Goal: Task Accomplishment & Management: Use online tool/utility

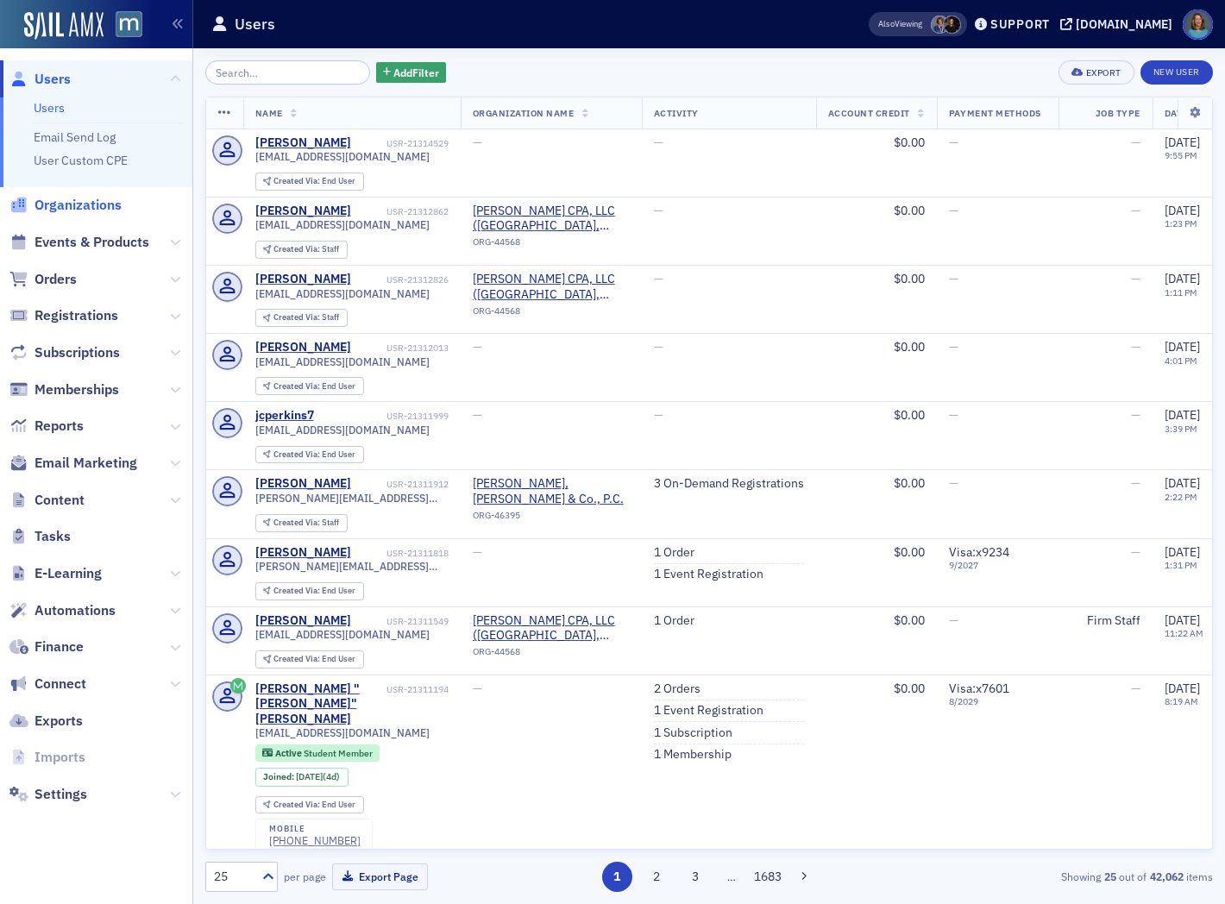
click at [104, 199] on span "Organizations" at bounding box center [78, 205] width 87 height 19
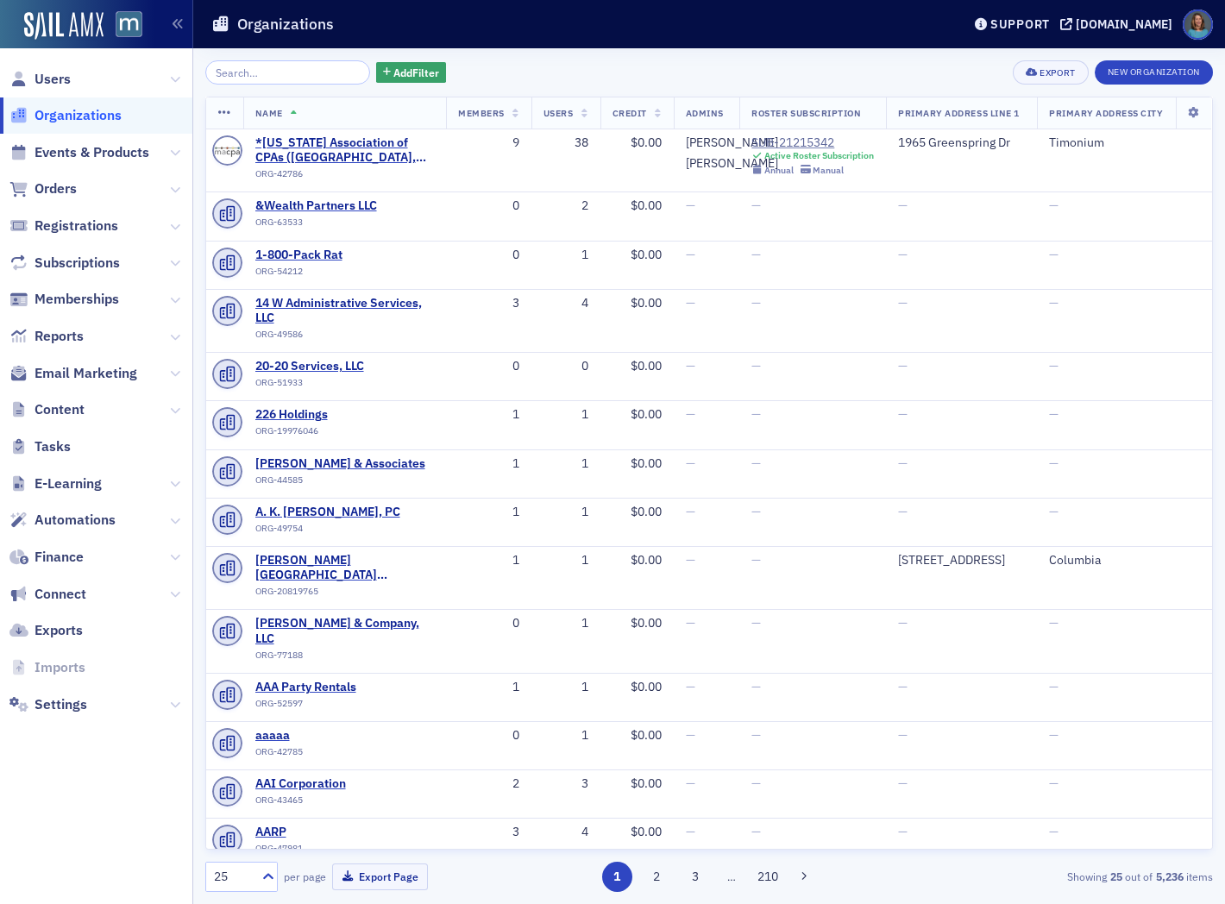
click at [250, 73] on input "search" at bounding box center [287, 72] width 165 height 24
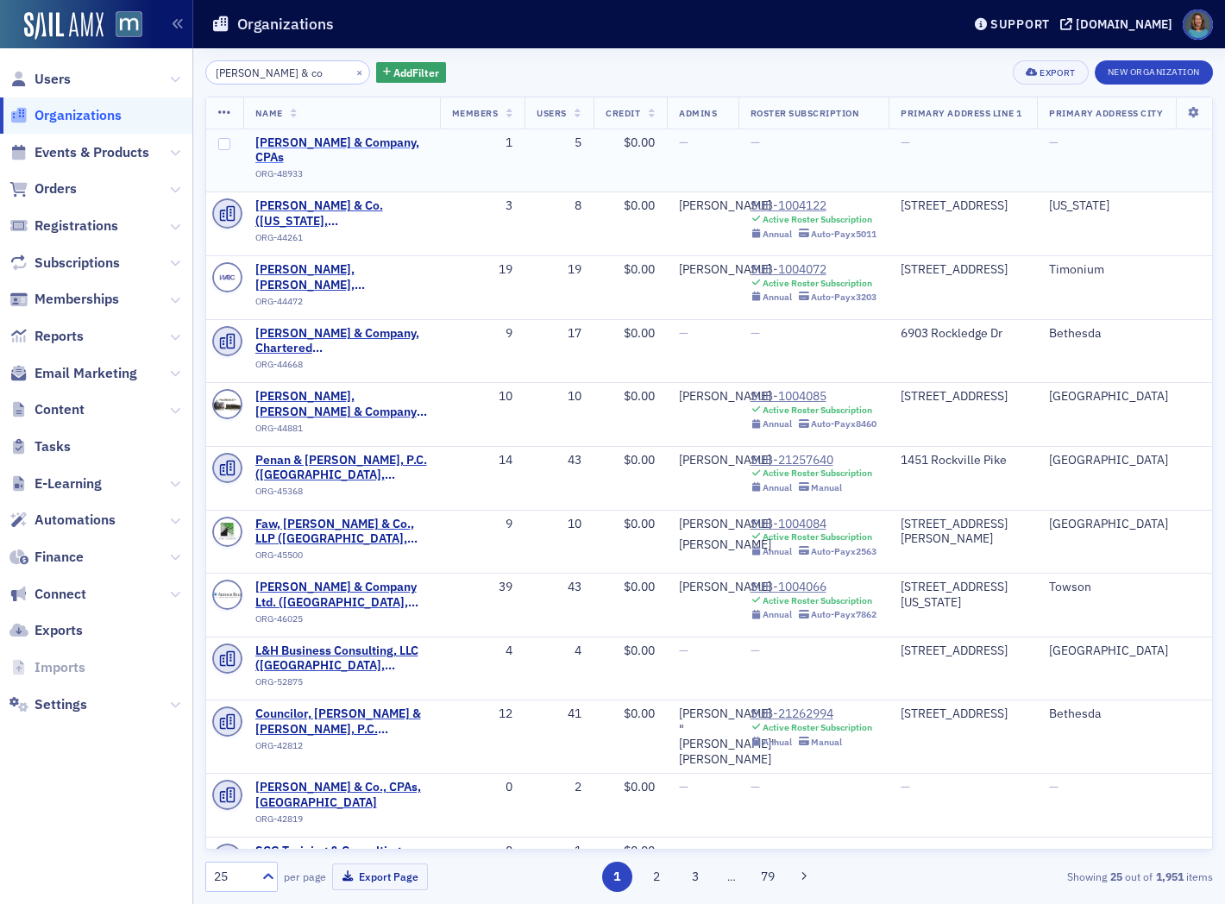
type input "sullivan & co"
click at [375, 148] on span "Sullivan & Company, CPAs" at bounding box center [341, 150] width 173 height 30
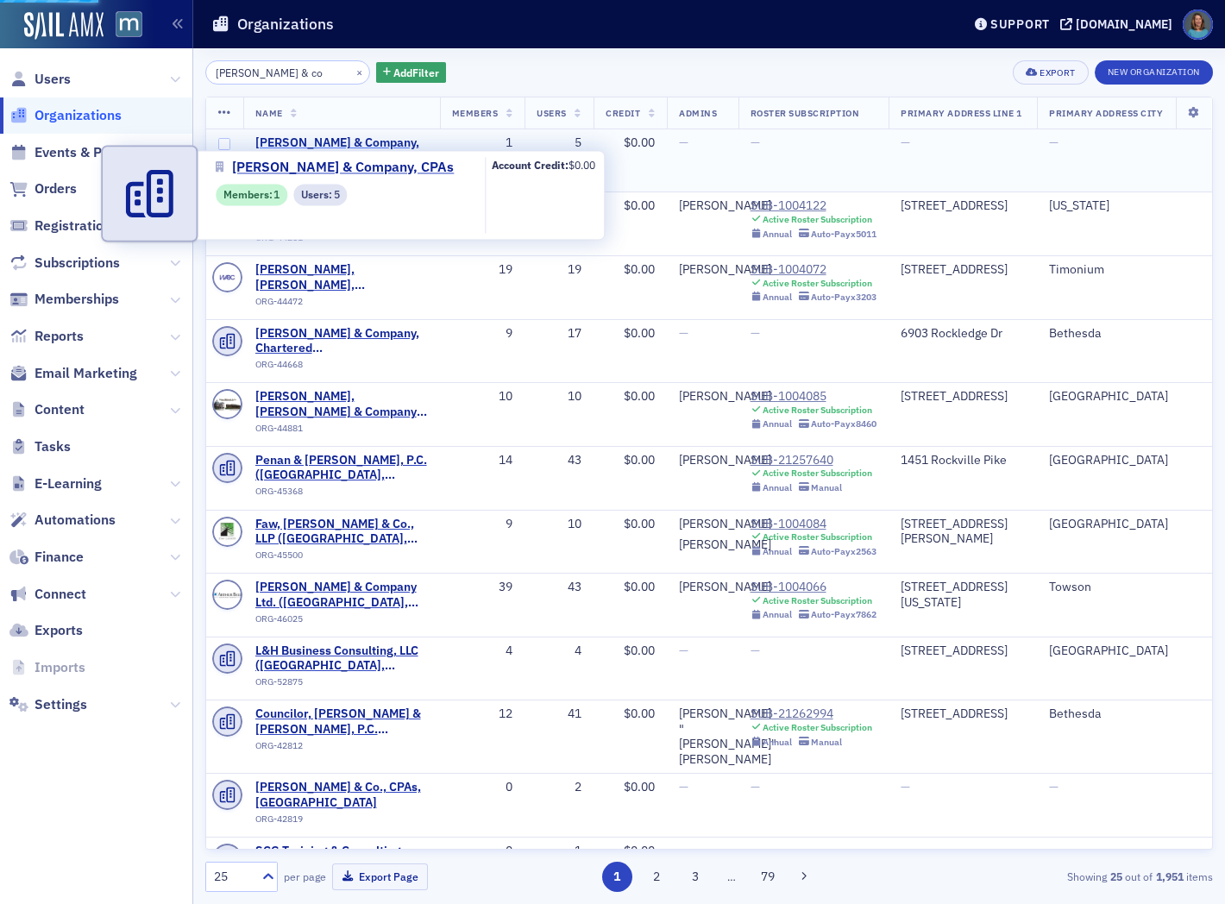
select select "US"
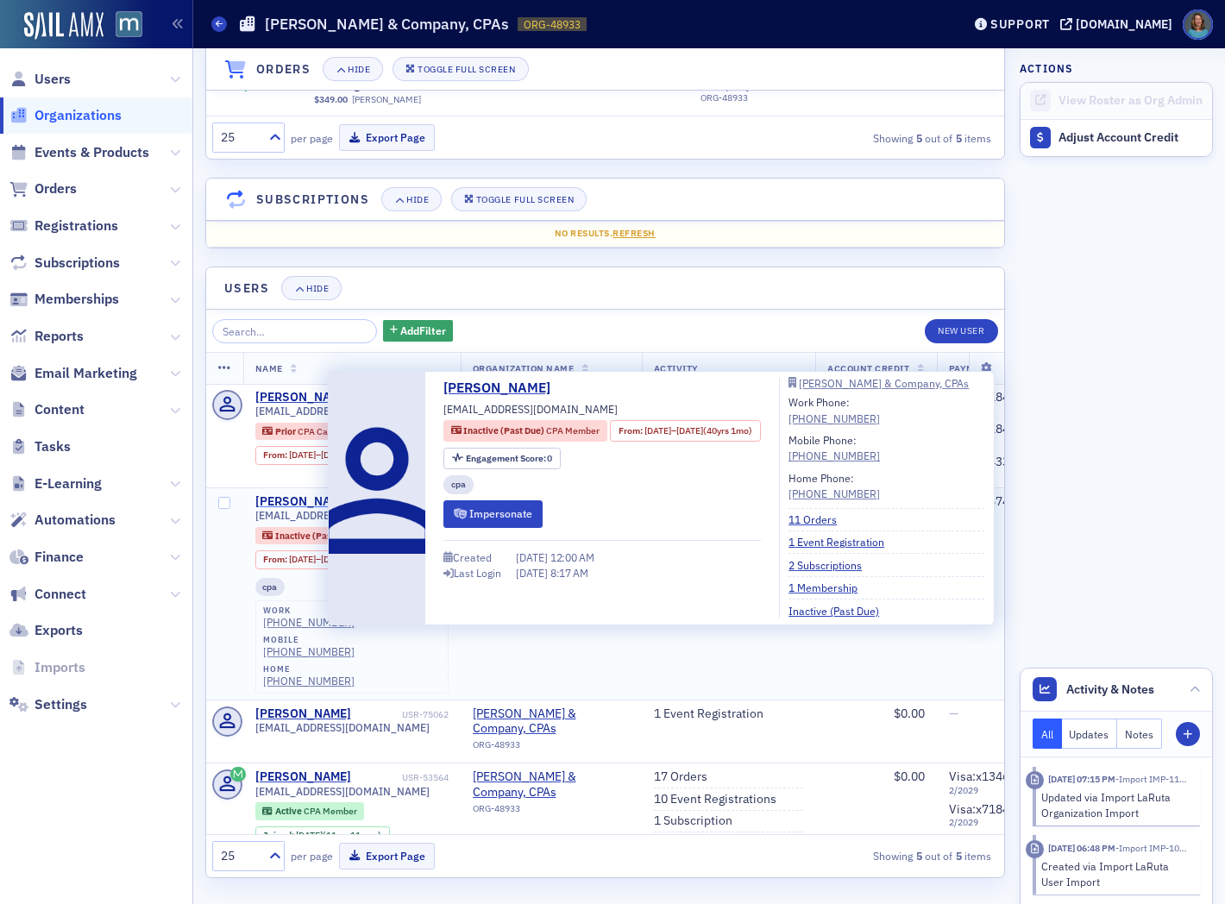
click at [299, 501] on div "[PERSON_NAME]" at bounding box center [303, 502] width 96 height 16
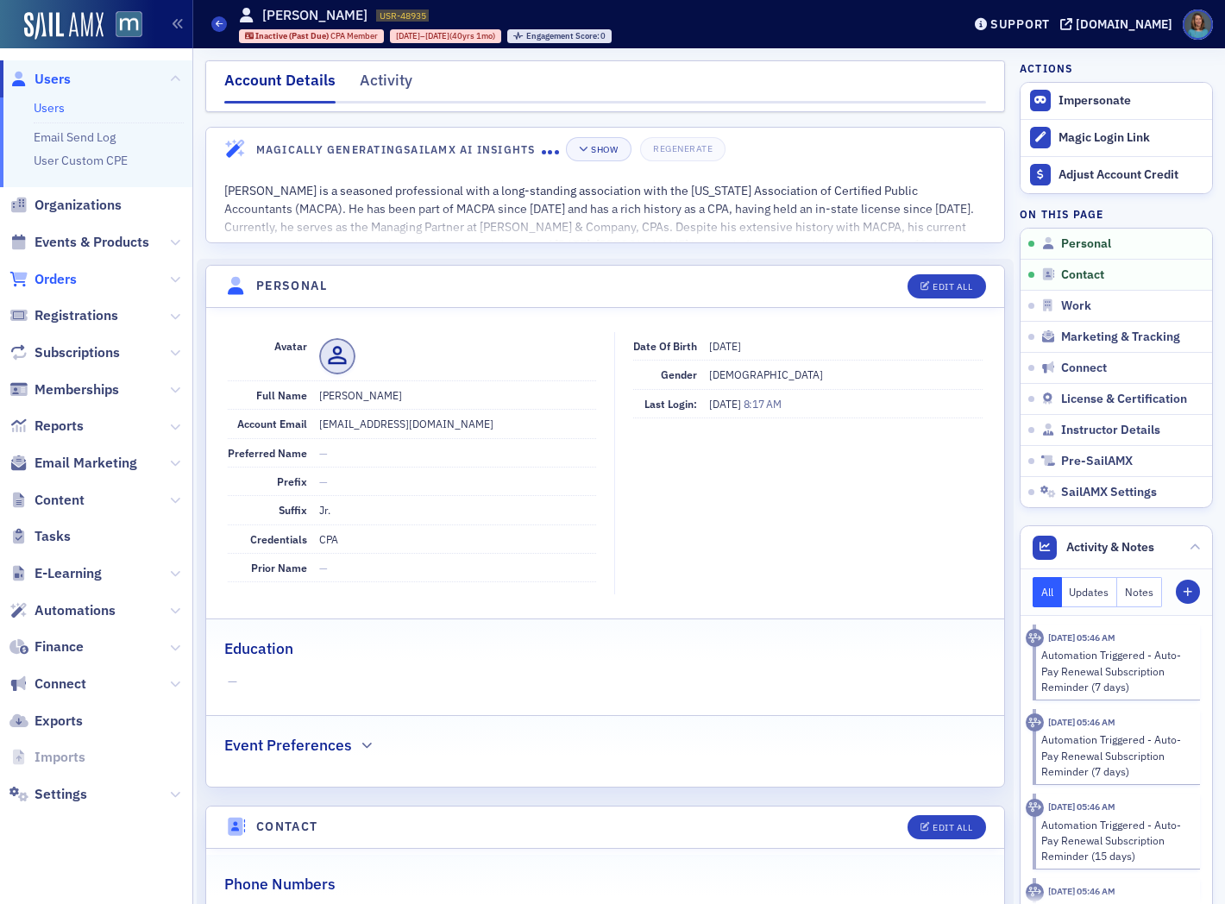
click at [64, 281] on span "Orders" at bounding box center [56, 279] width 42 height 19
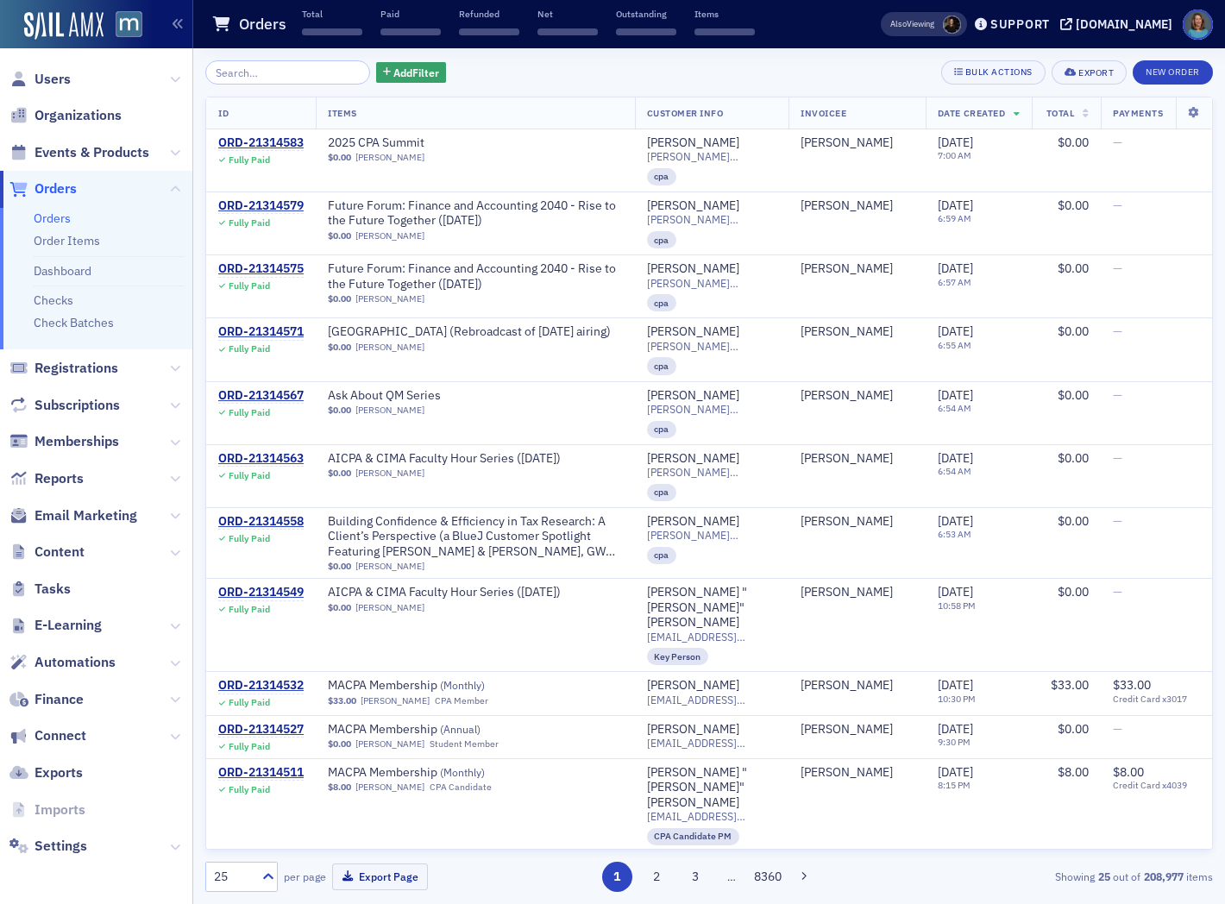
click at [265, 79] on input "search" at bounding box center [287, 72] width 165 height 24
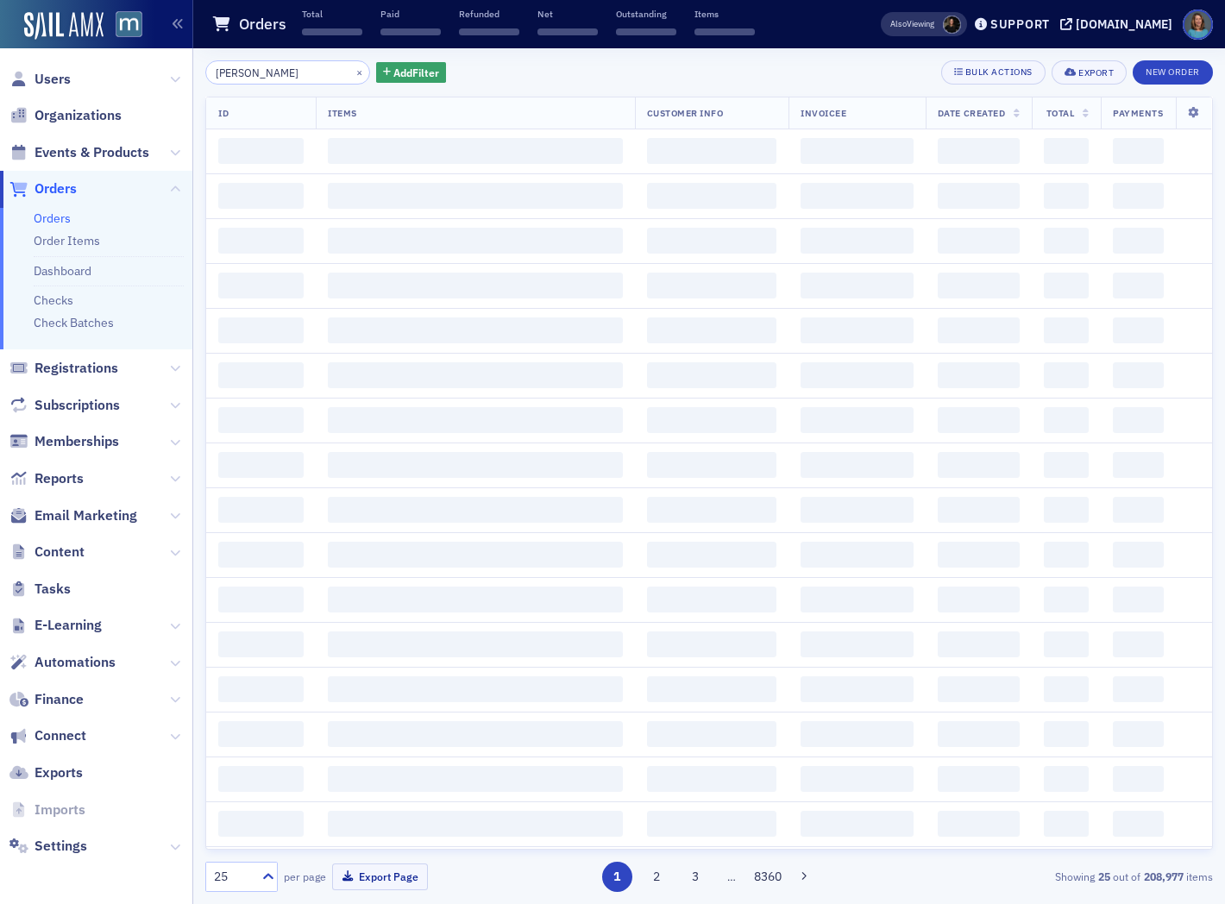
type input "sullivan paul"
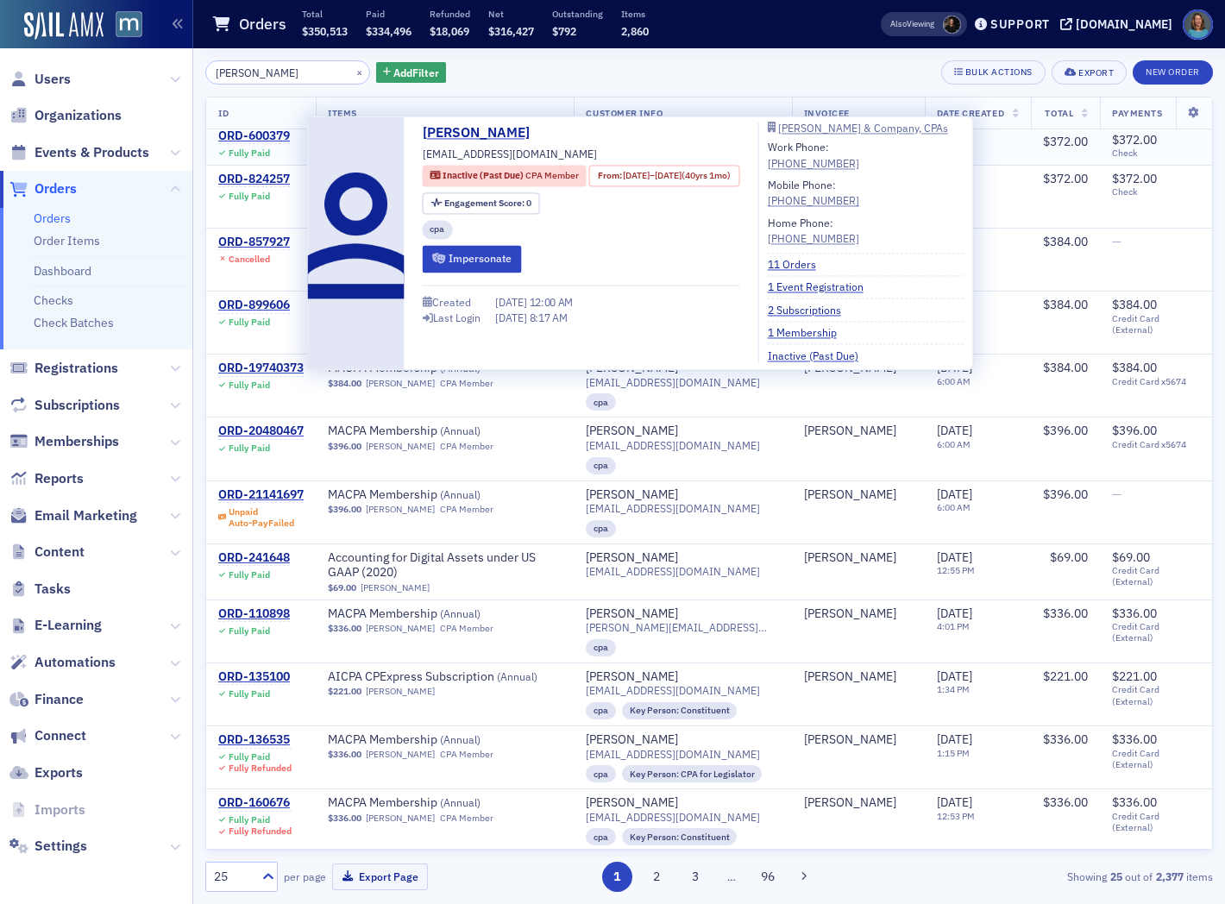
scroll to position [287, 0]
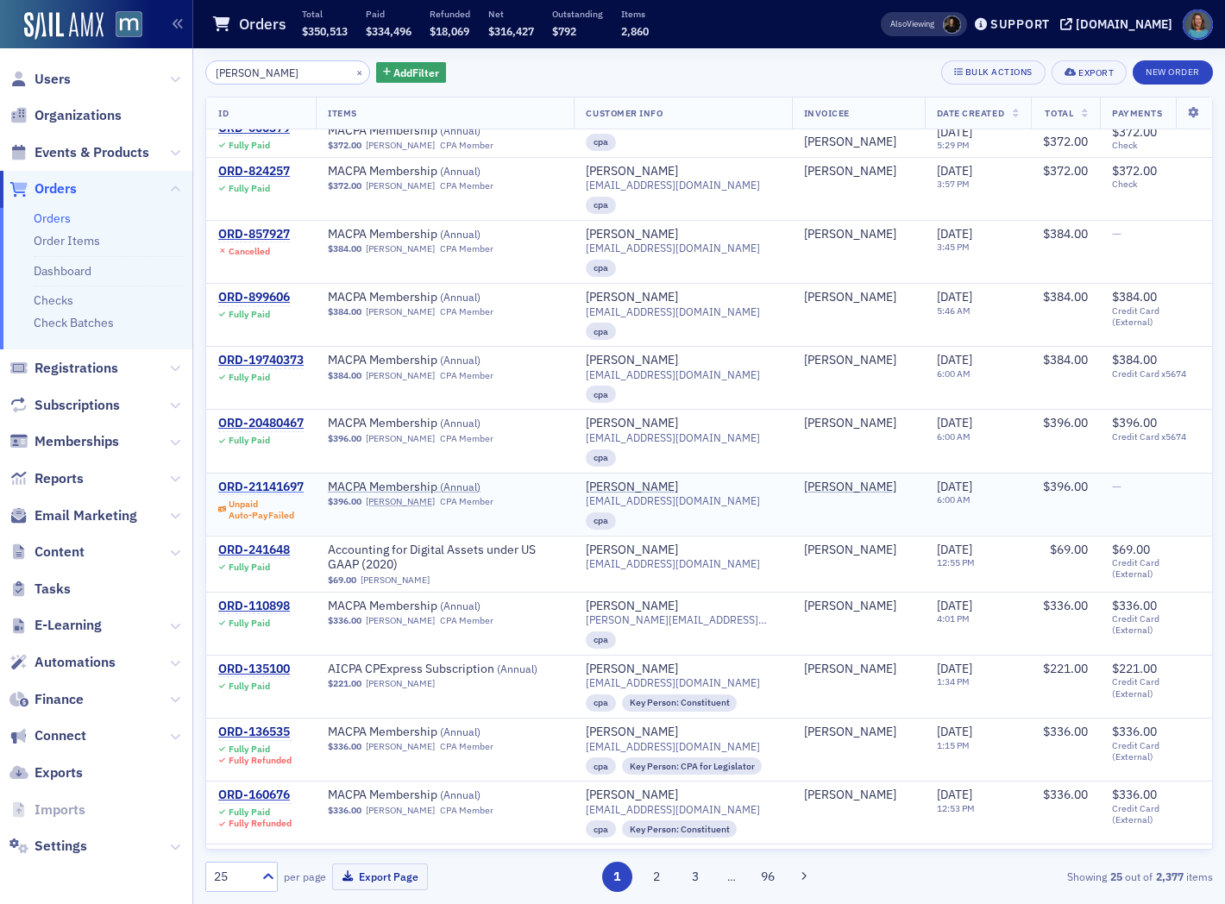
click at [268, 485] on div "ORD-21141697" at bounding box center [260, 488] width 85 height 16
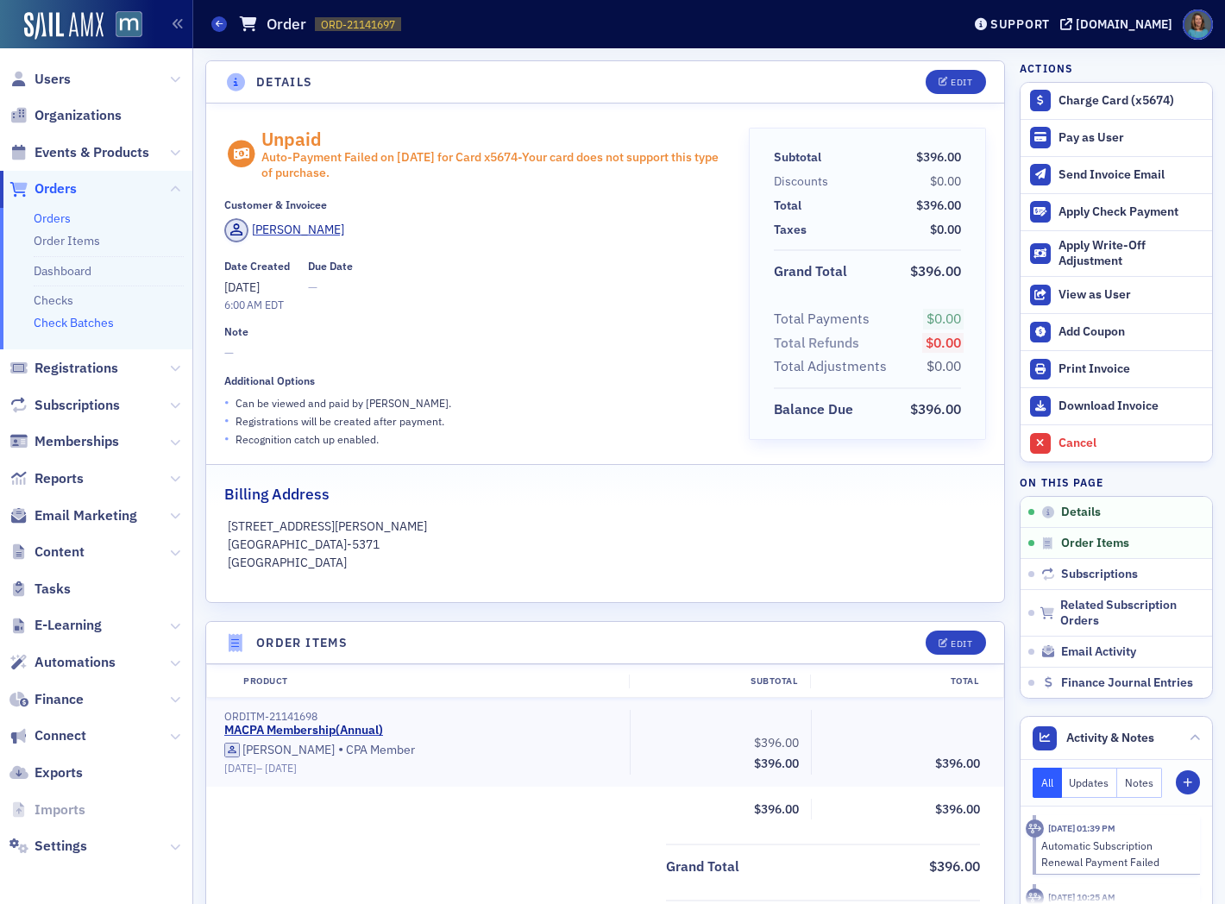
click at [78, 319] on link "Check Batches" at bounding box center [74, 323] width 80 height 16
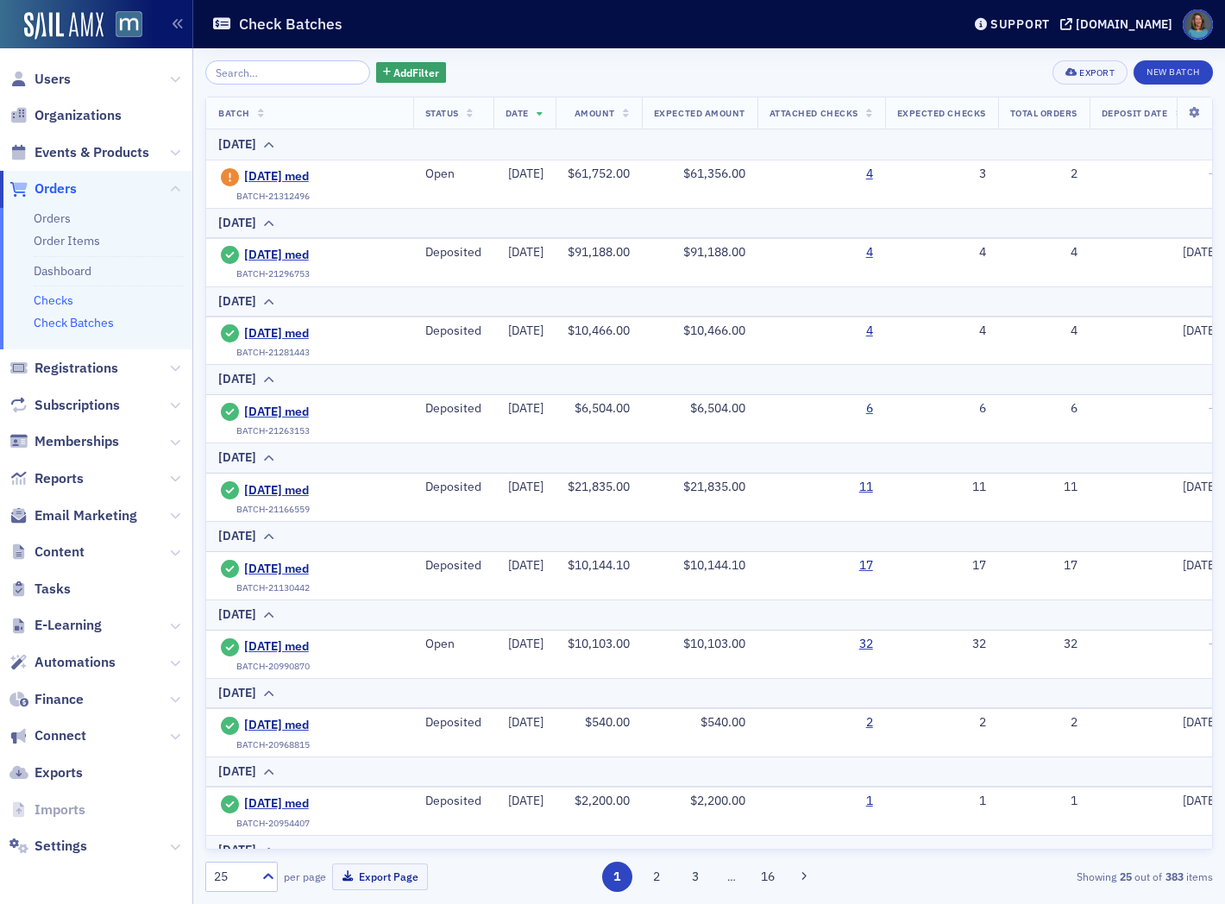
click at [35, 302] on link "Checks" at bounding box center [54, 301] width 40 height 16
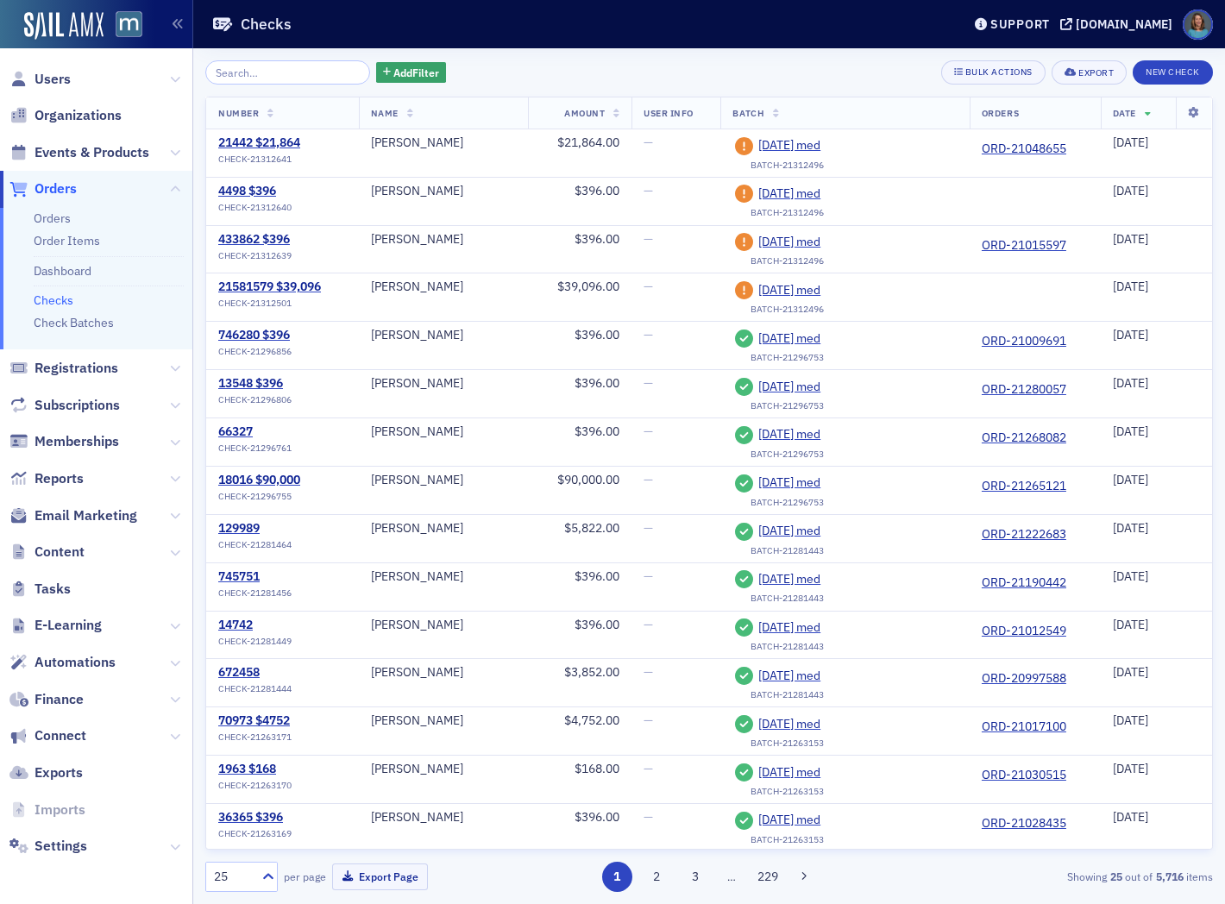
click at [263, 58] on div "Add Filter Bulk Actions Export New Check Number Name Amount User Info Batch Ord…" at bounding box center [709, 476] width 1008 height 856
click at [268, 66] on input "search" at bounding box center [287, 72] width 165 height 24
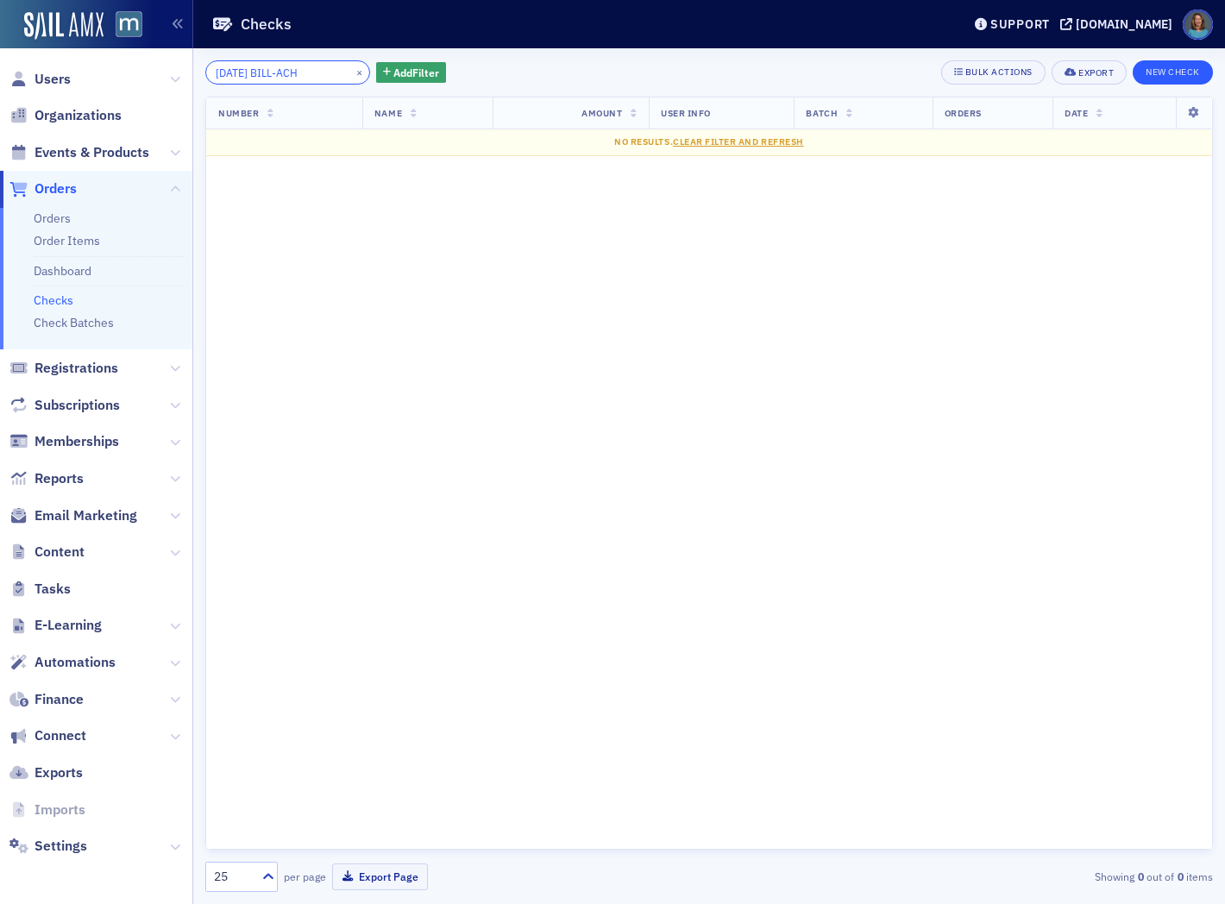
type input "2025-09-10 BILL-ACH"
click at [1155, 78] on button "New Check" at bounding box center [1173, 72] width 80 height 24
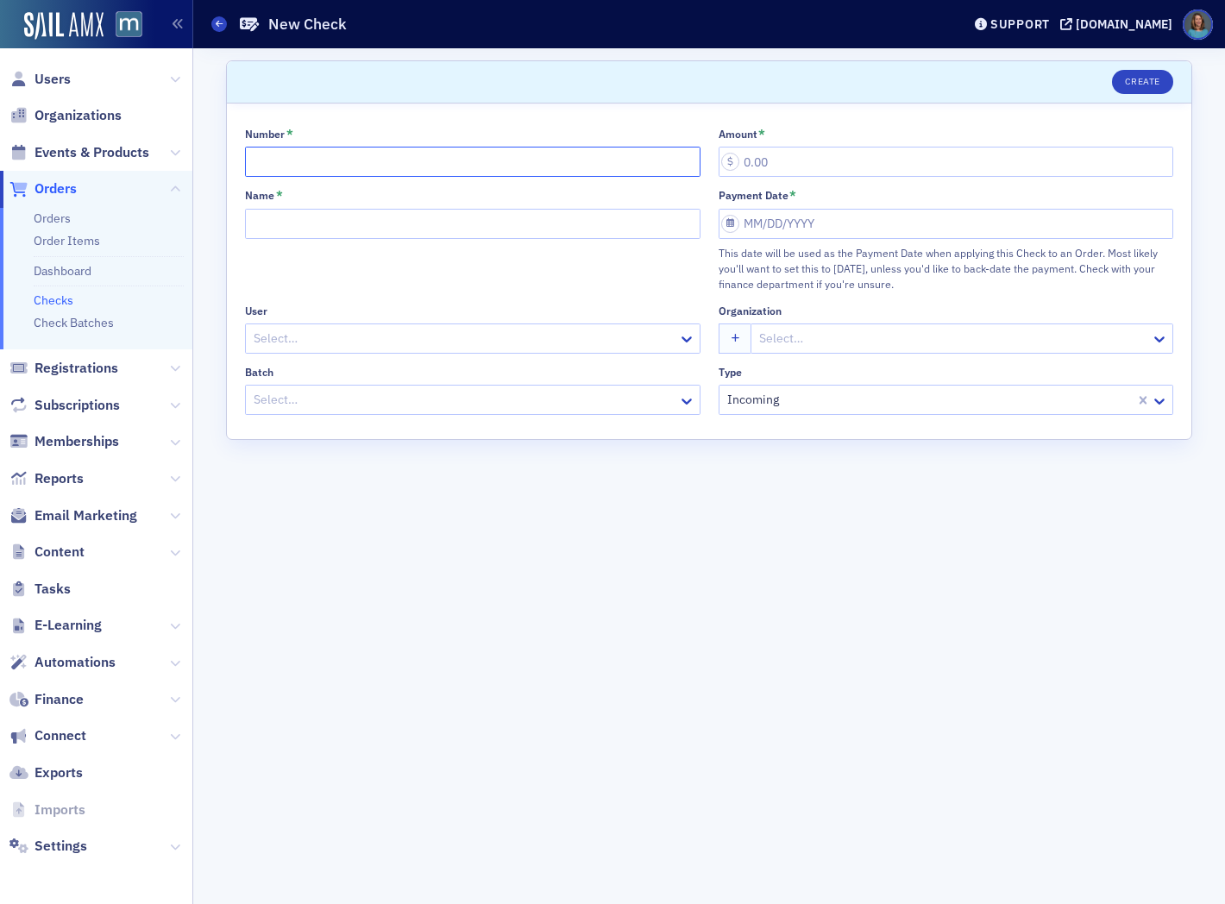
click at [292, 160] on input "Number *" at bounding box center [473, 162] width 456 height 30
type input "2025-09-10 ACH-BILL"
click at [842, 170] on input "Amount *" at bounding box center [947, 162] width 456 height 30
type input "396.00"
click at [322, 220] on input "Name *" at bounding box center [473, 224] width 456 height 30
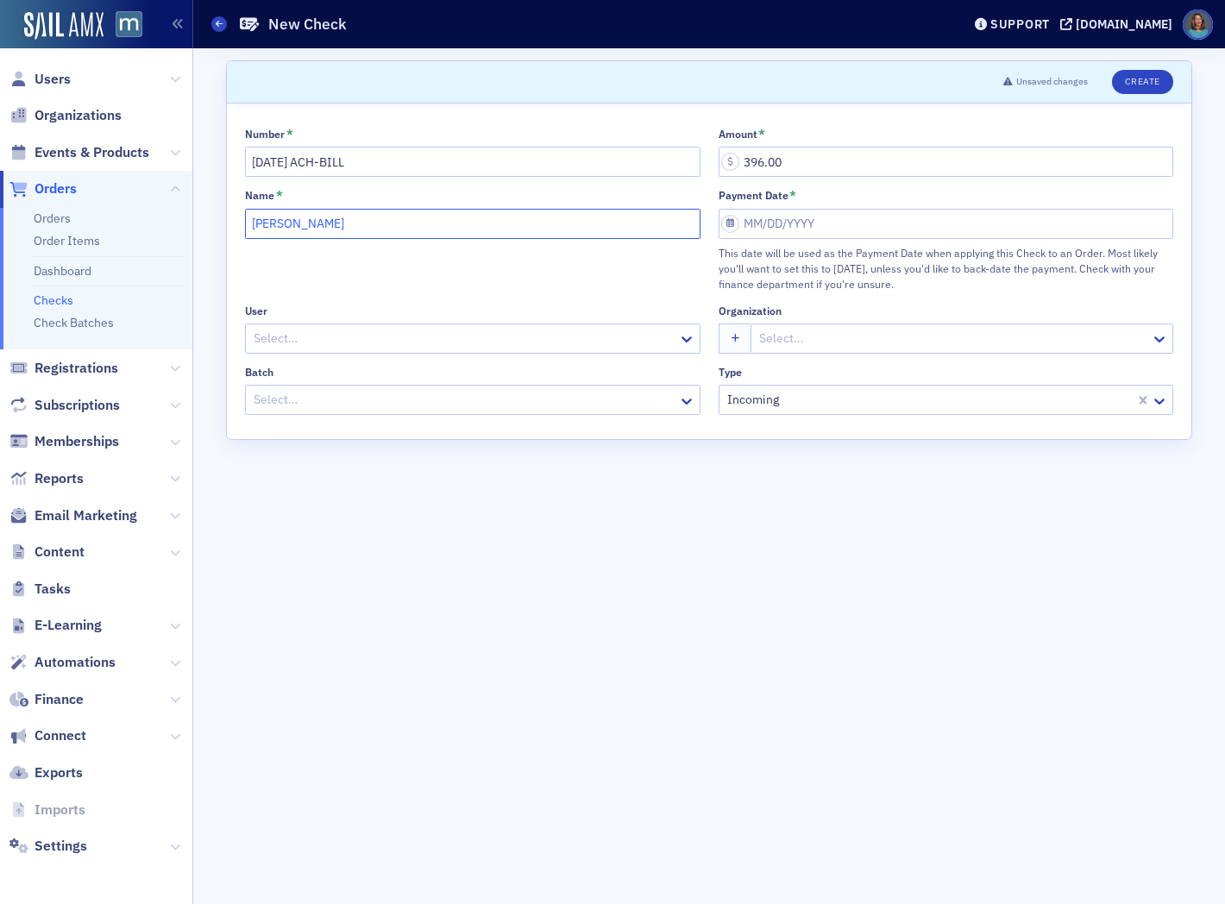
type input "Paul Sullivan"
click at [740, 228] on input "Payment Date *" at bounding box center [947, 224] width 456 height 30
select select "8"
select select "2025"
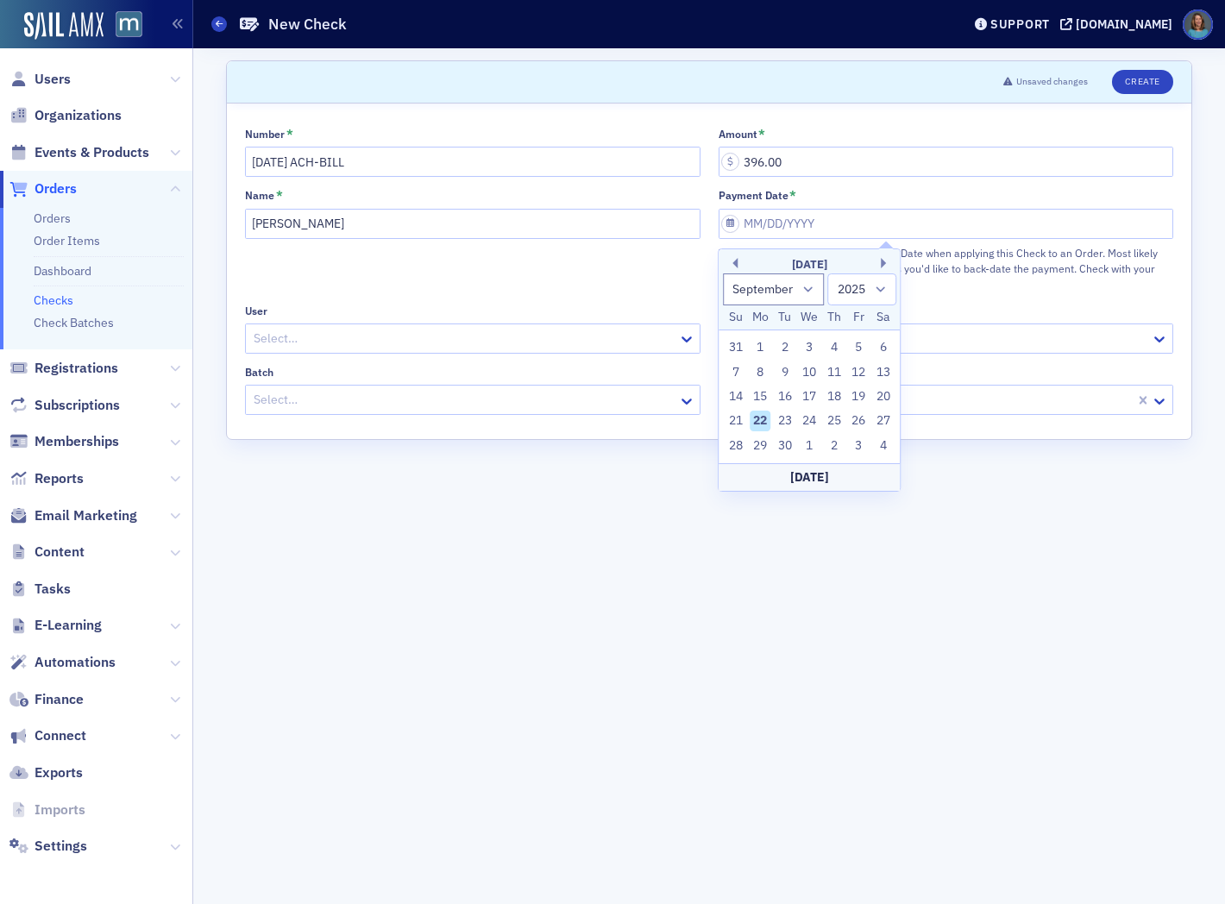
click at [761, 424] on div "22" at bounding box center [761, 421] width 21 height 21
type input "09/22/2025"
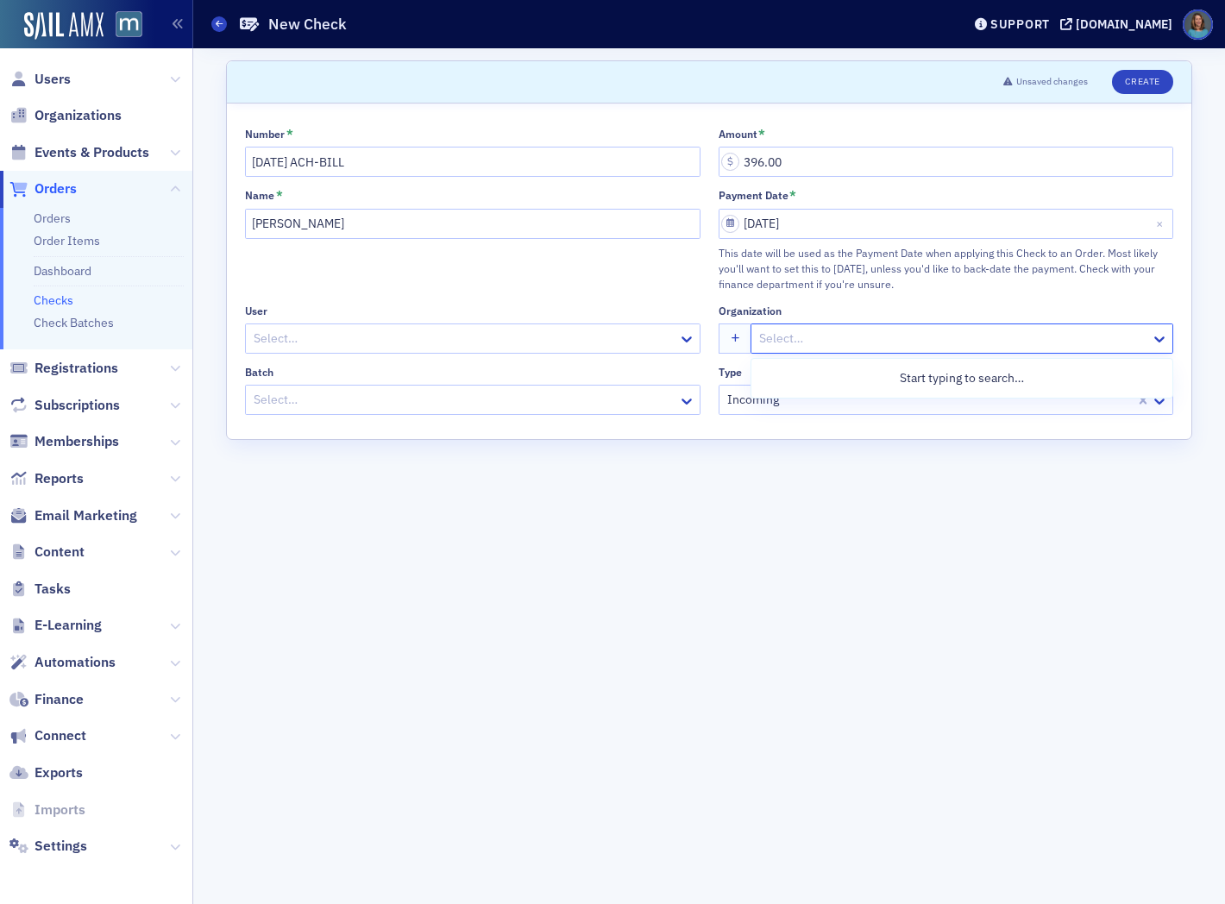
click at [816, 346] on div at bounding box center [954, 339] width 392 height 22
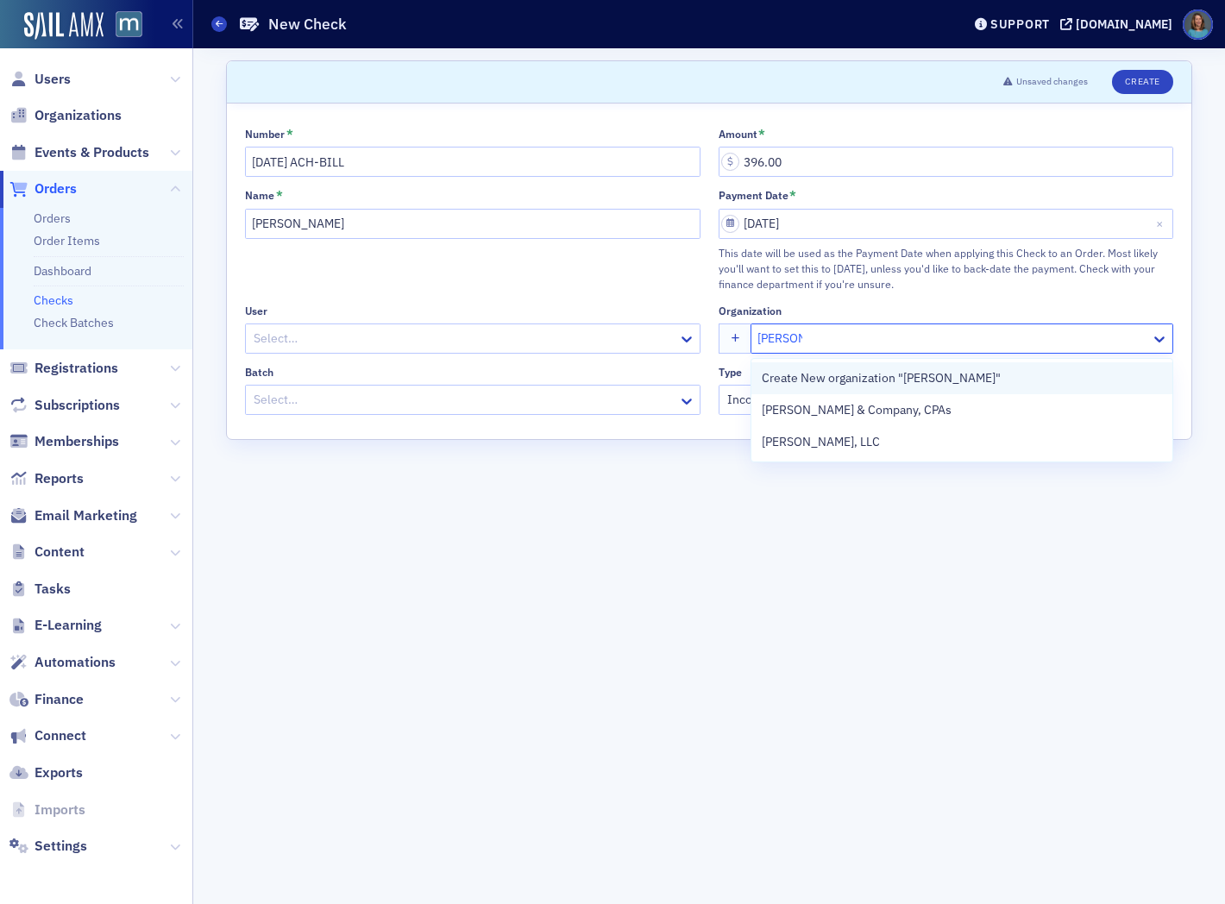
click at [814, 381] on span "Create New organization "sullivan"" at bounding box center [881, 378] width 239 height 18
type input "sullivan"
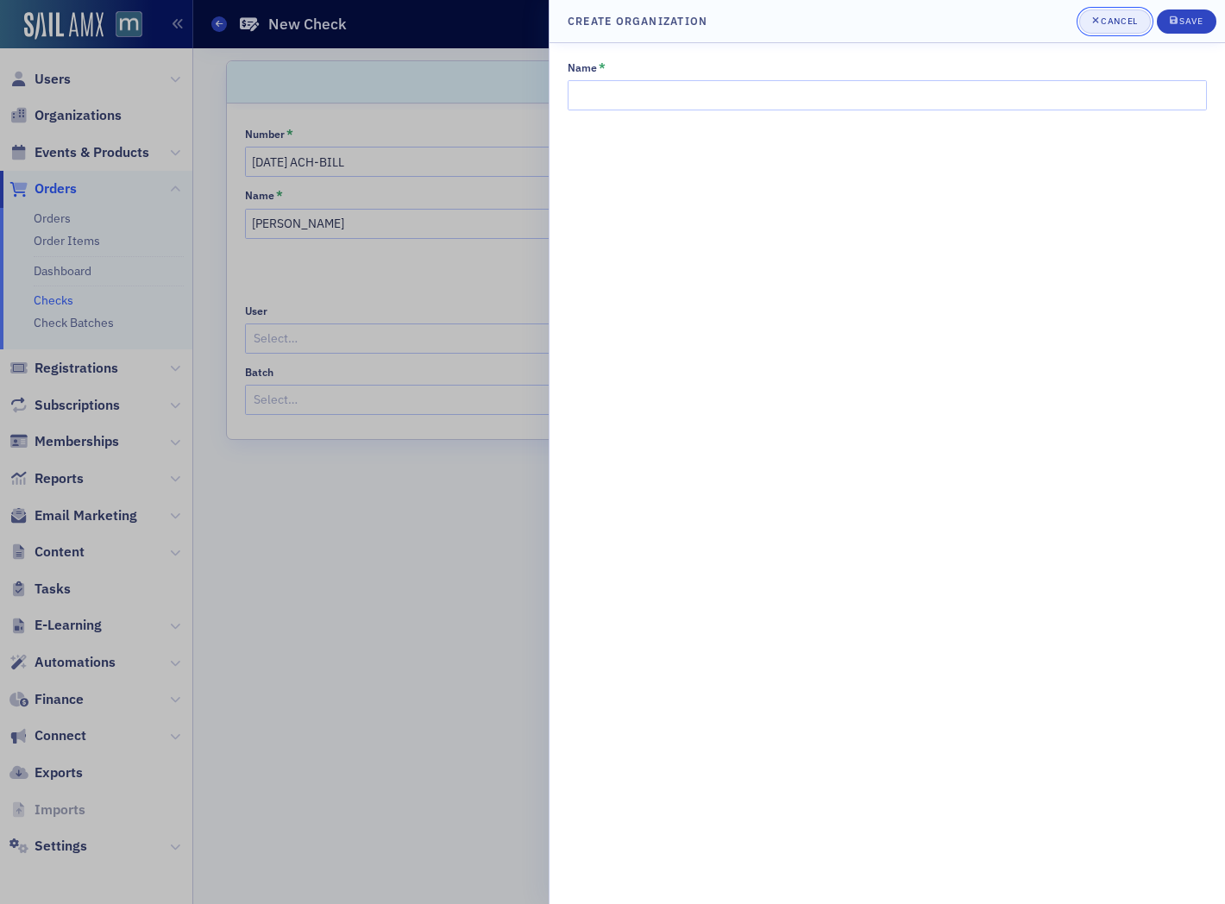
click at [1117, 24] on div "Cancel" at bounding box center [1119, 20] width 36 height 9
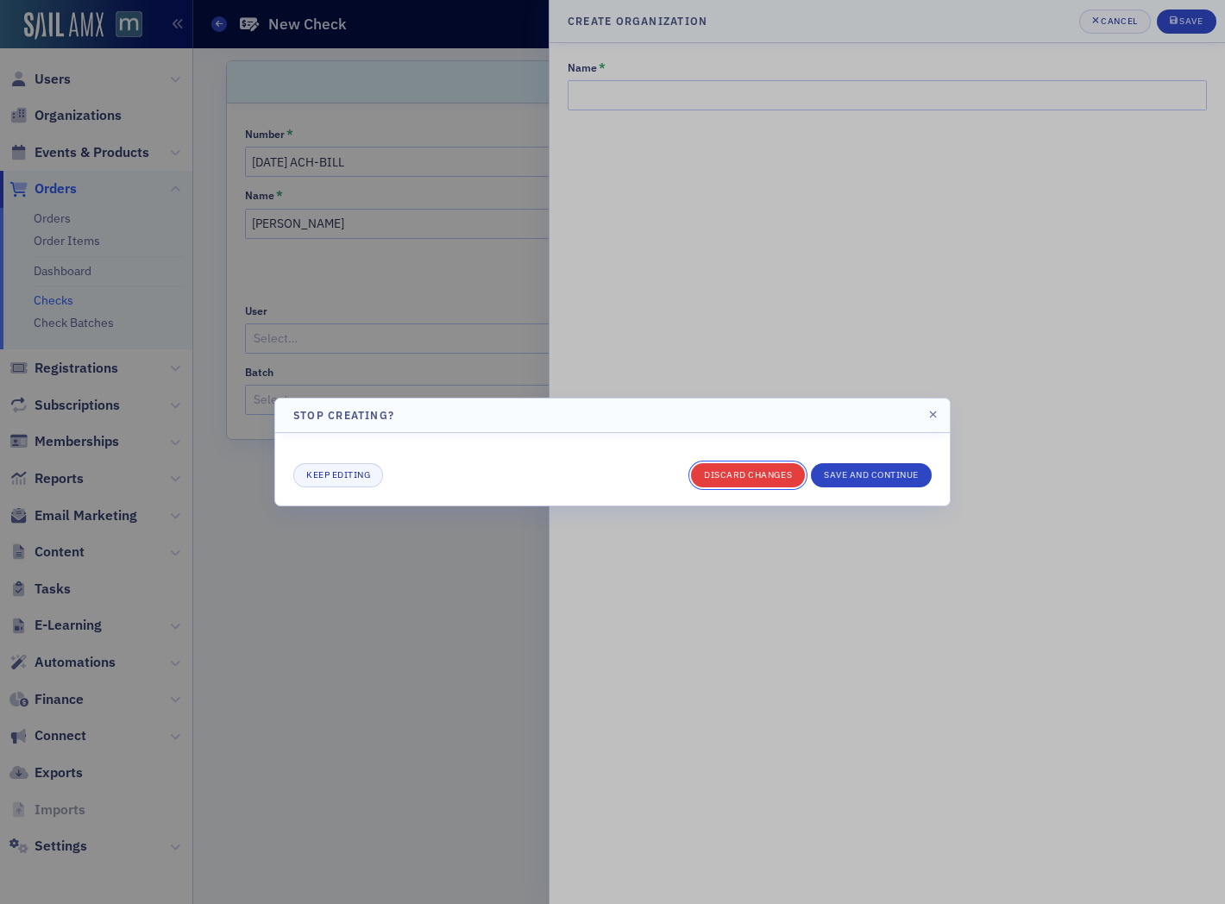
click at [781, 475] on button "Discard changes" at bounding box center [748, 475] width 114 height 24
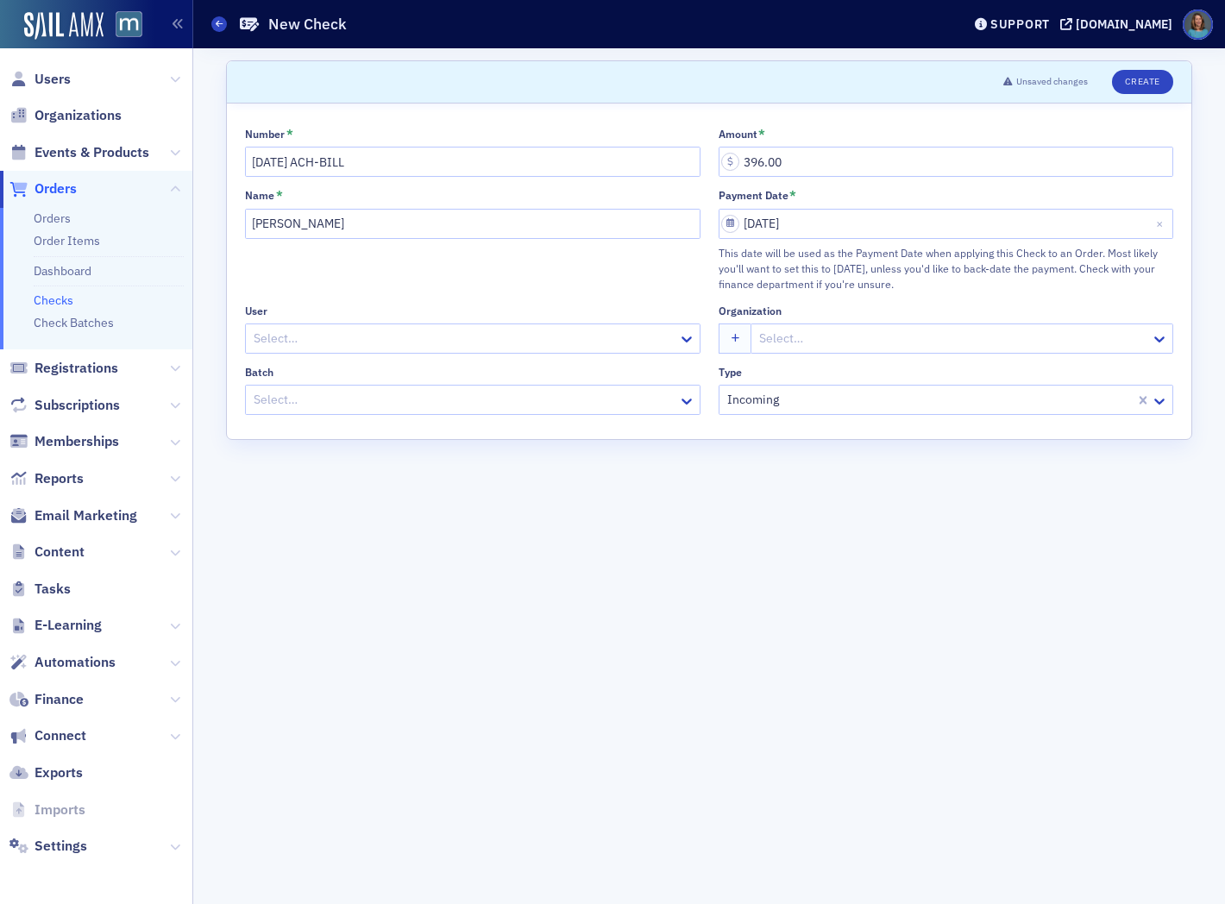
click at [785, 332] on div at bounding box center [954, 339] width 392 height 22
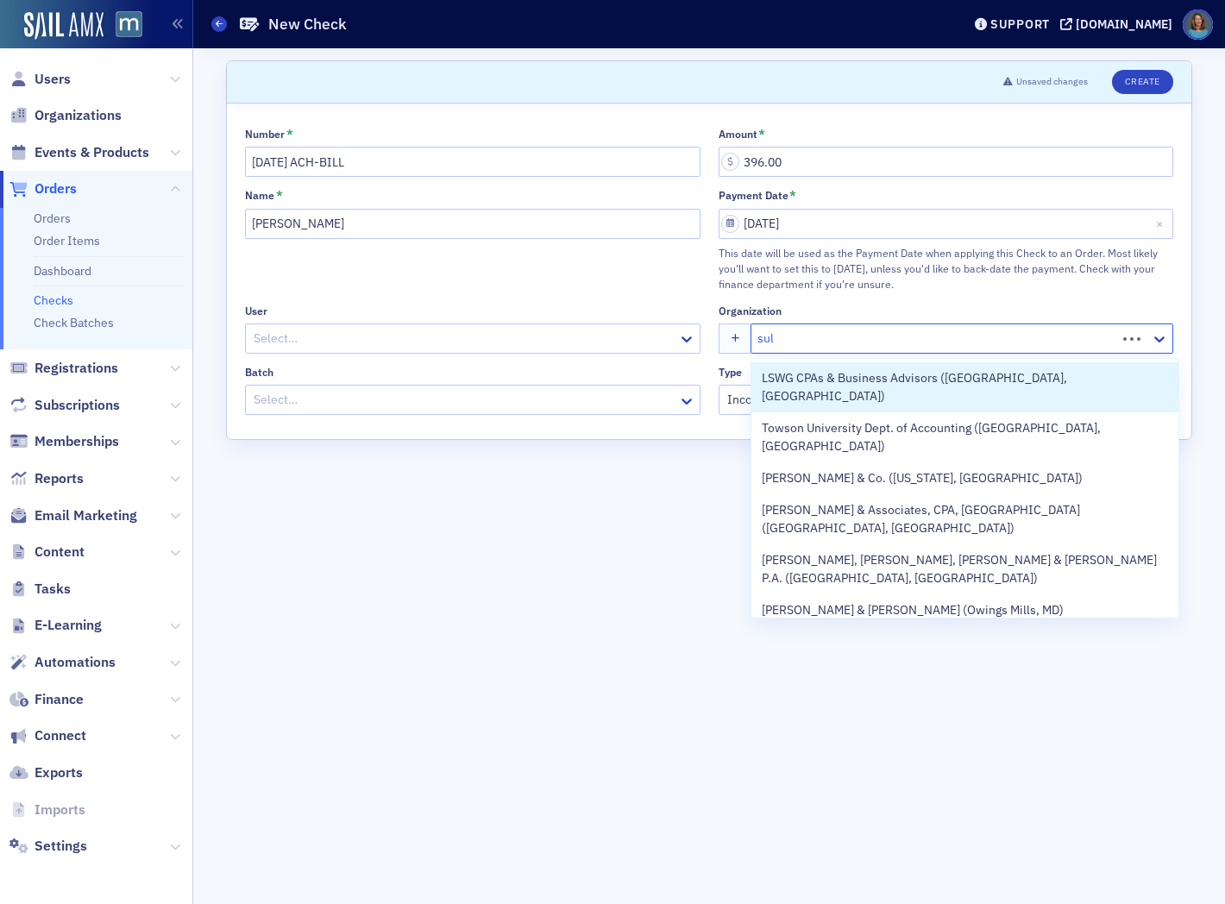
type input "sull"
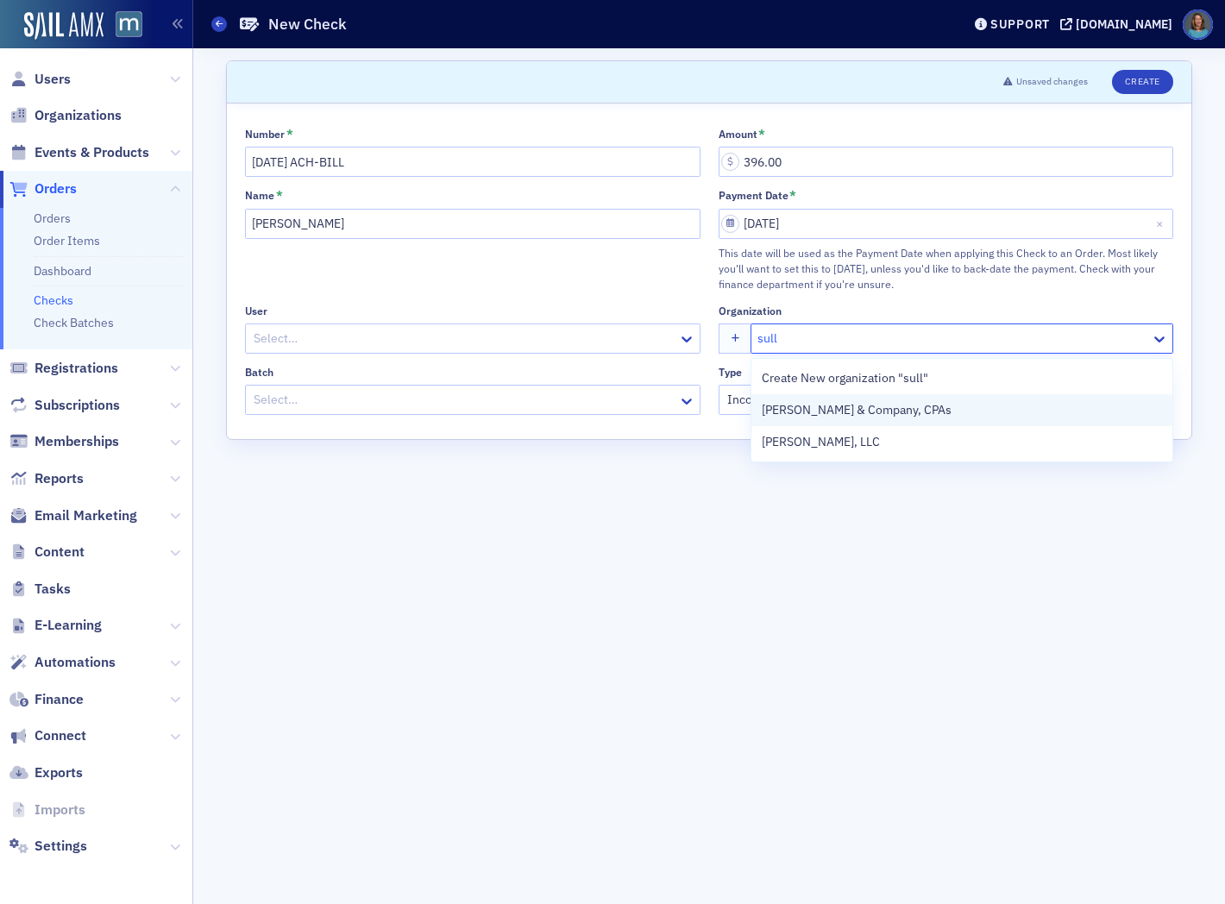
click at [798, 410] on span "Sullivan & Company, CPAs" at bounding box center [857, 410] width 190 height 18
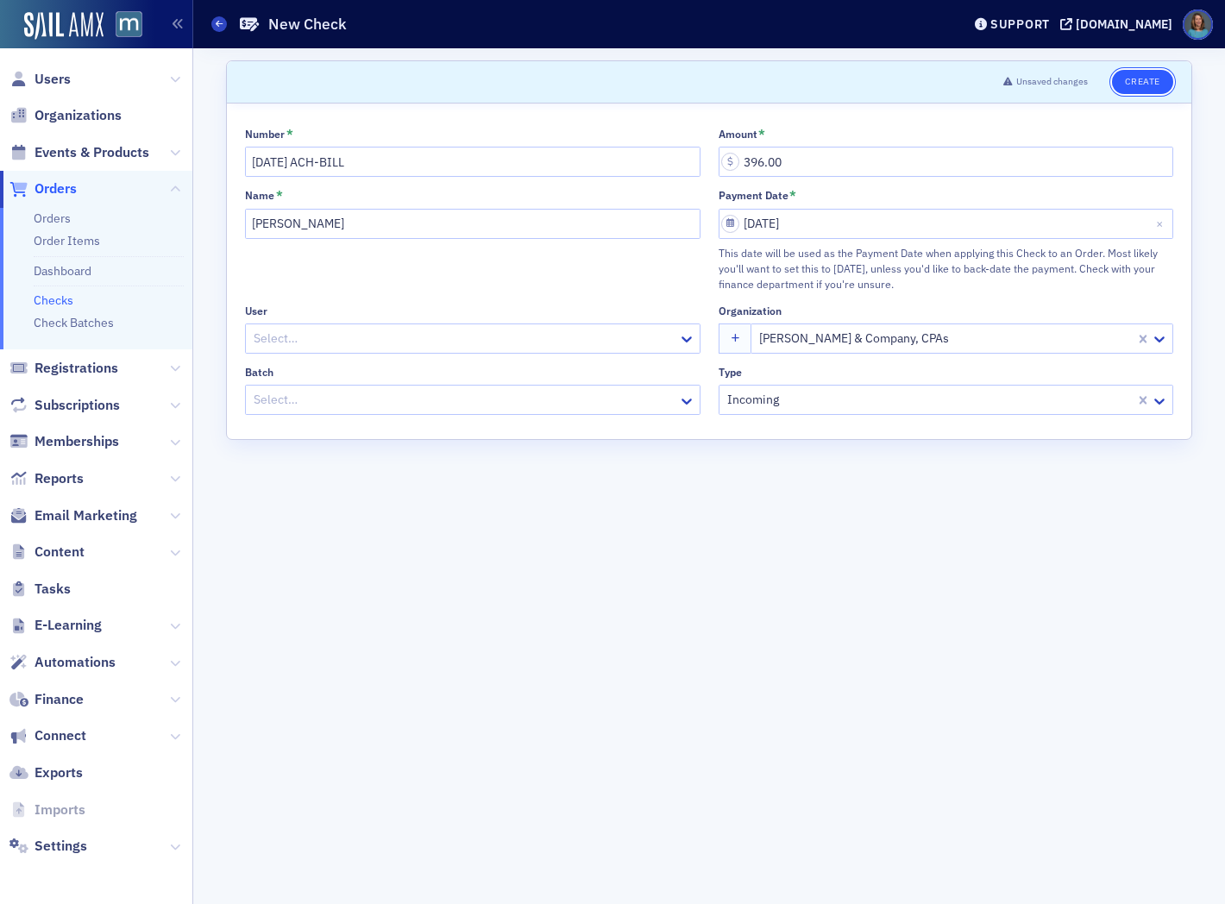
click at [1133, 80] on button "Create" at bounding box center [1142, 82] width 61 height 24
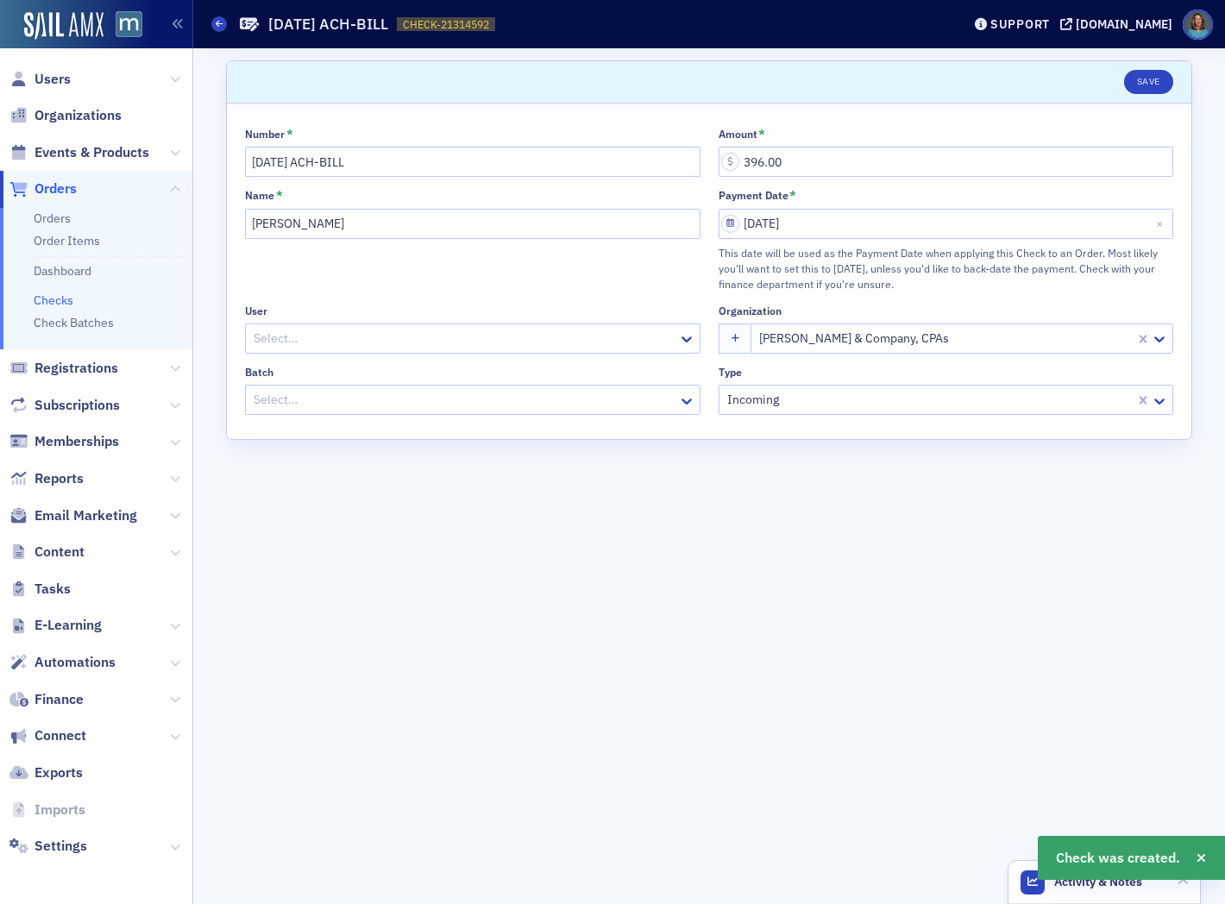
click at [50, 191] on span "Orders" at bounding box center [56, 188] width 42 height 19
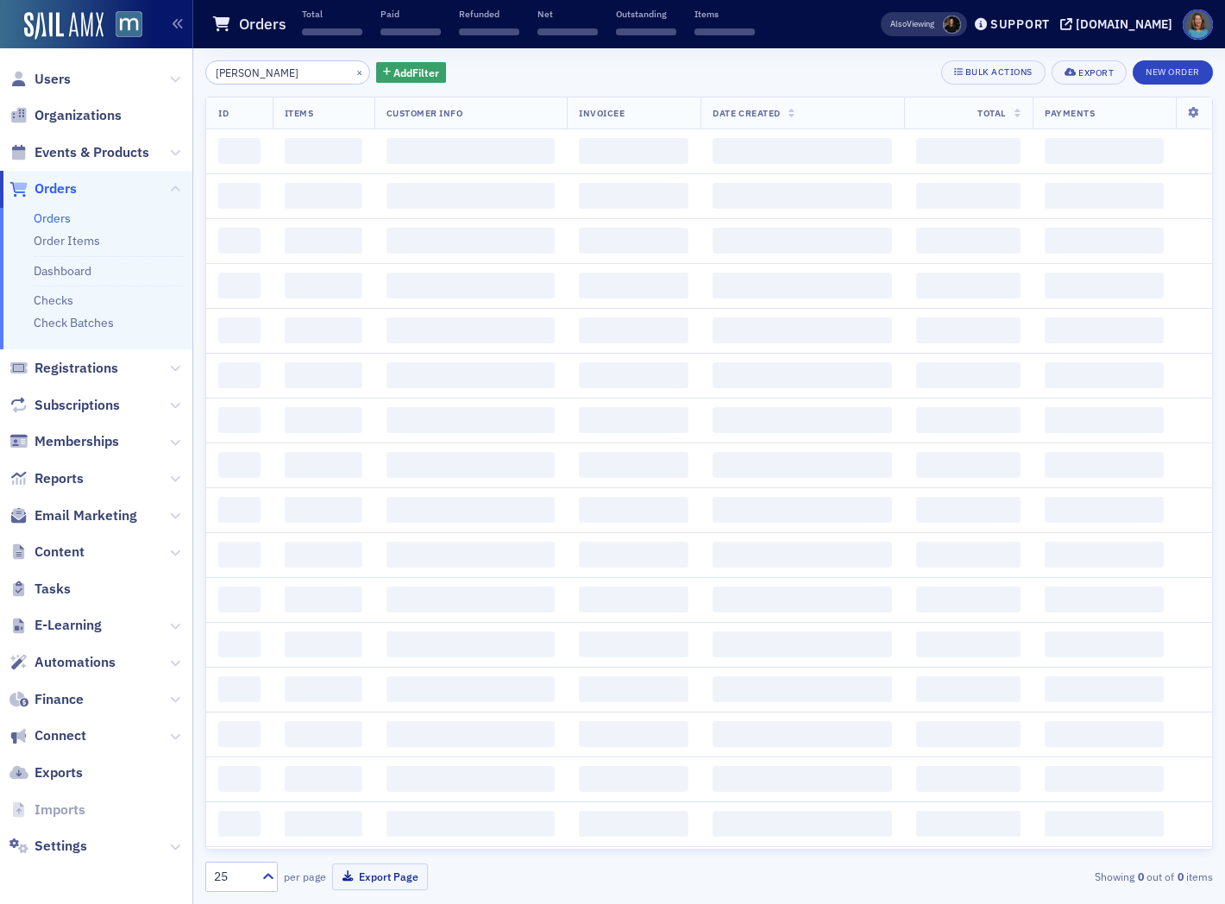
drag, startPoint x: 300, startPoint y: 71, endPoint x: 208, endPoint y: 74, distance: 92.4
click at [208, 74] on input "sullivan paul" at bounding box center [287, 72] width 165 height 24
type input "paul sullivan"
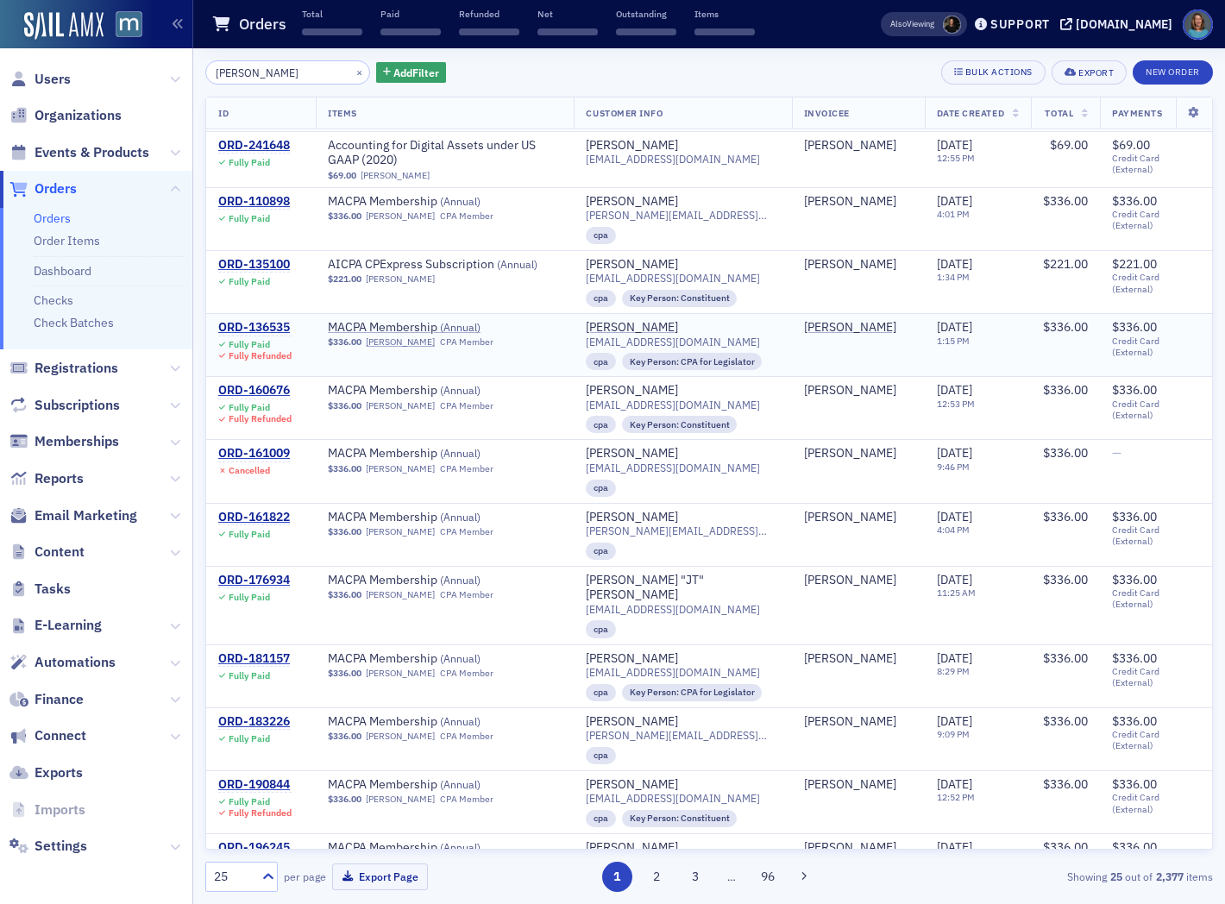
scroll to position [609, 0]
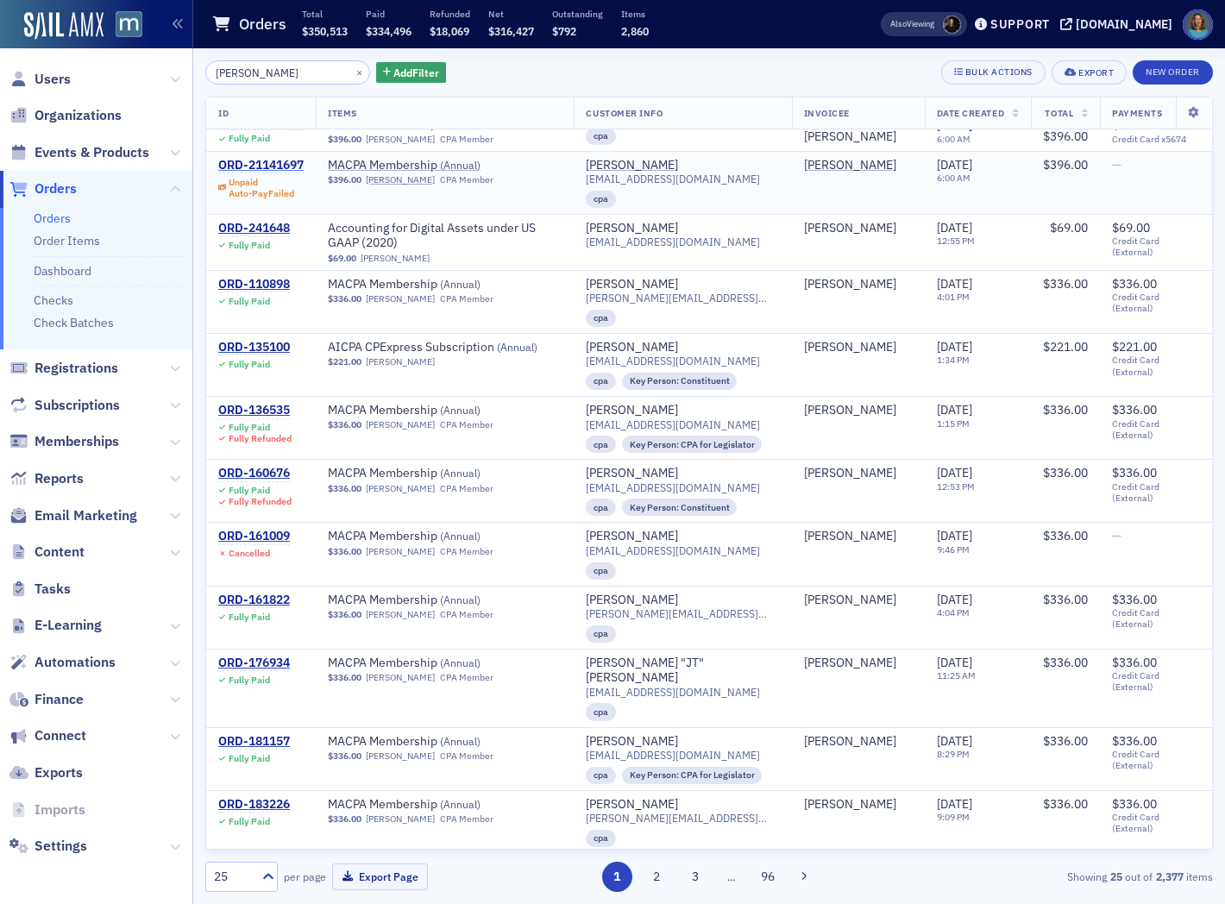
click at [283, 165] on div "ORD-21141697" at bounding box center [260, 166] width 85 height 16
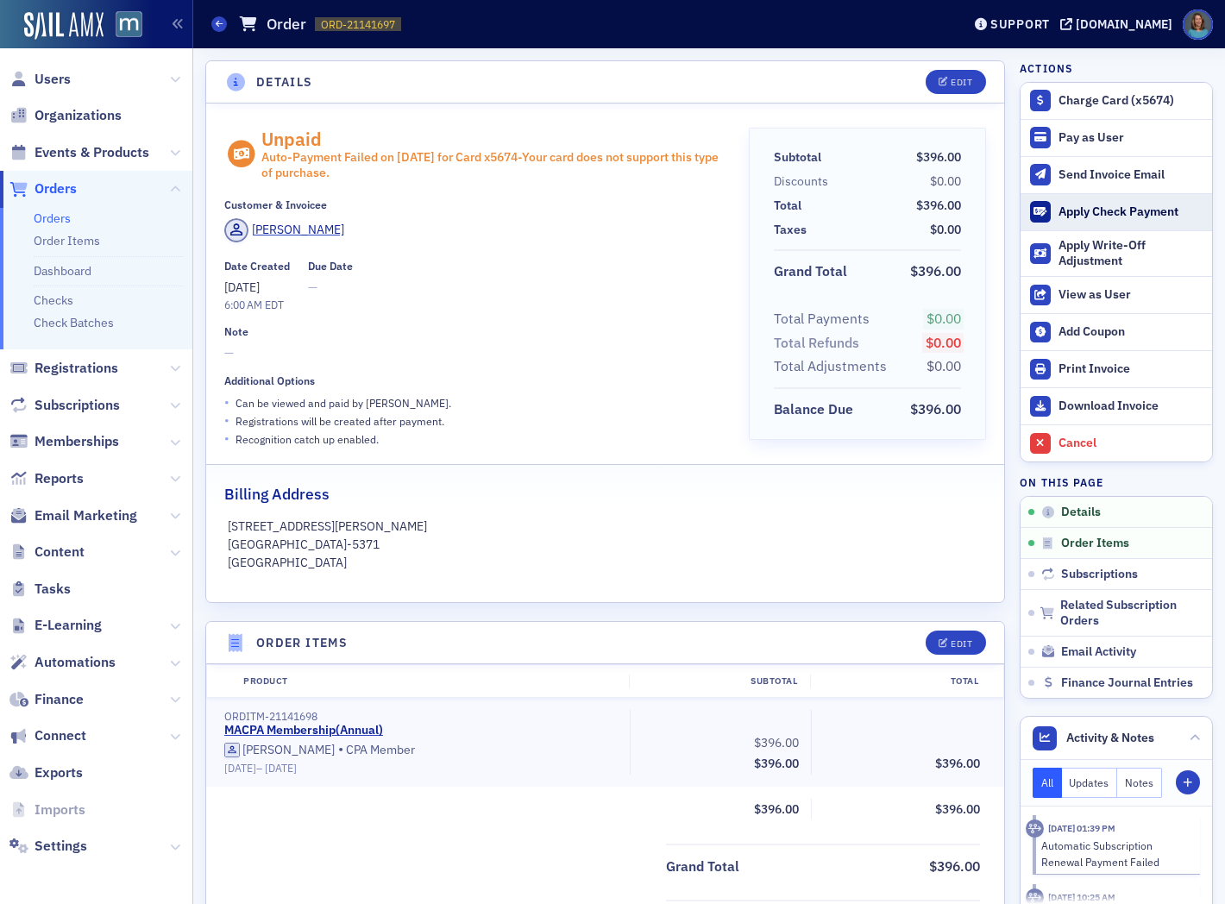
click at [1063, 209] on div "Apply Check Payment" at bounding box center [1131, 213] width 145 height 16
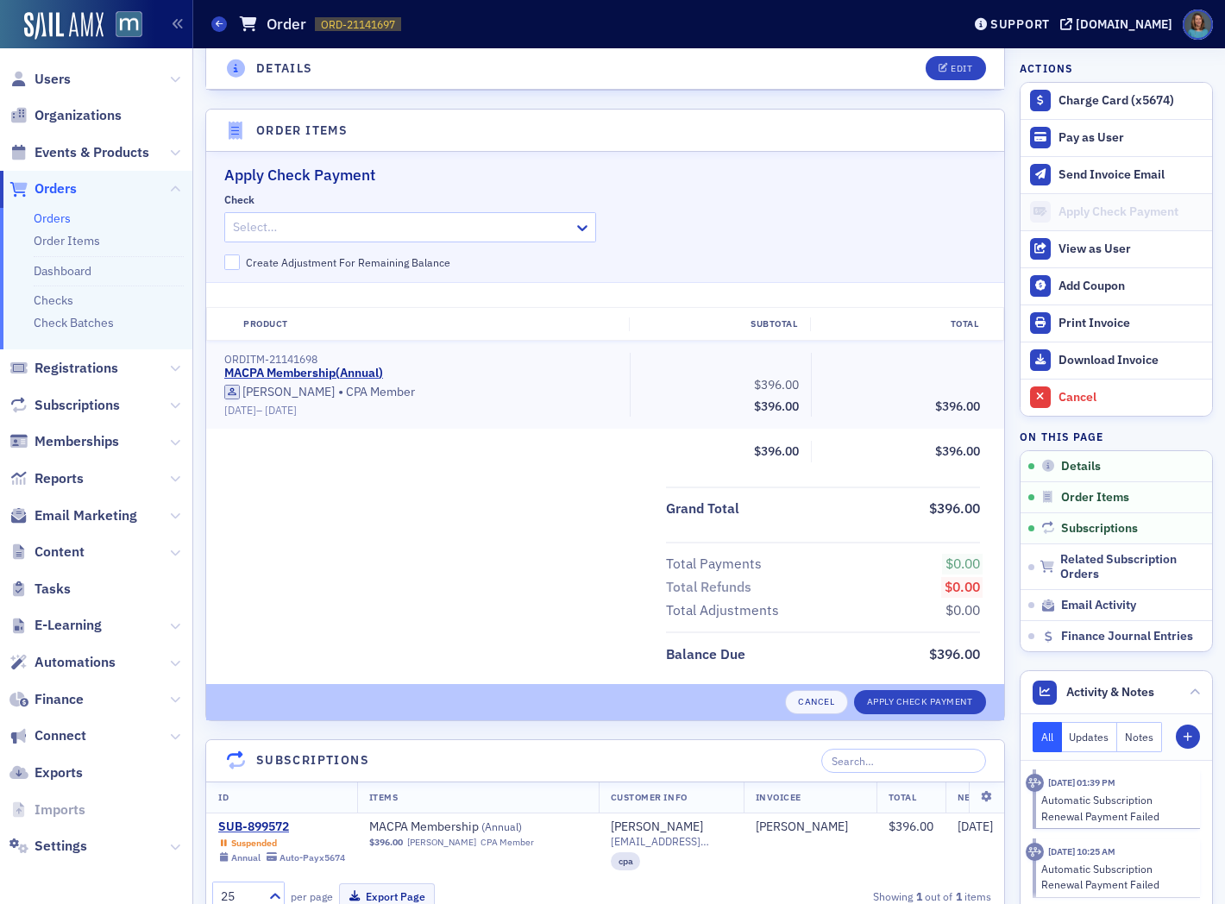
scroll to position [563, 0]
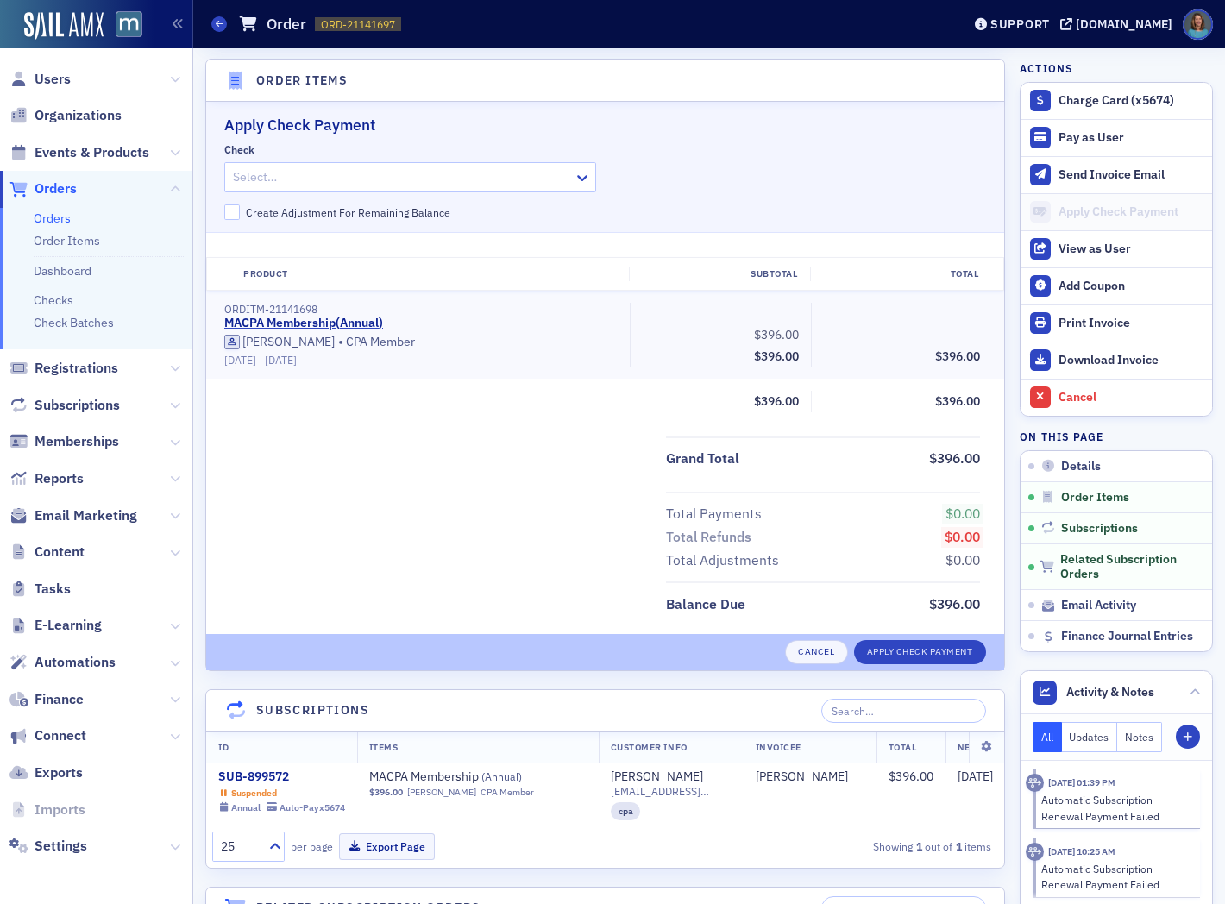
click at [499, 178] on div at bounding box center [401, 178] width 341 height 22
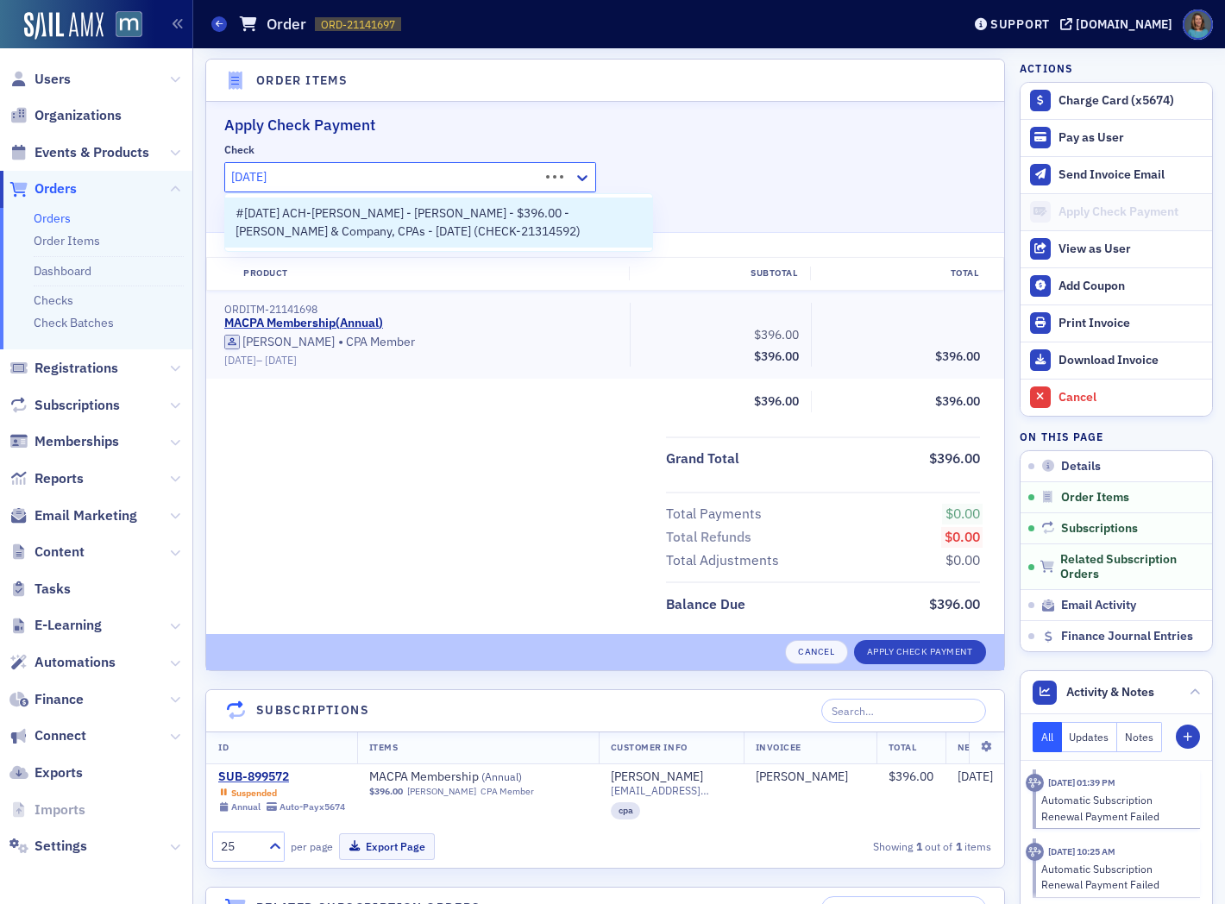
type input "2025-09-10"
click at [483, 213] on span "#2025-09-10 ACH-BILL - Paul Sullivan - $396.00 - Sullivan & Company, CPAs - 9/2…" at bounding box center [439, 223] width 406 height 36
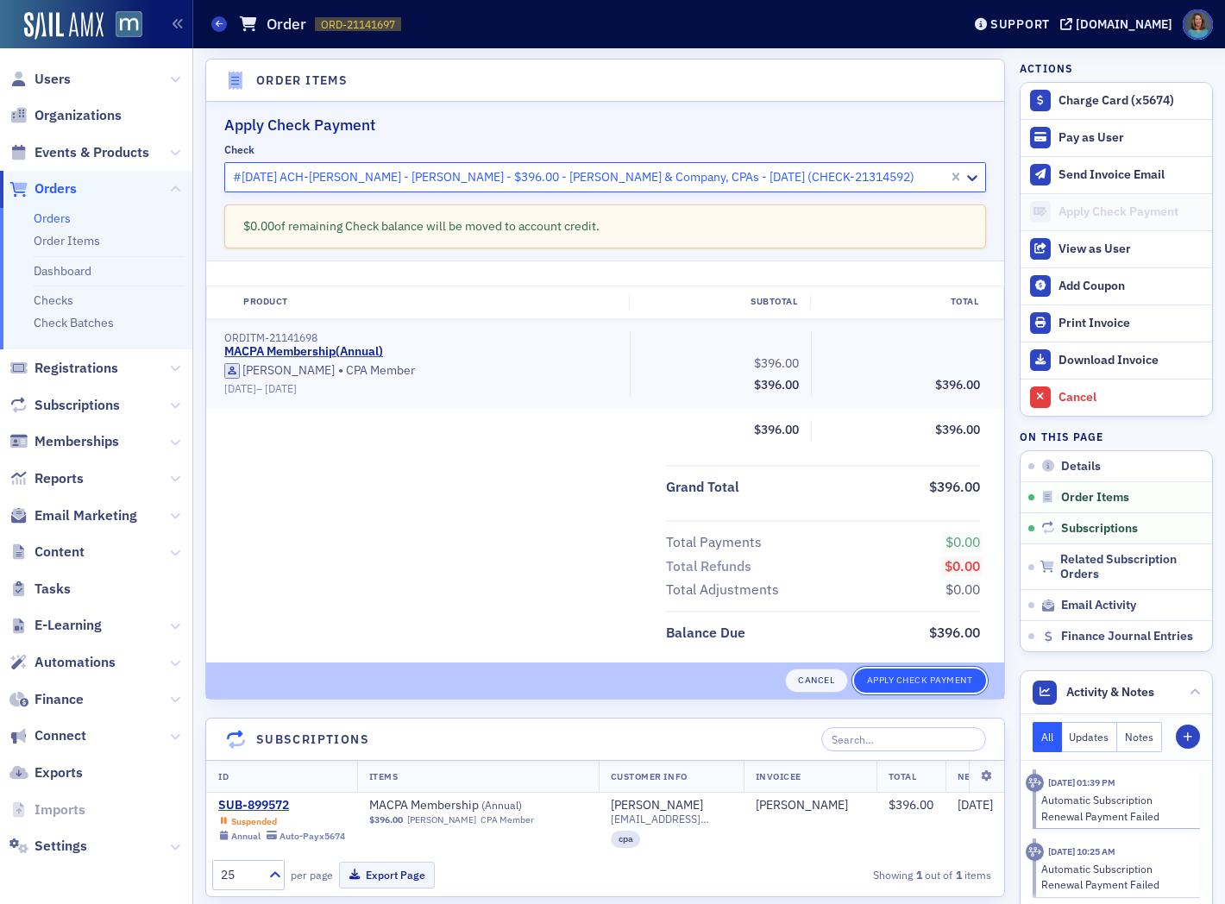
click at [930, 676] on button "Apply Check Payment" at bounding box center [920, 681] width 132 height 24
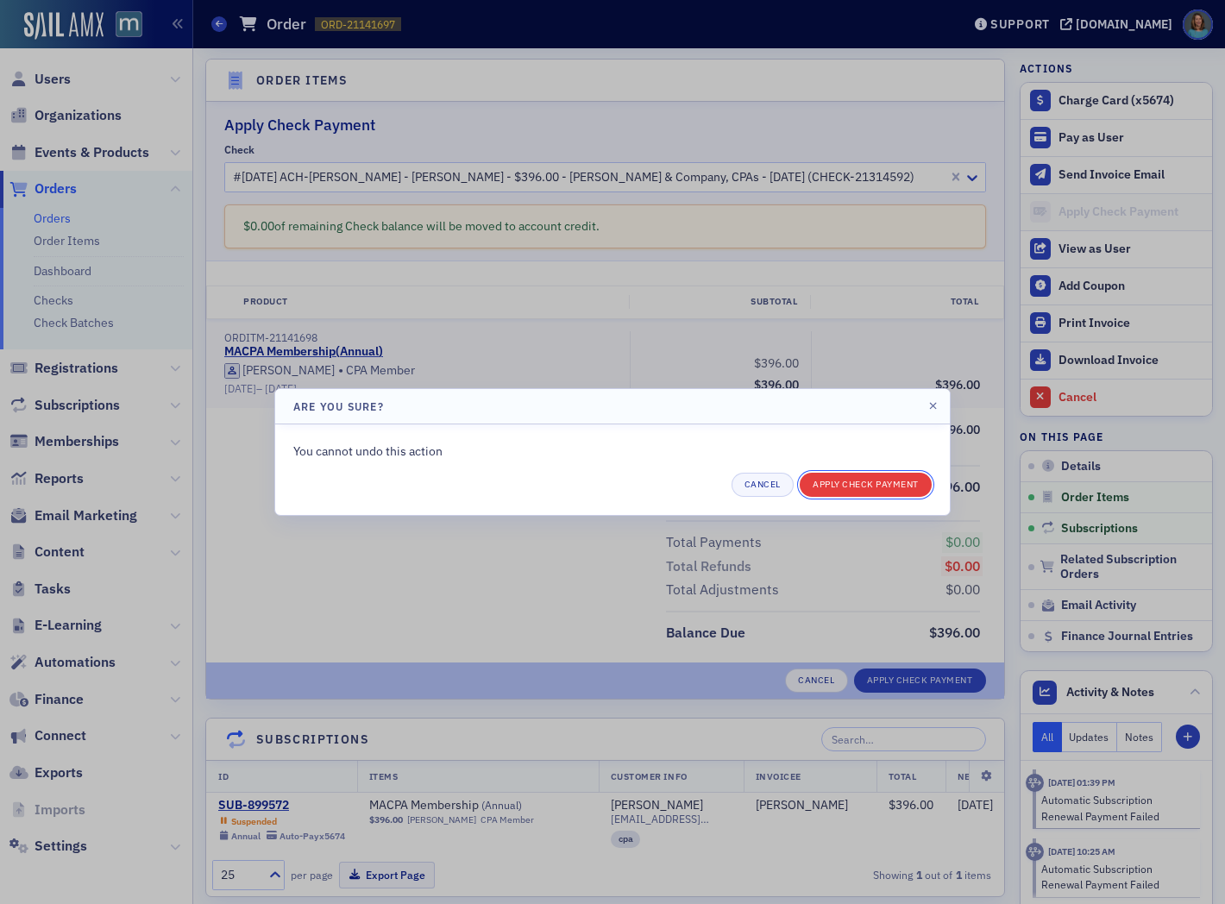
click at [882, 482] on button "Apply Check Payment" at bounding box center [866, 485] width 132 height 24
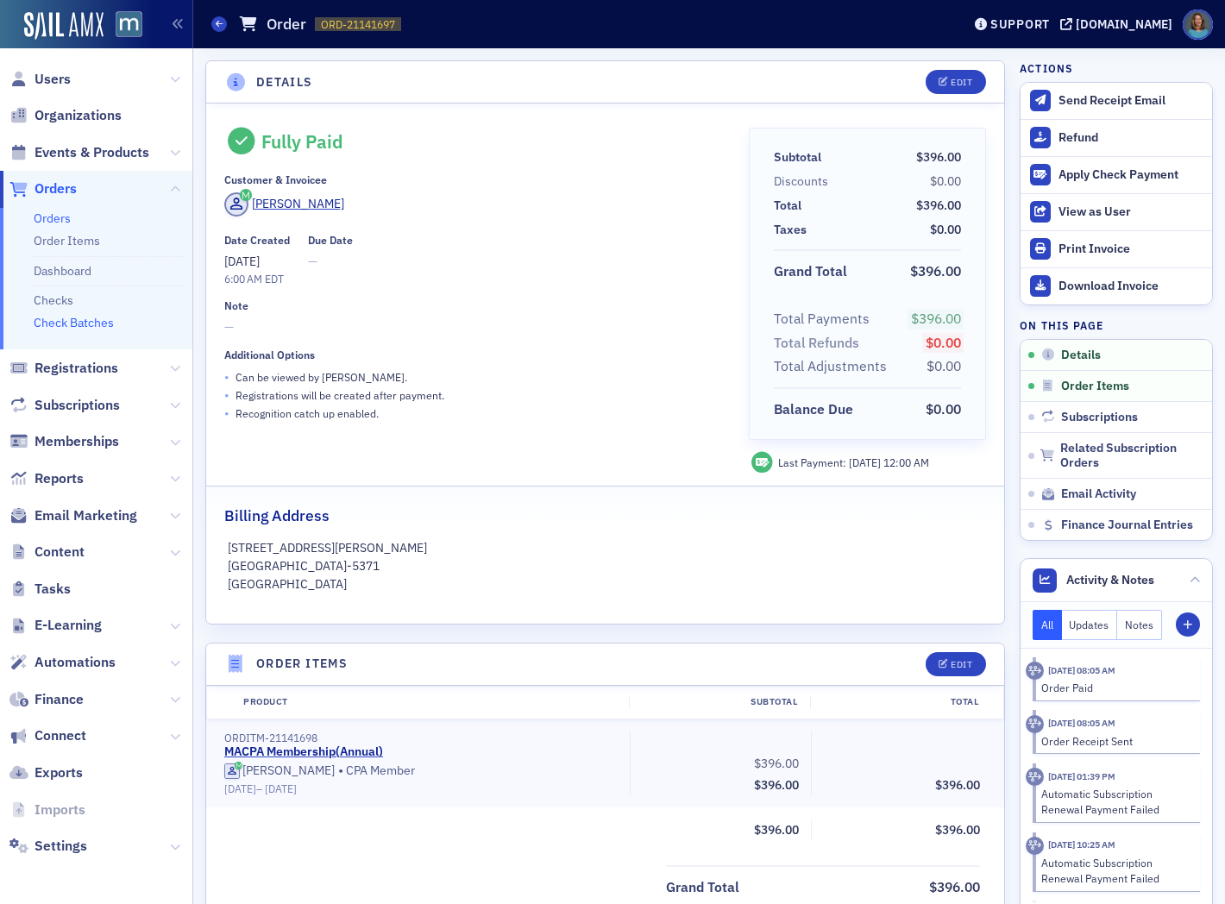
click at [56, 324] on link "Check Batches" at bounding box center [74, 323] width 80 height 16
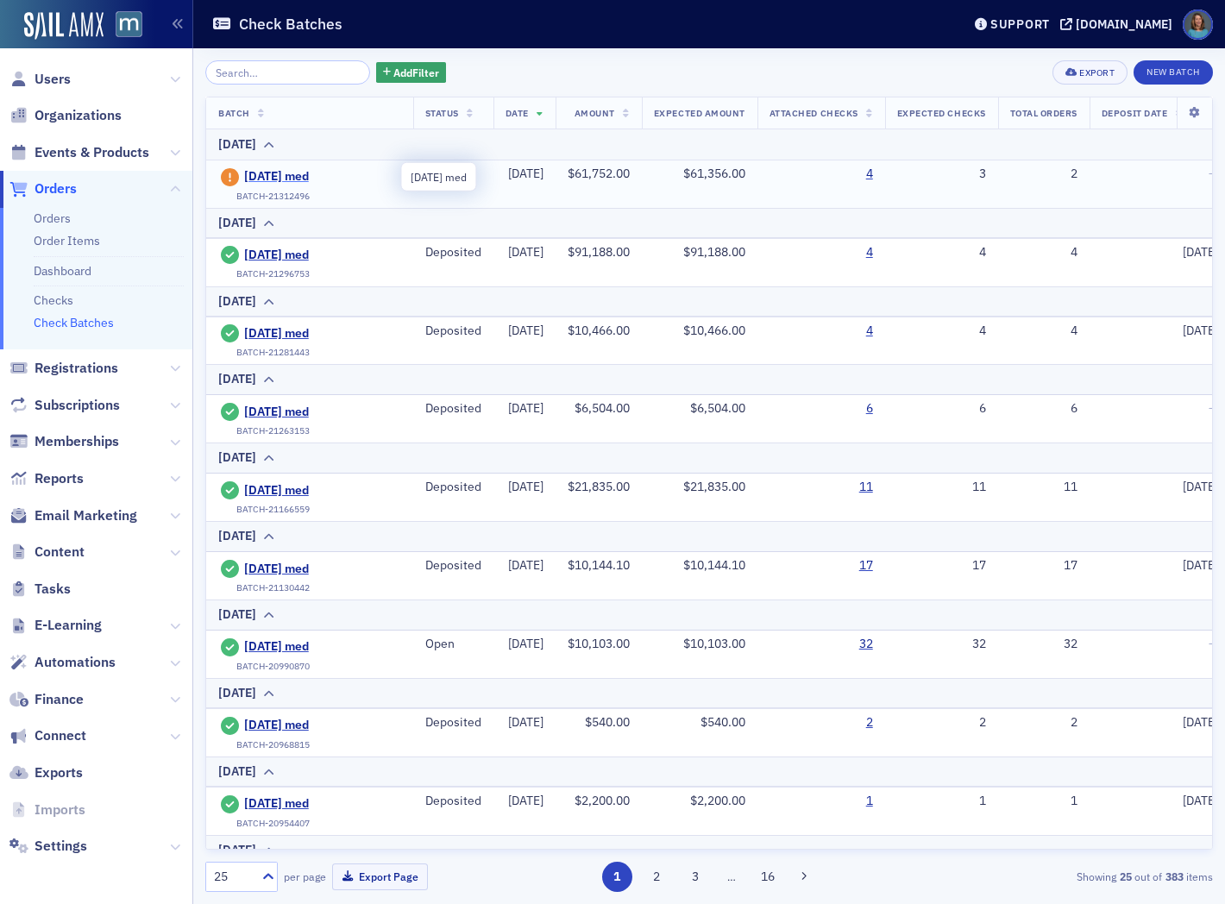
click at [316, 176] on span "2025-09-19 med" at bounding box center [322, 177] width 157 height 16
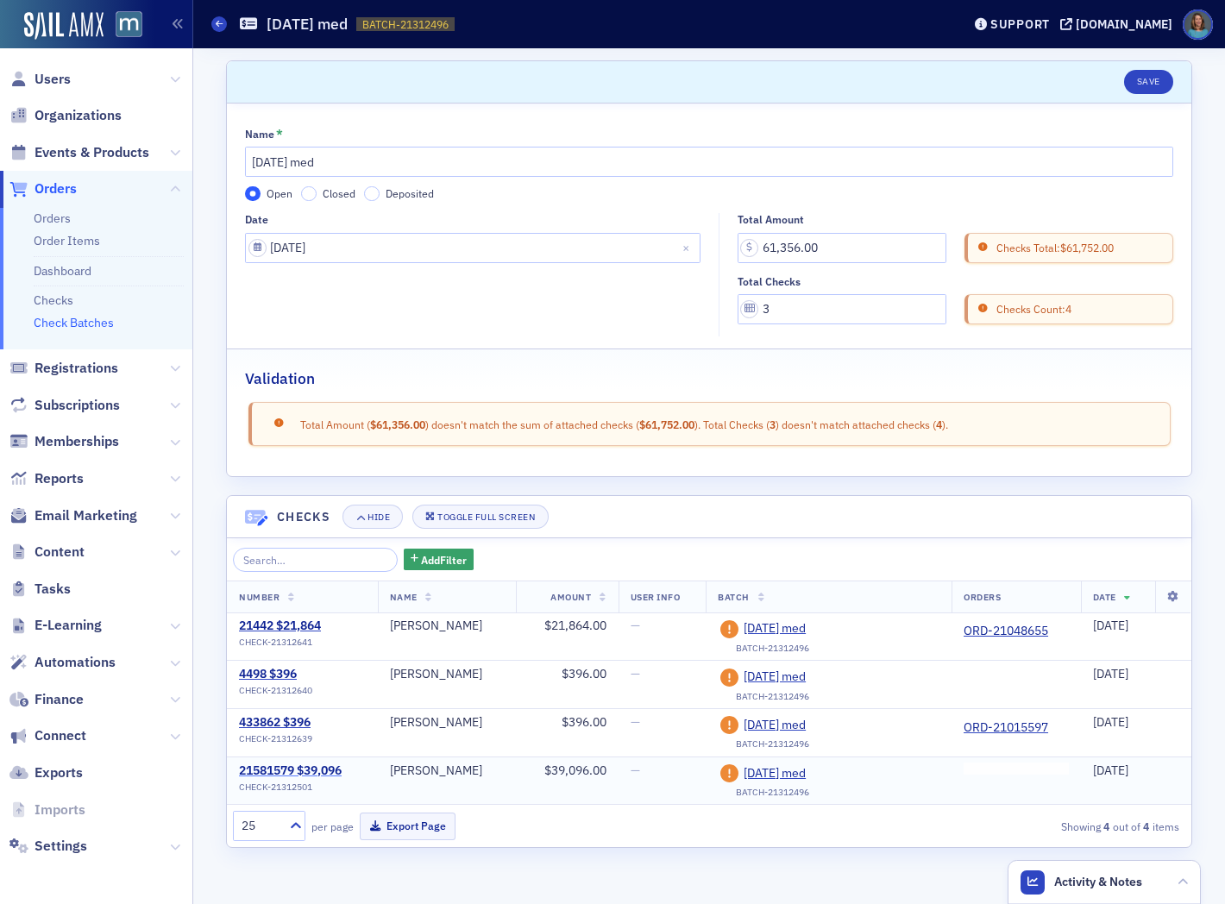
click at [304, 766] on div "21581579 $39,096" at bounding box center [290, 772] width 103 height 16
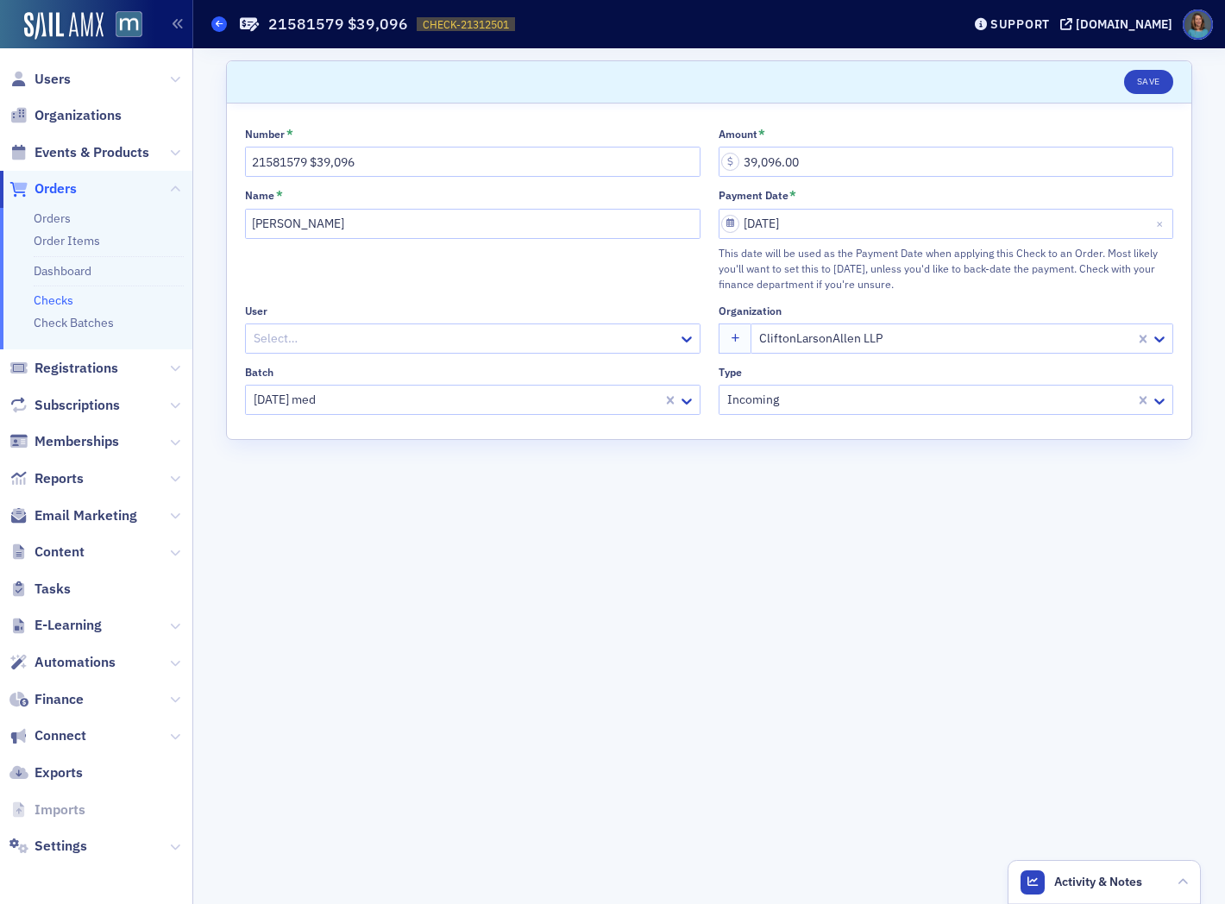
click at [223, 29] on span at bounding box center [219, 24] width 16 height 16
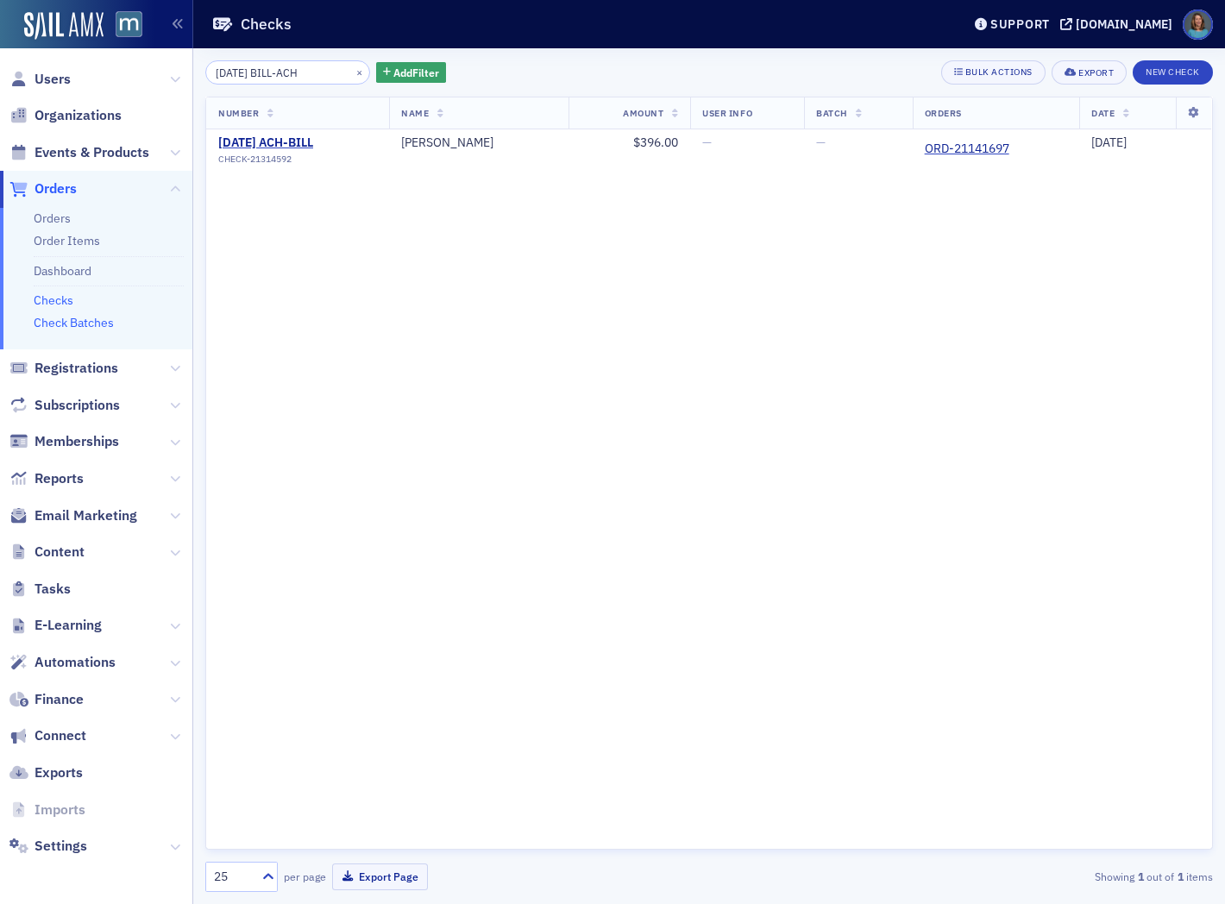
click at [71, 323] on link "Check Batches" at bounding box center [74, 323] width 80 height 16
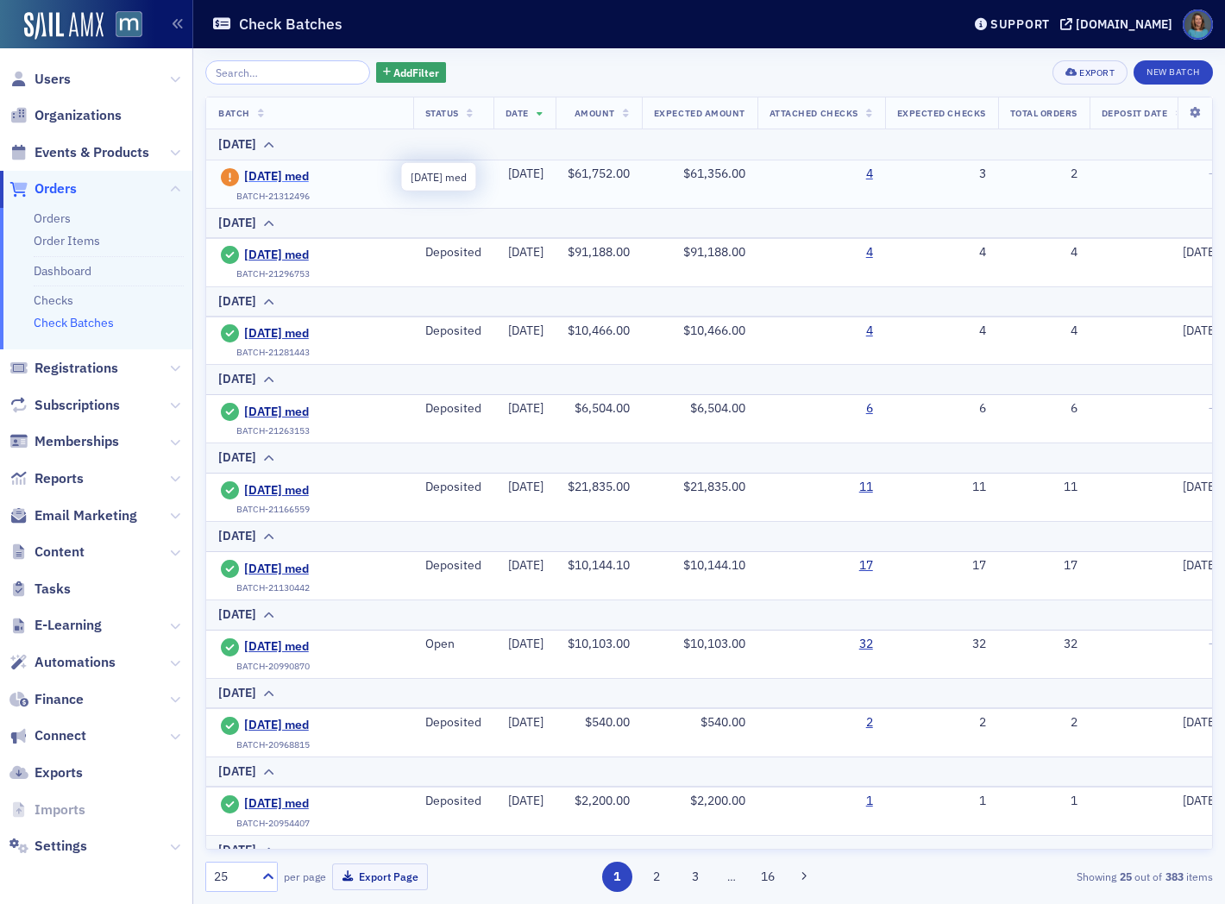
click at [261, 182] on span "2025-09-19 med" at bounding box center [322, 177] width 157 height 16
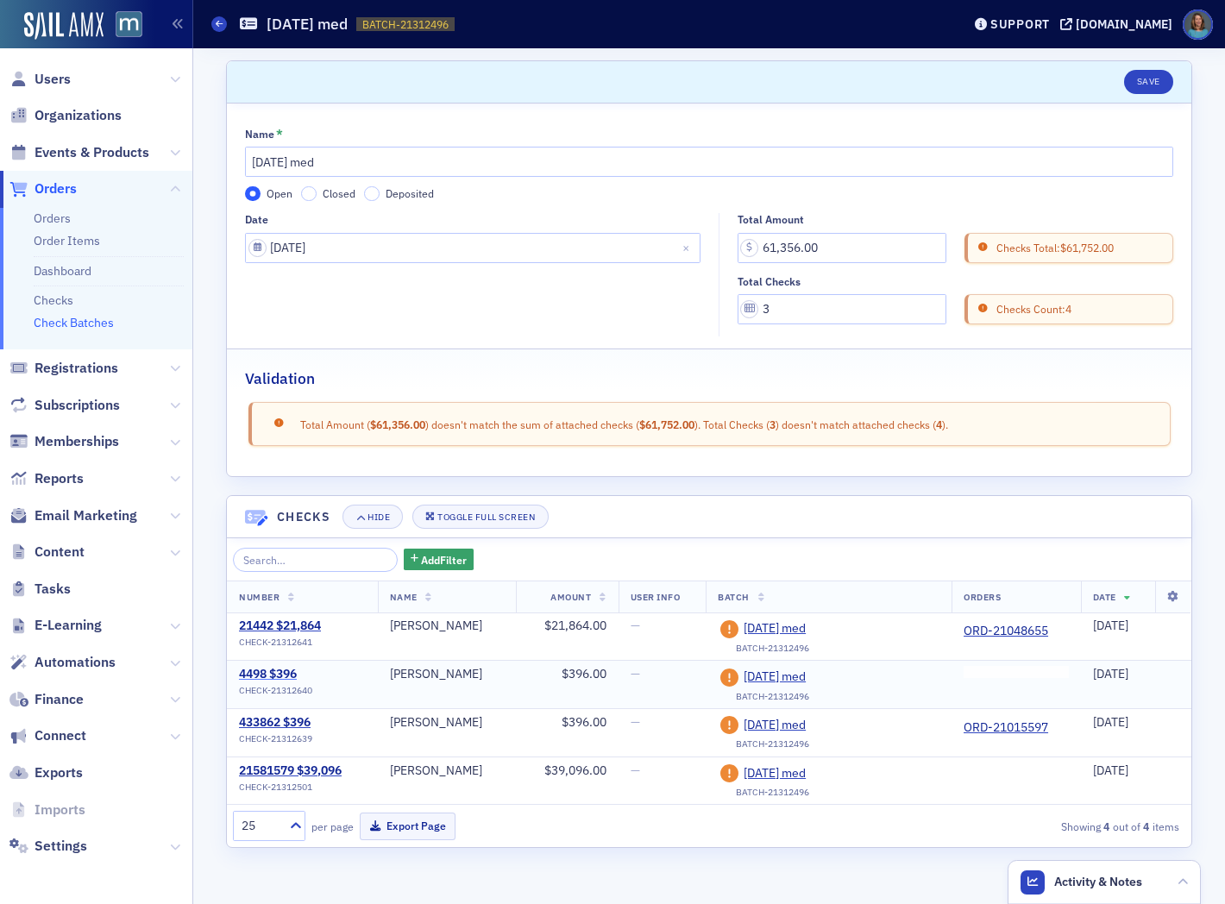
click at [285, 676] on div "4498 $396" at bounding box center [275, 675] width 73 height 16
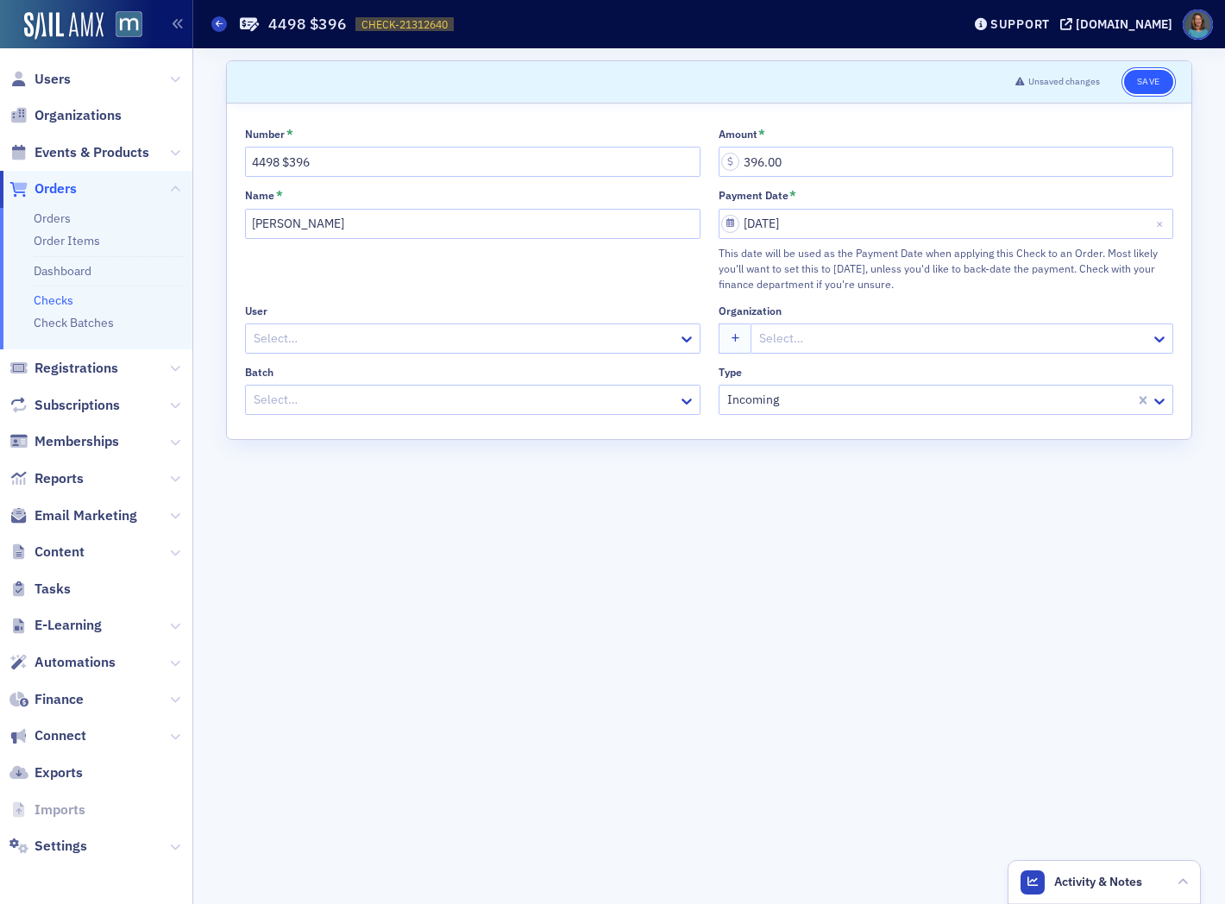
click at [1162, 86] on button "Save" at bounding box center [1148, 82] width 49 height 24
click at [1050, 28] on div "Support" at bounding box center [1021, 24] width 60 height 16
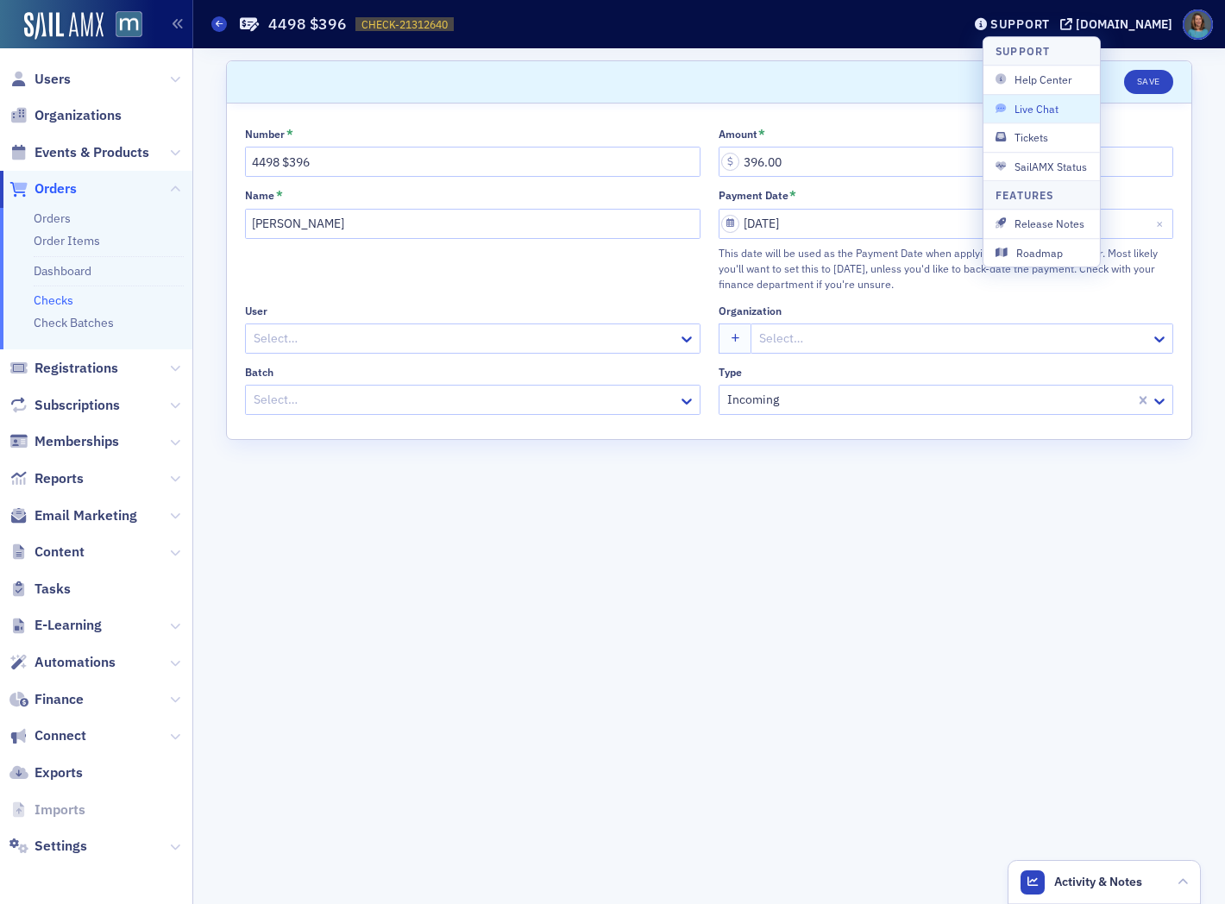
click at [1034, 109] on span "Live Chat" at bounding box center [1042, 109] width 92 height 16
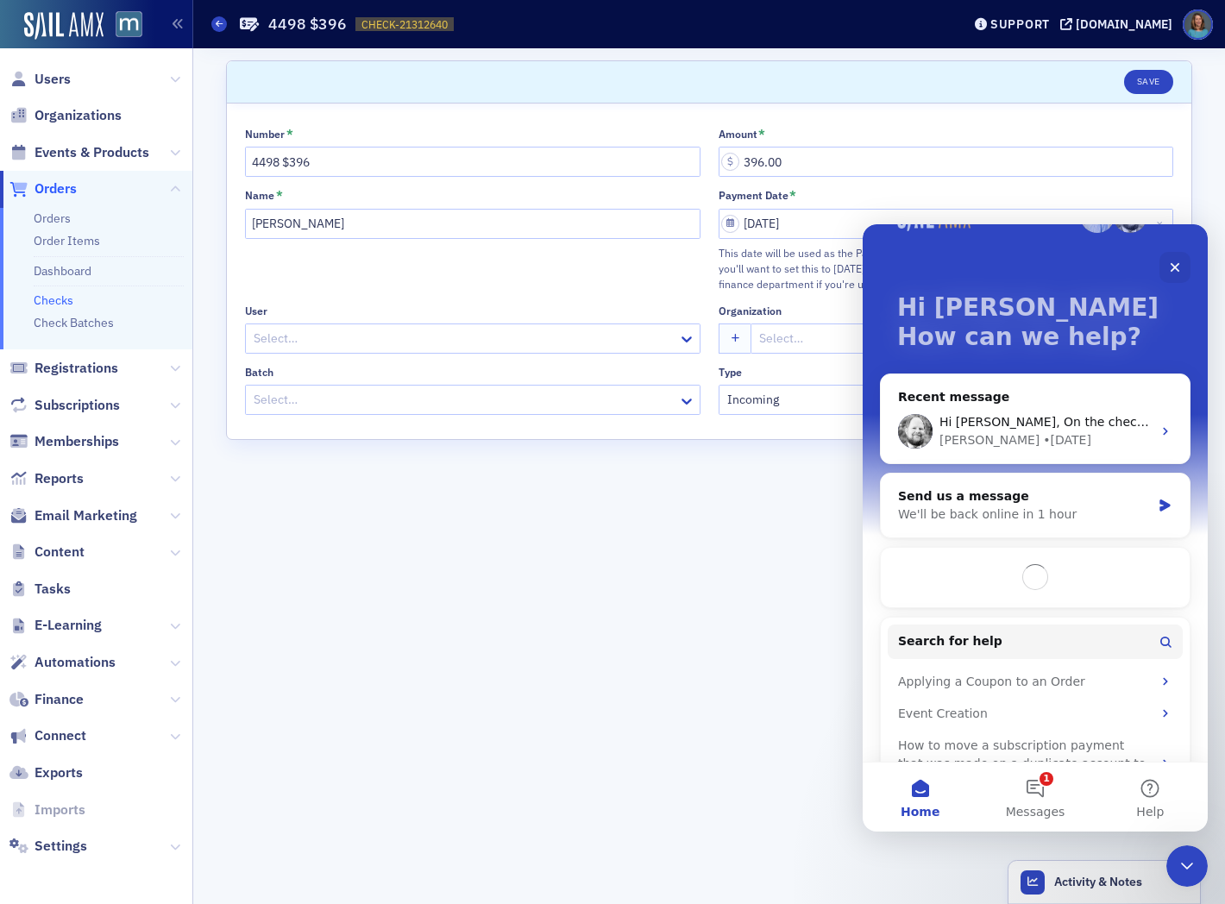
scroll to position [106, 0]
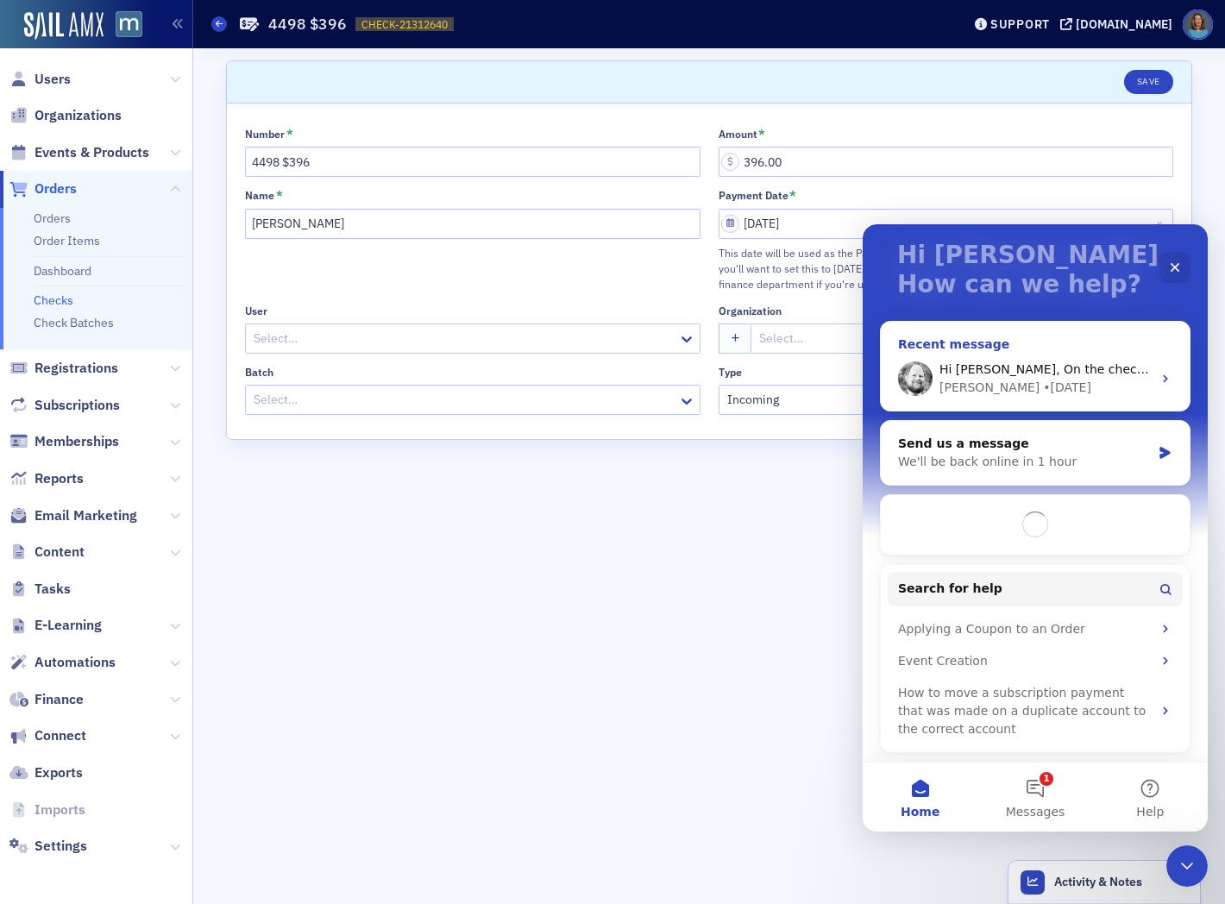
click at [1159, 375] on icon "Intercom messenger" at bounding box center [1166, 379] width 14 height 14
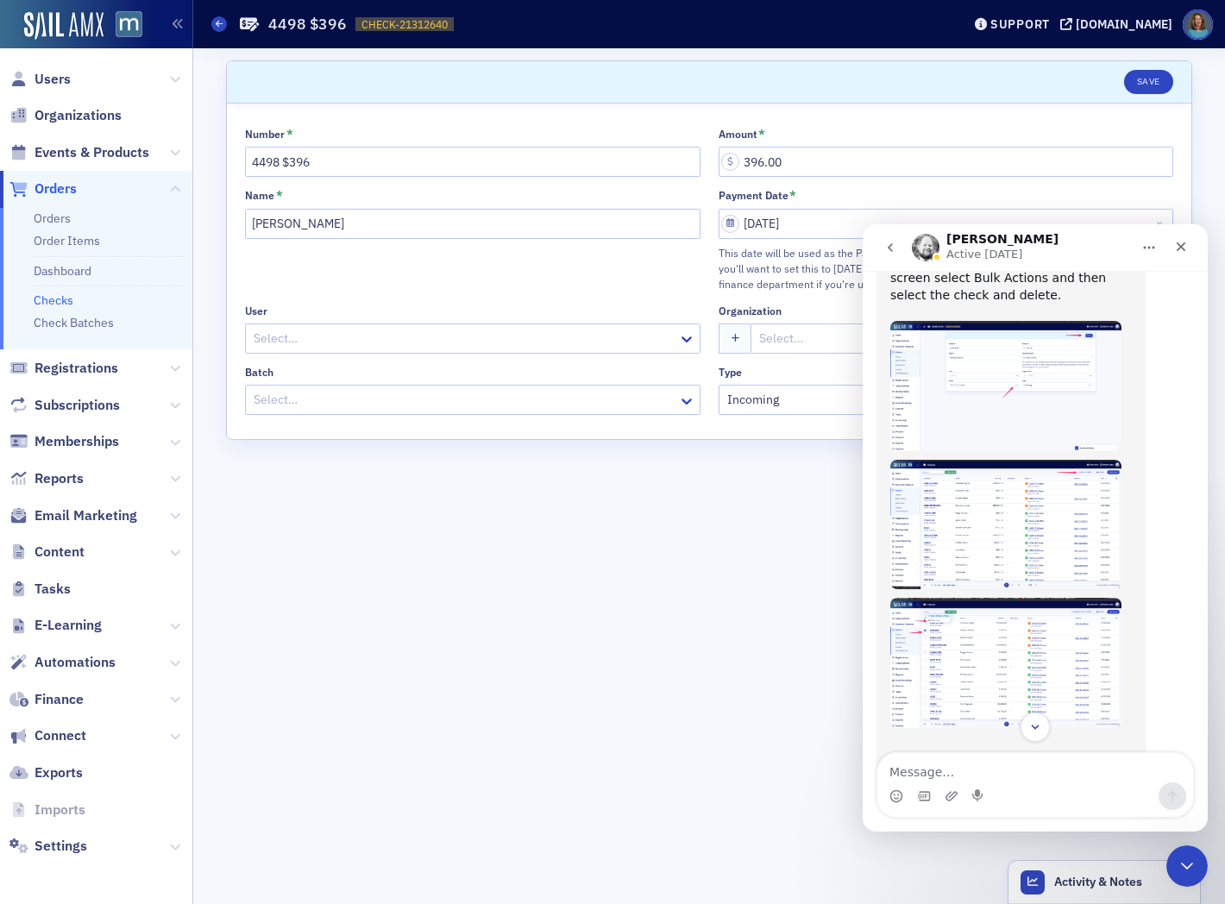
scroll to position [593, 0]
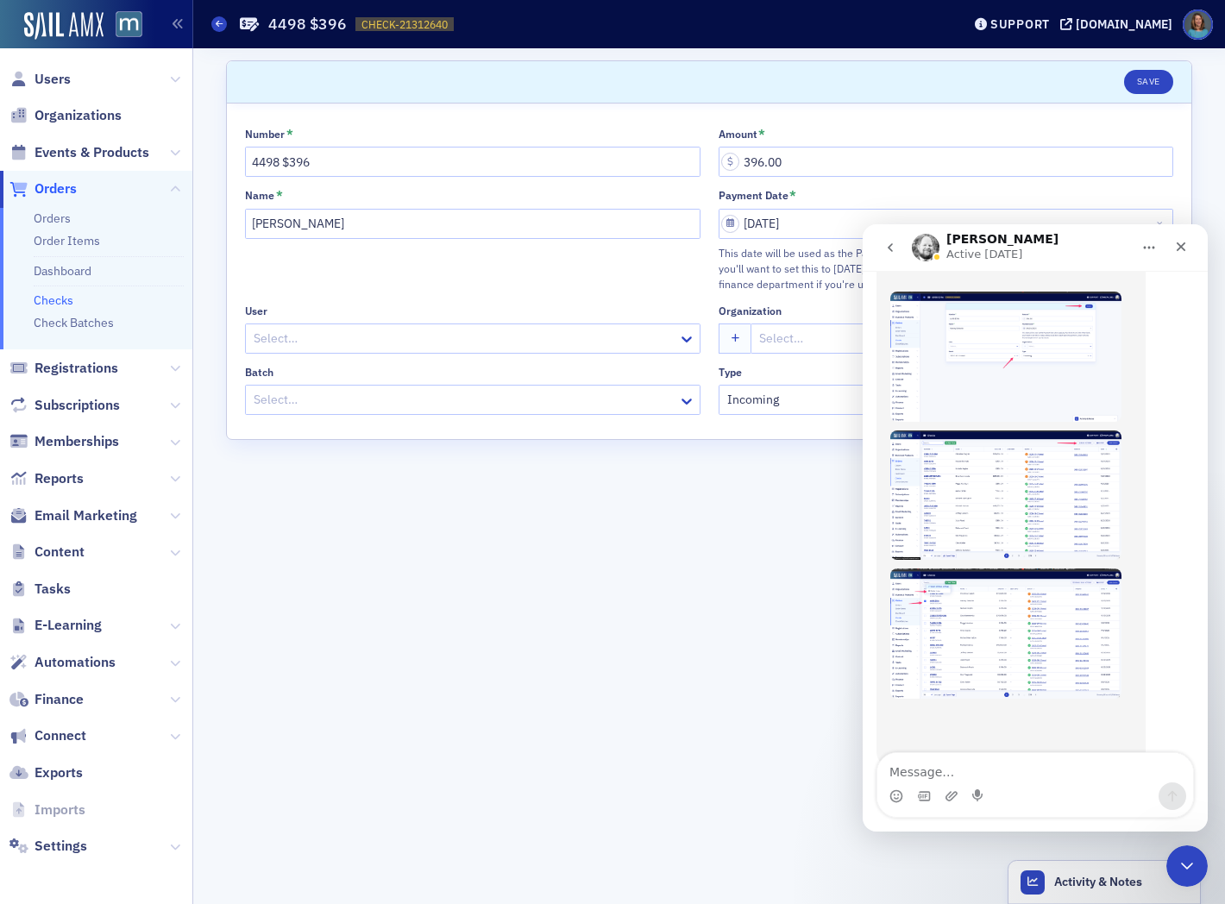
click at [990, 446] on img "Aidan says…" at bounding box center [1006, 495] width 231 height 129
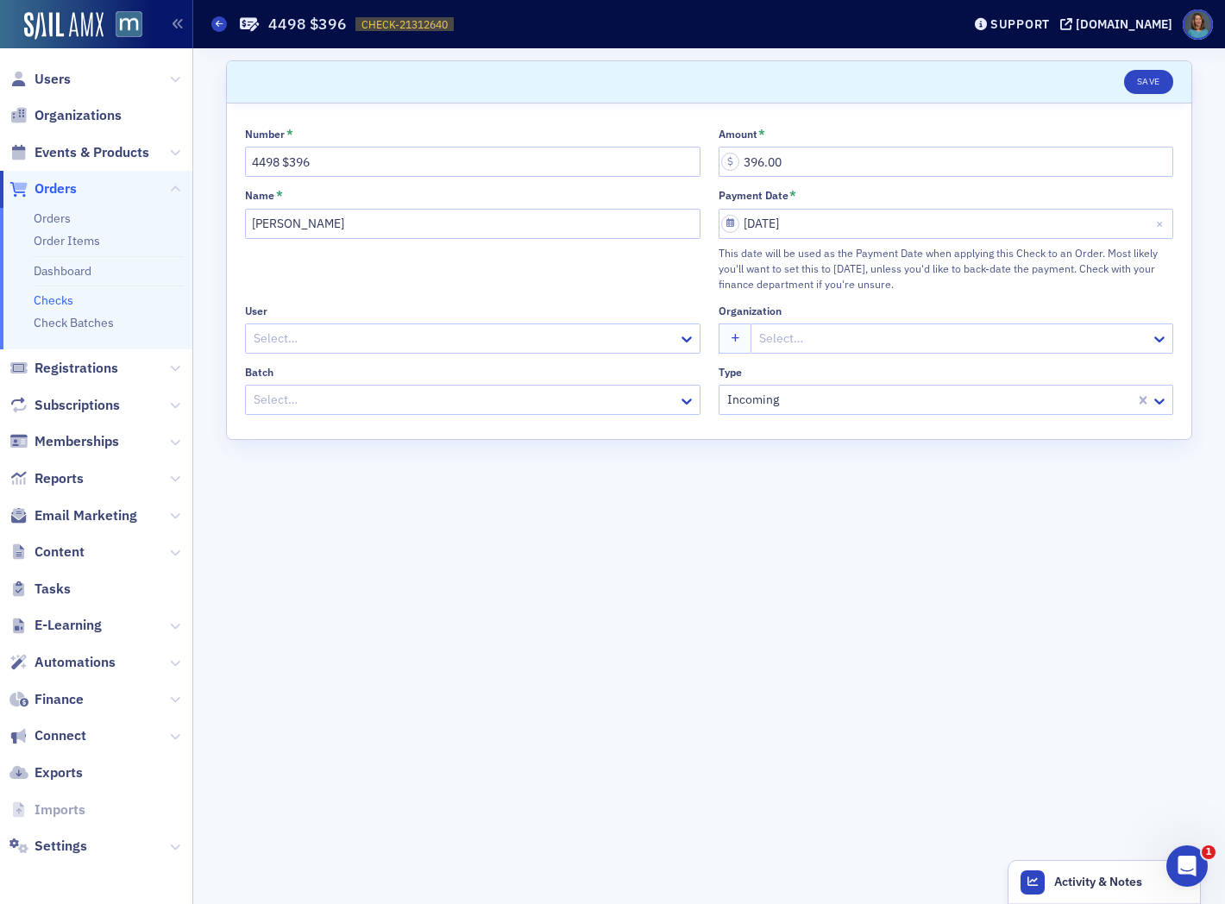
click at [59, 303] on link "Checks" at bounding box center [54, 301] width 40 height 16
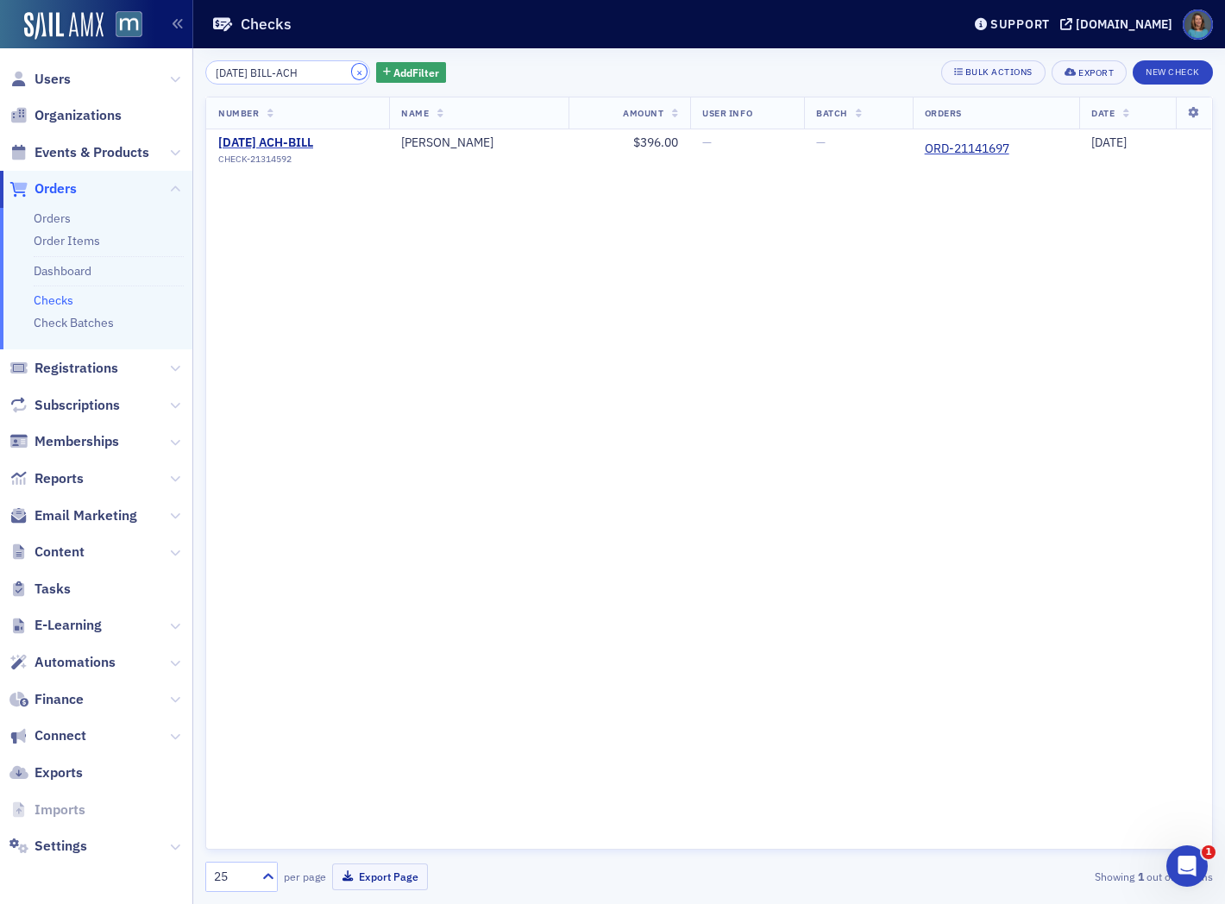
click at [352, 69] on button "×" at bounding box center [360, 72] width 16 height 16
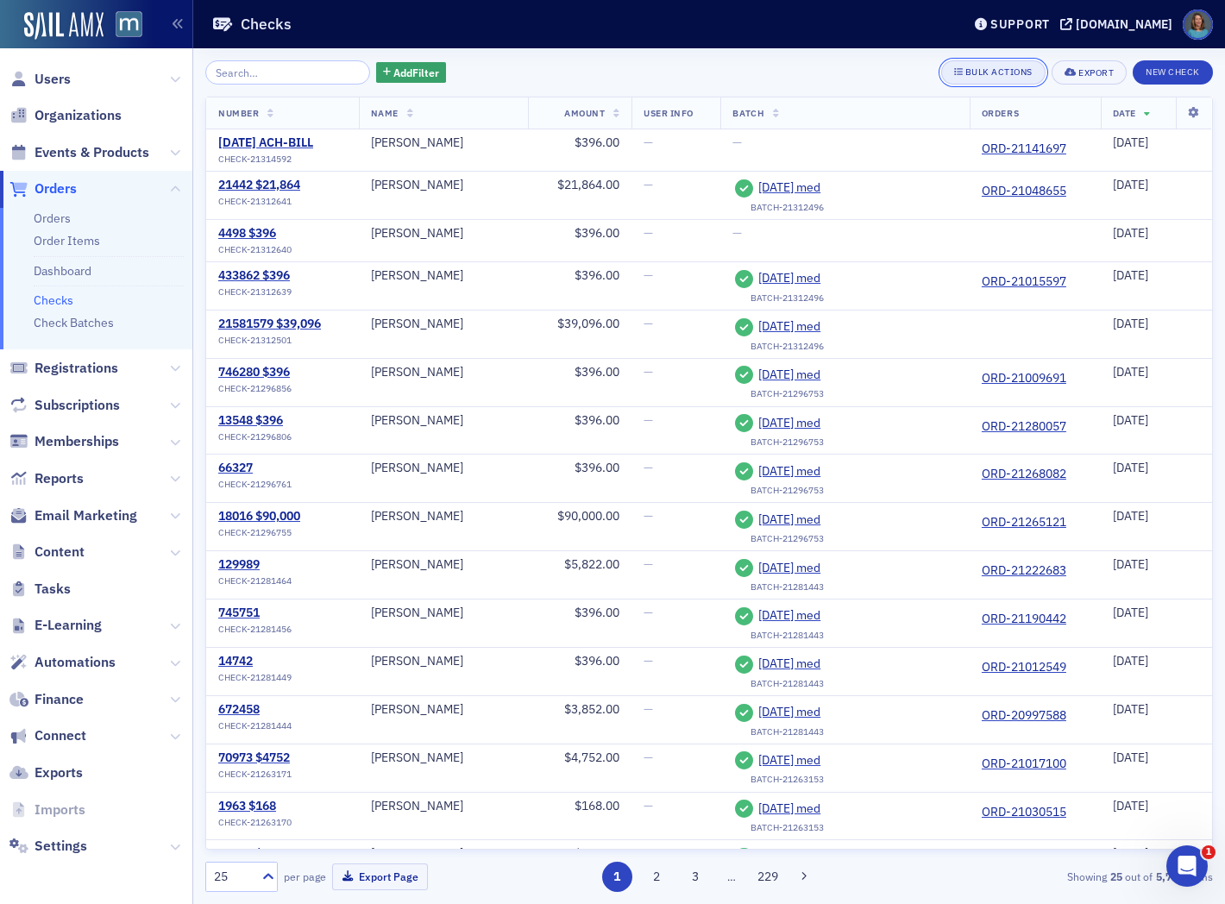
click at [1020, 71] on div "Bulk Actions" at bounding box center [999, 71] width 67 height 9
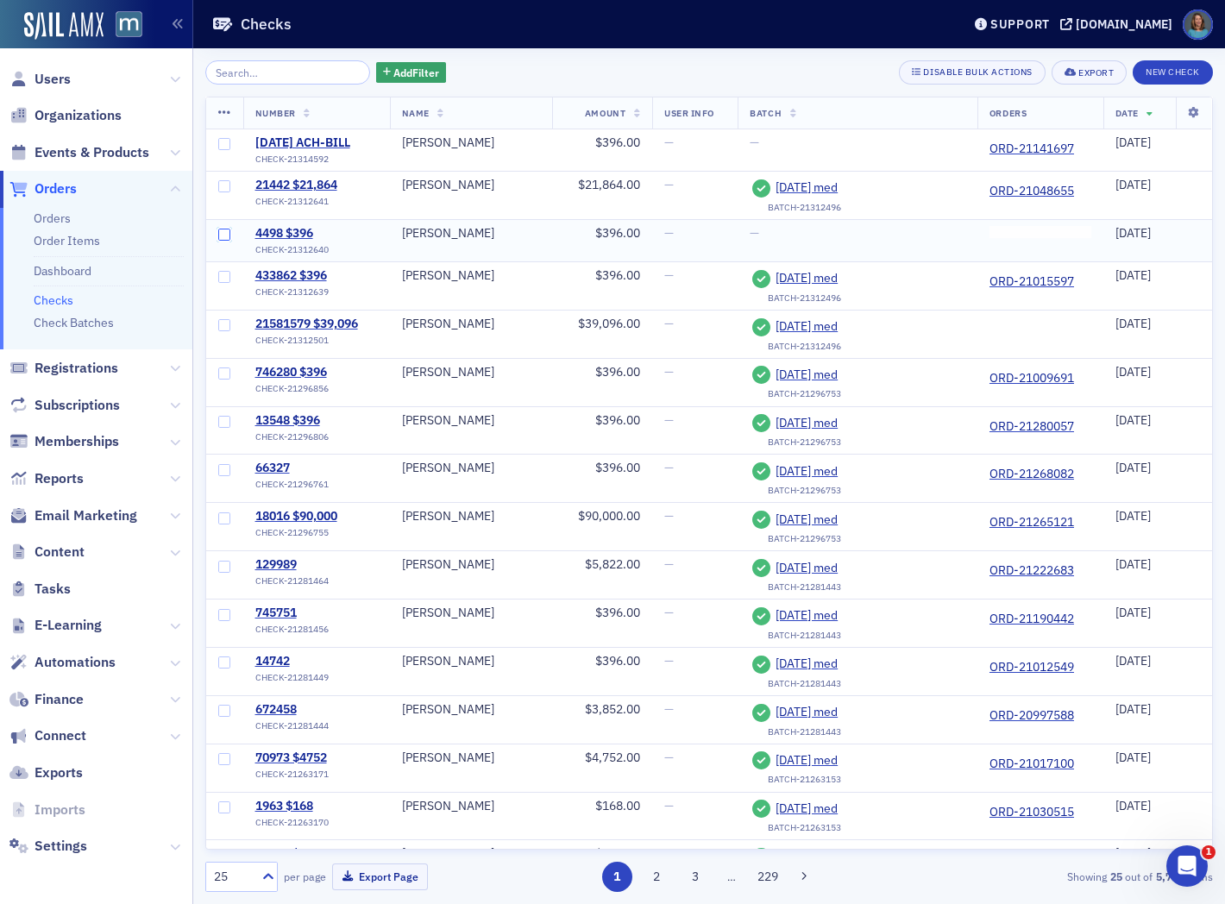
click at [228, 236] on input "checkbox" at bounding box center [224, 235] width 12 height 12
click at [1050, 23] on div "Support" at bounding box center [1021, 24] width 60 height 16
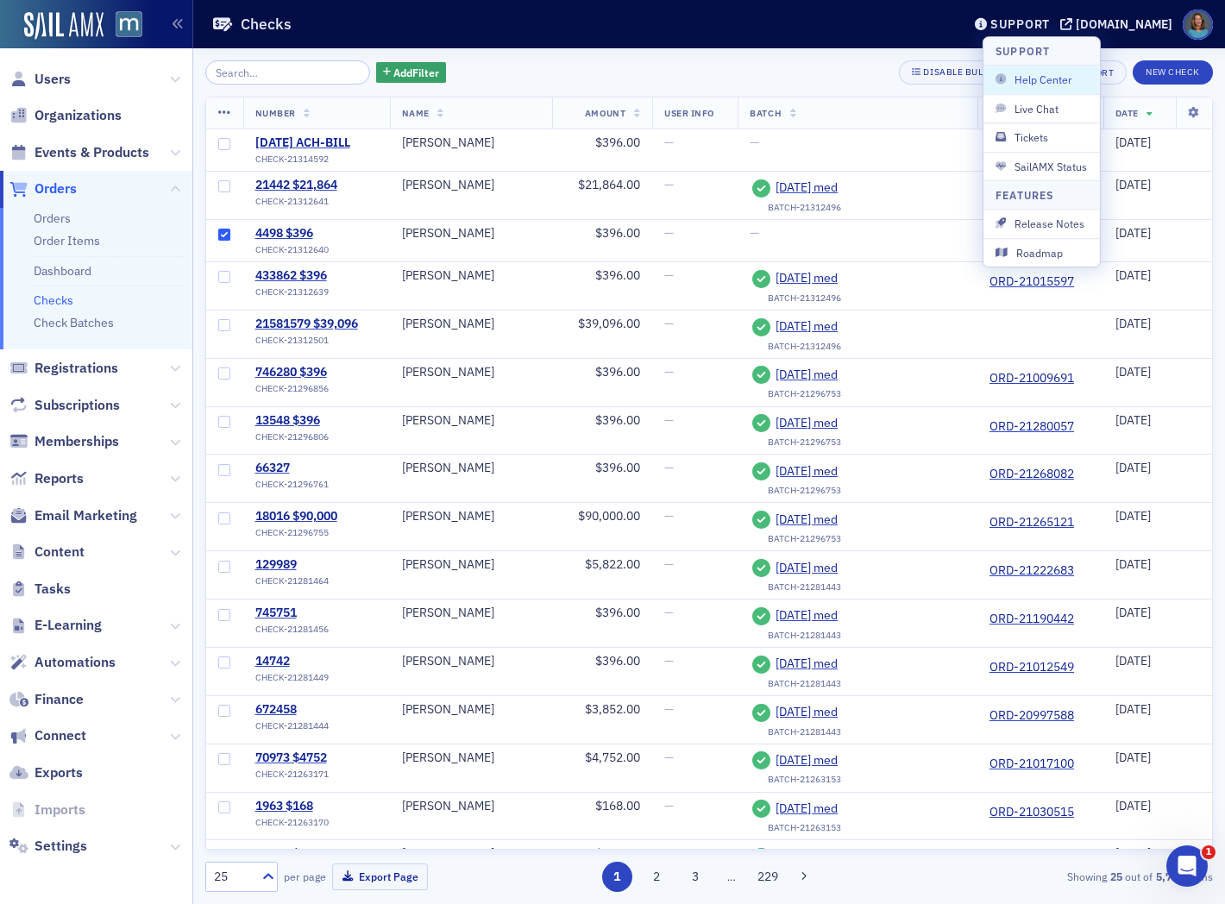
click at [932, 41] on header "Checks Support macpa.org" at bounding box center [709, 24] width 1032 height 48
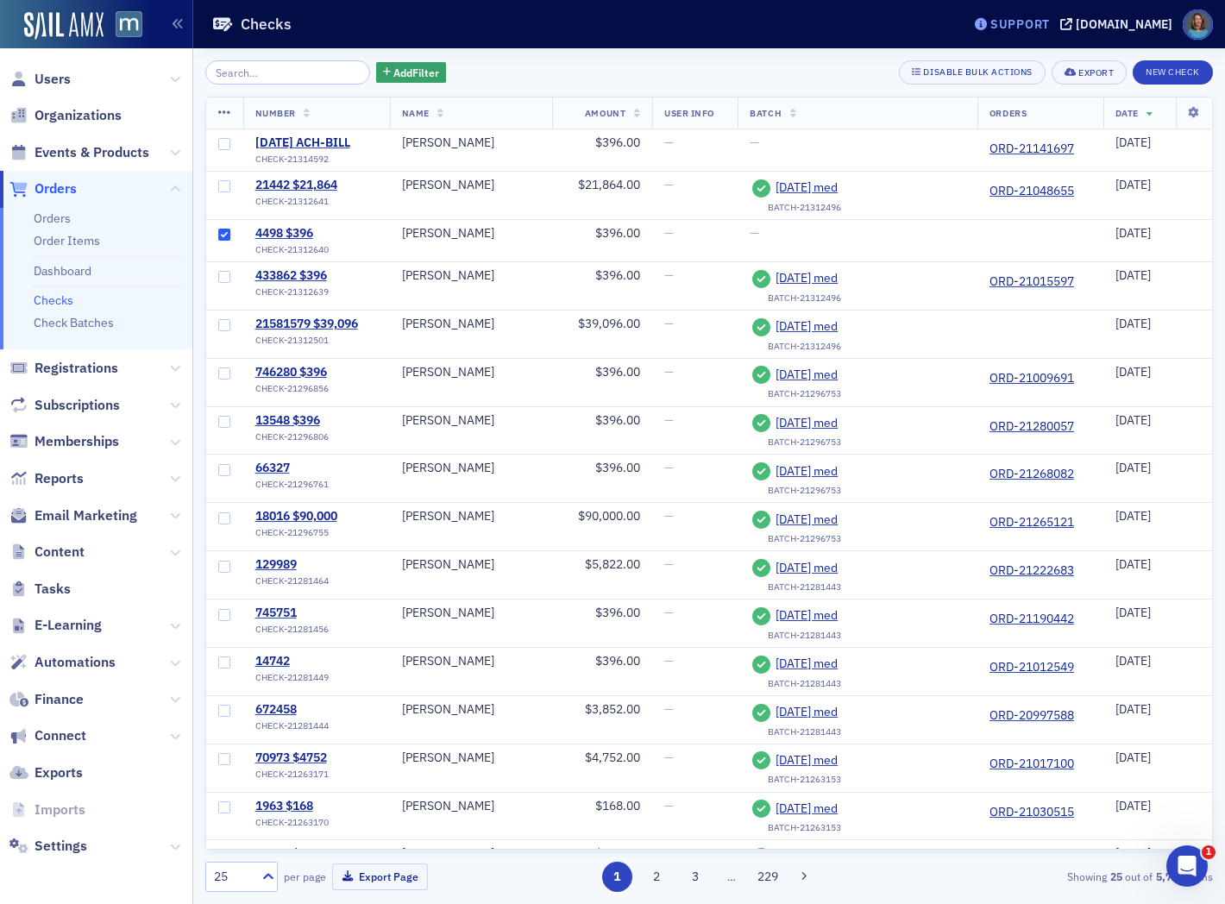
click at [1017, 23] on span "Support" at bounding box center [1012, 24] width 75 height 12
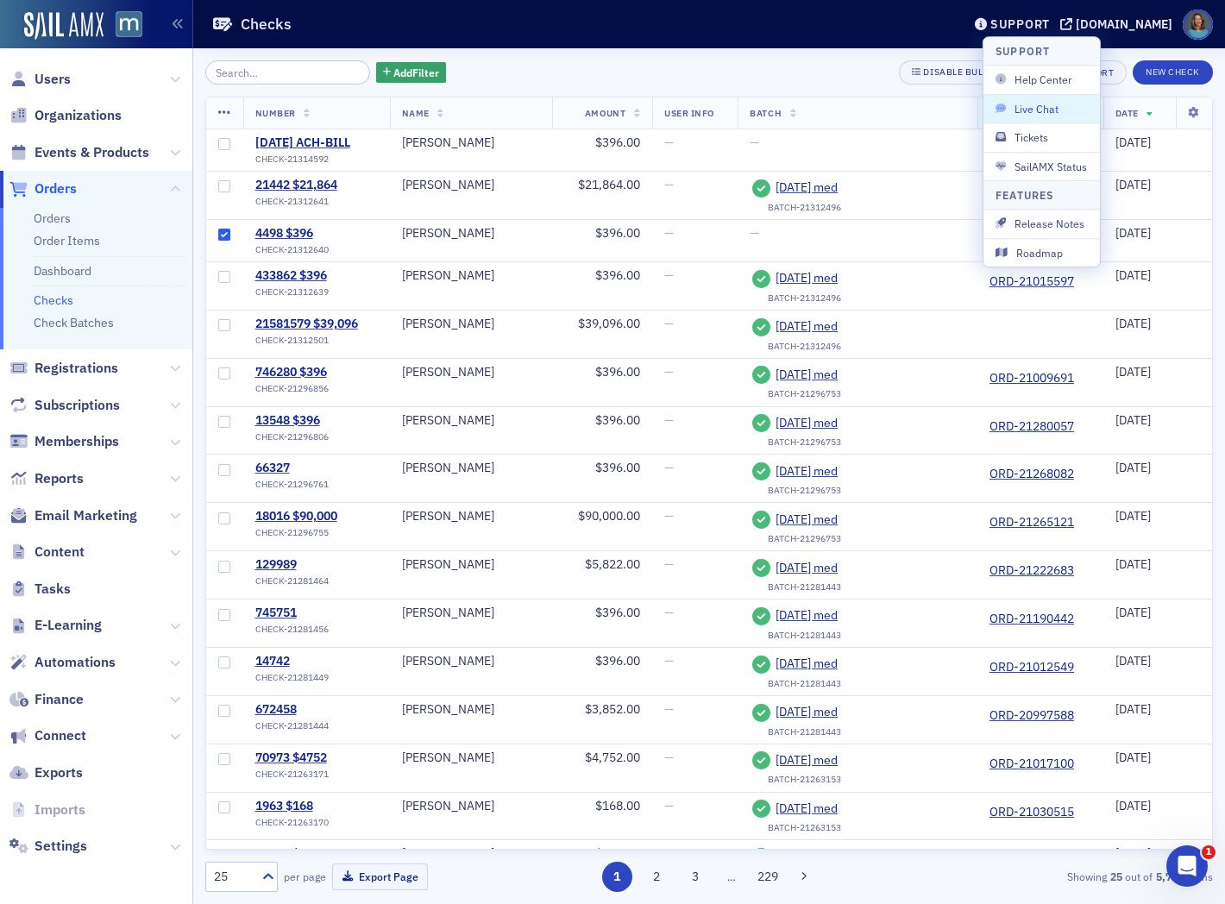
click at [1012, 104] on span "Live Chat" at bounding box center [1042, 109] width 92 height 16
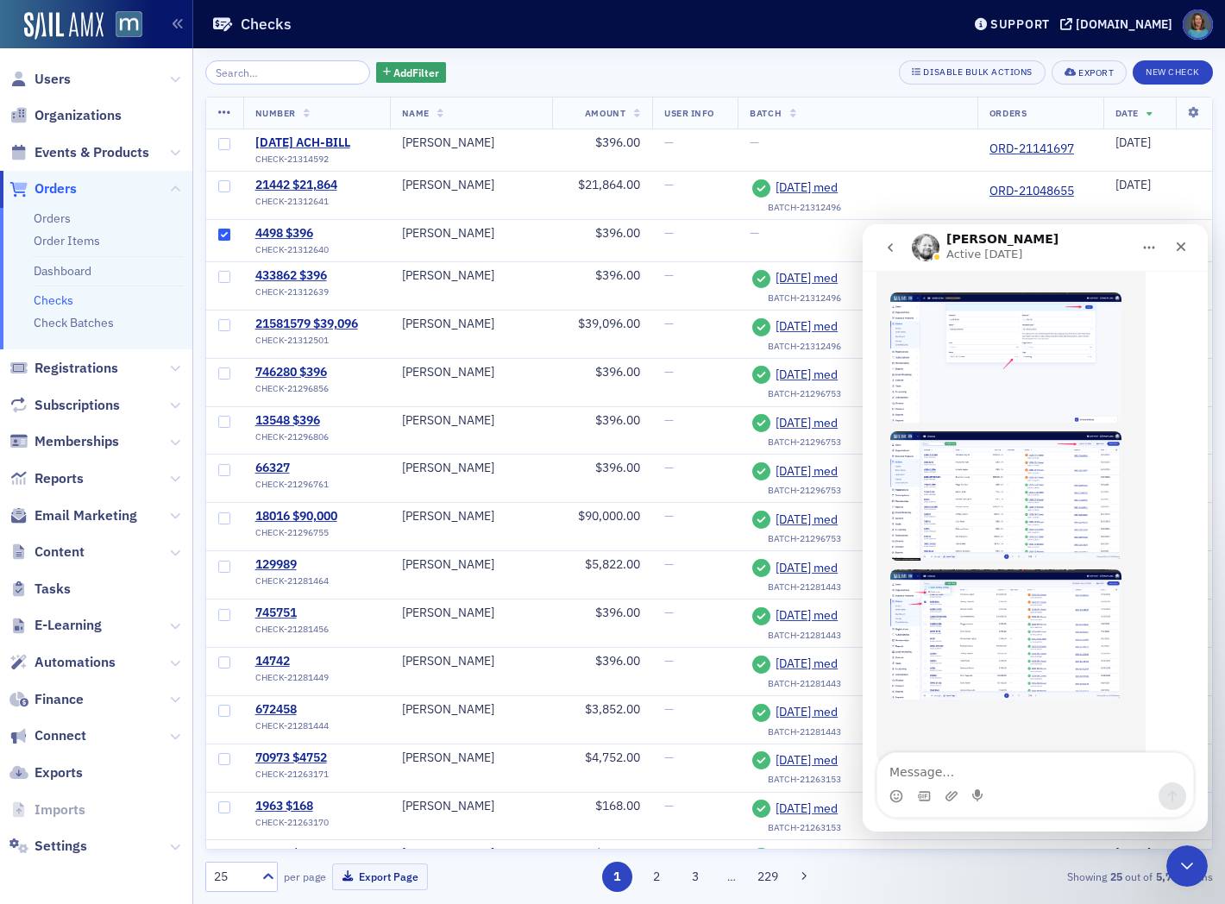
scroll to position [593, 0]
click at [985, 577] on img "Aidan says…" at bounding box center [1006, 634] width 231 height 131
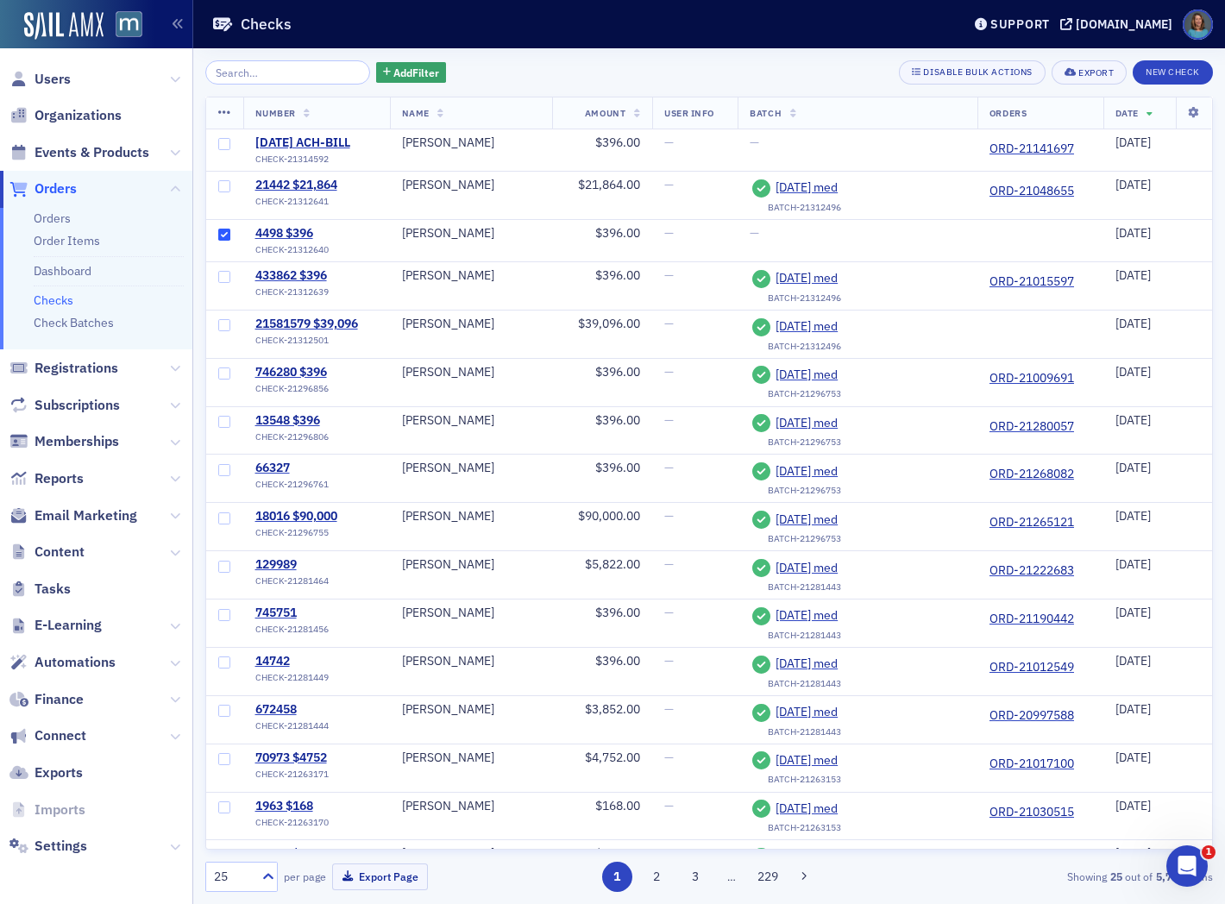
click at [228, 108] on icon at bounding box center [224, 113] width 13 height 14
click at [276, 125] on div "Delete 1 row" at bounding box center [289, 127] width 58 height 9
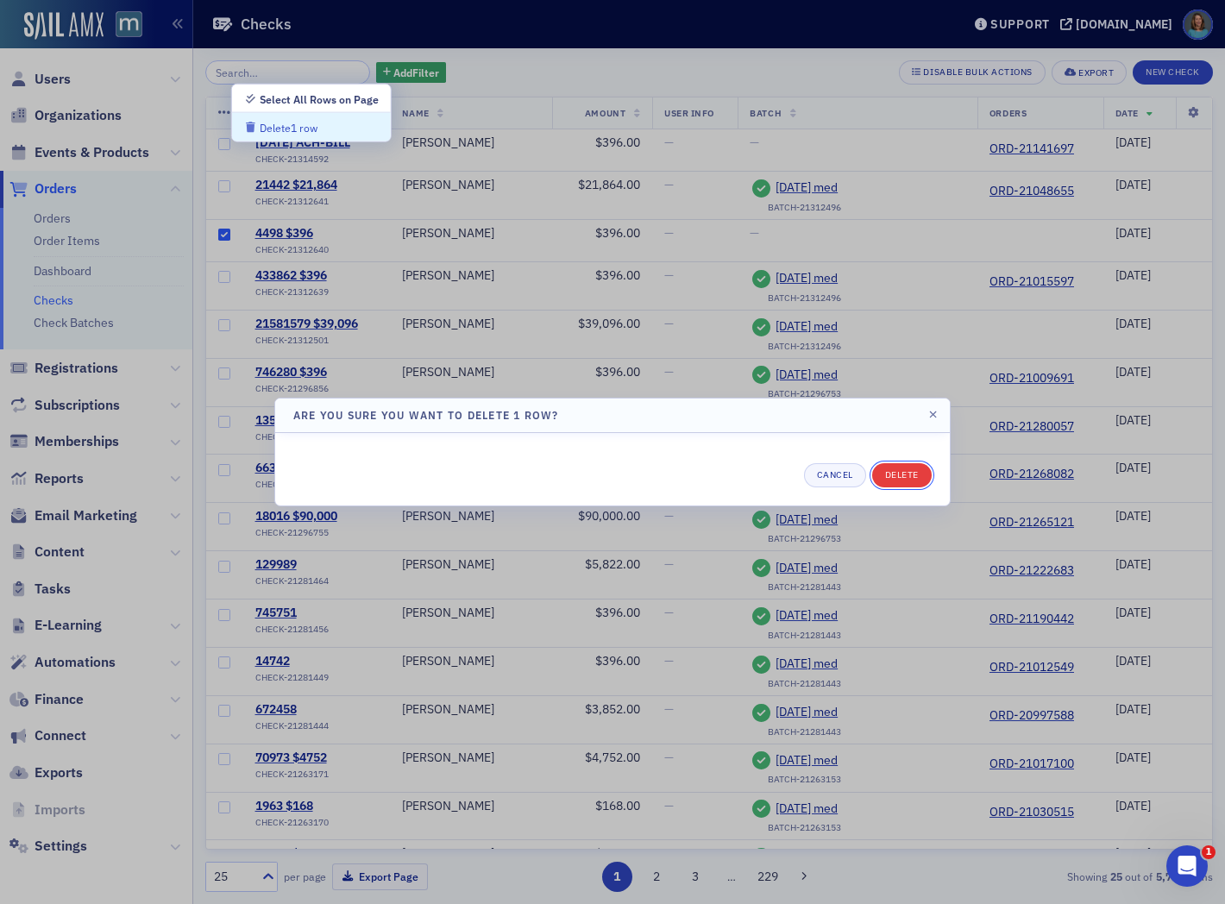
click at [896, 473] on button "Delete" at bounding box center [902, 475] width 60 height 24
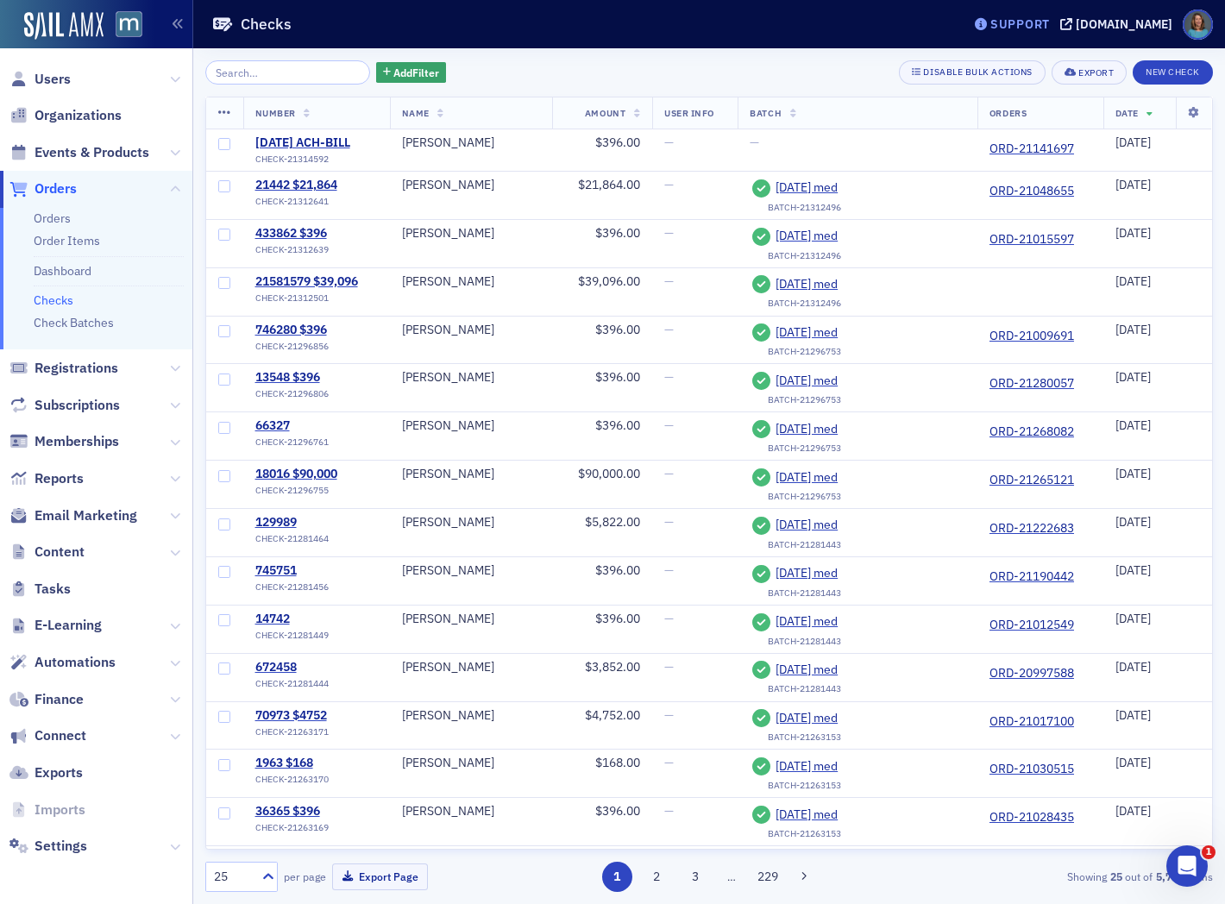
click at [1050, 24] on div "Support" at bounding box center [1021, 24] width 60 height 16
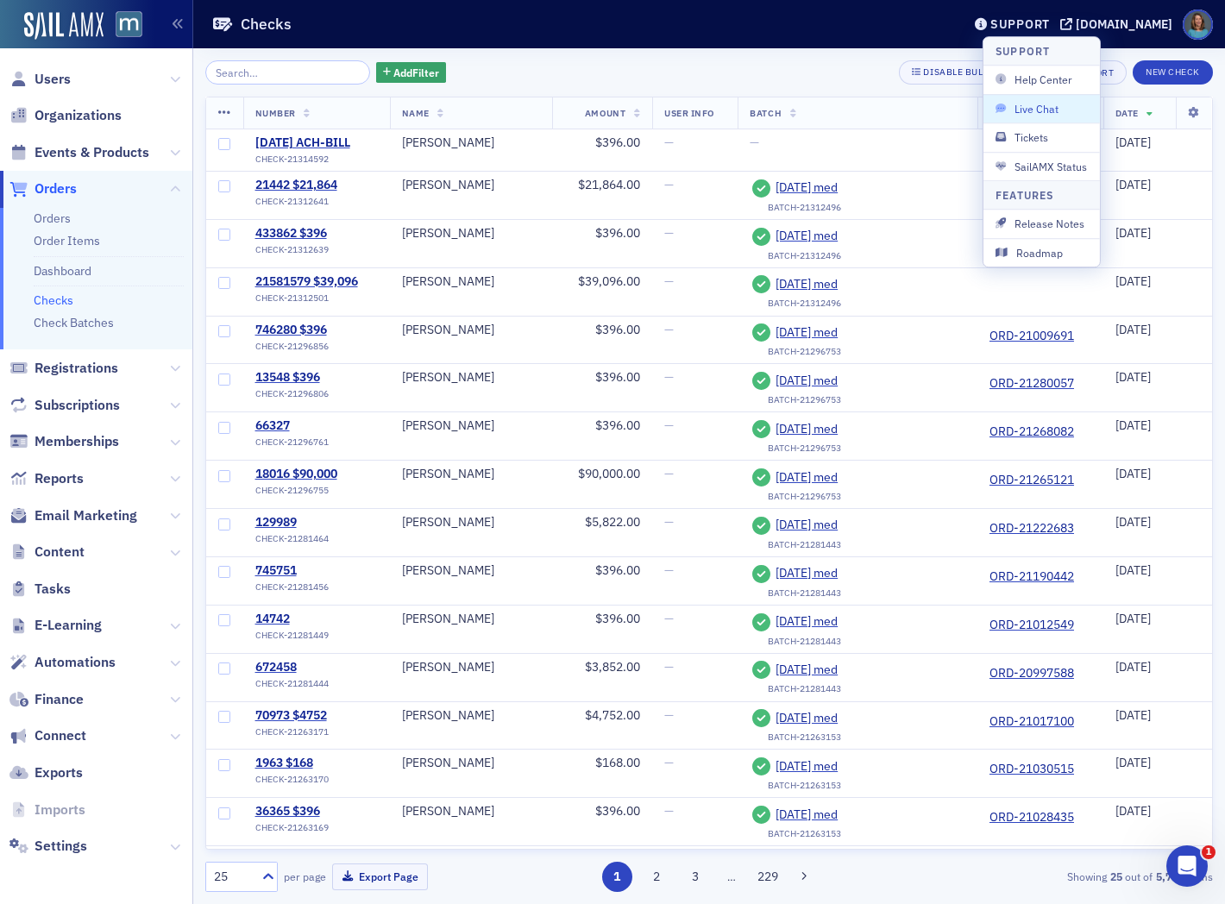
click at [1042, 109] on span "Live Chat" at bounding box center [1042, 109] width 92 height 16
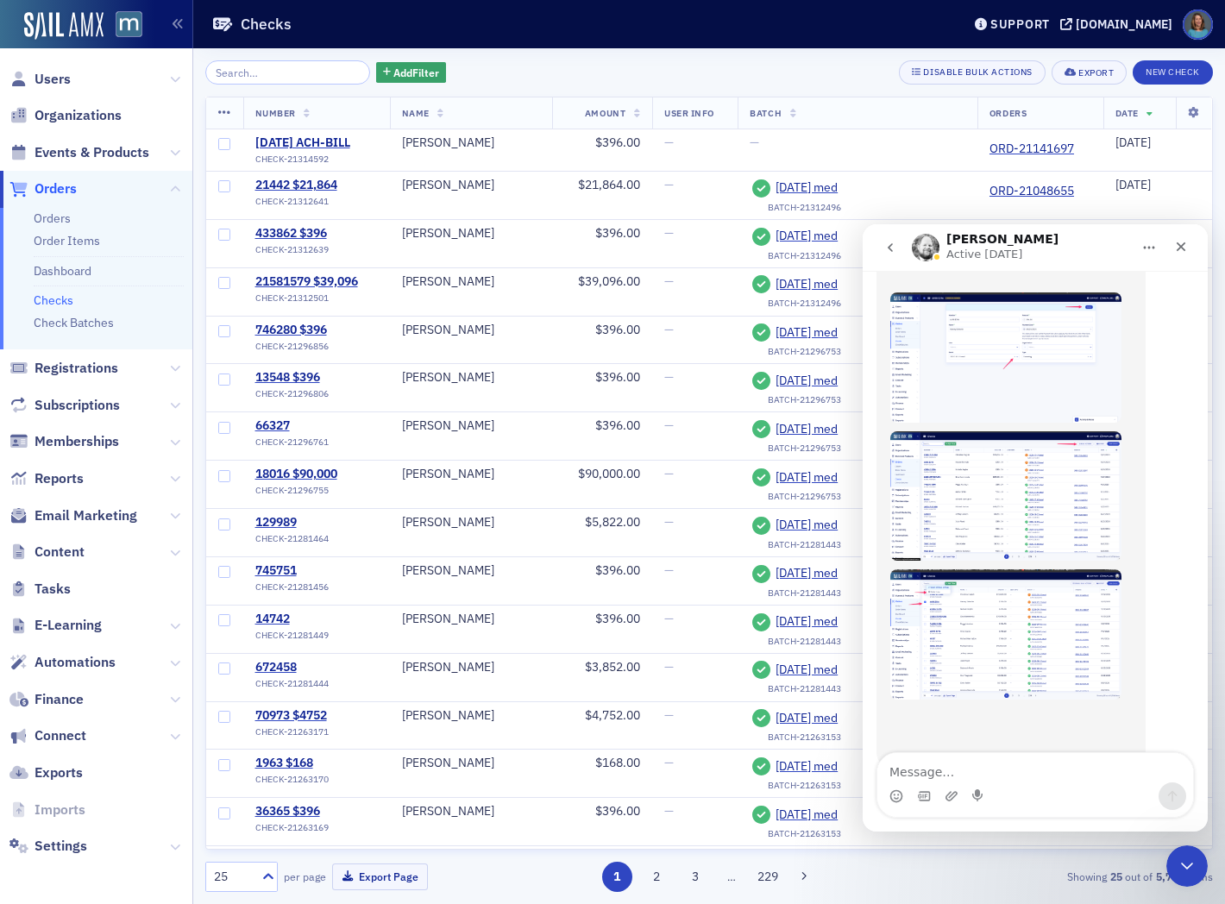
scroll to position [593, 0]
click at [925, 773] on textarea "Message…" at bounding box center [1036, 767] width 316 height 29
type textarea "Thanks Aidan, good to know."
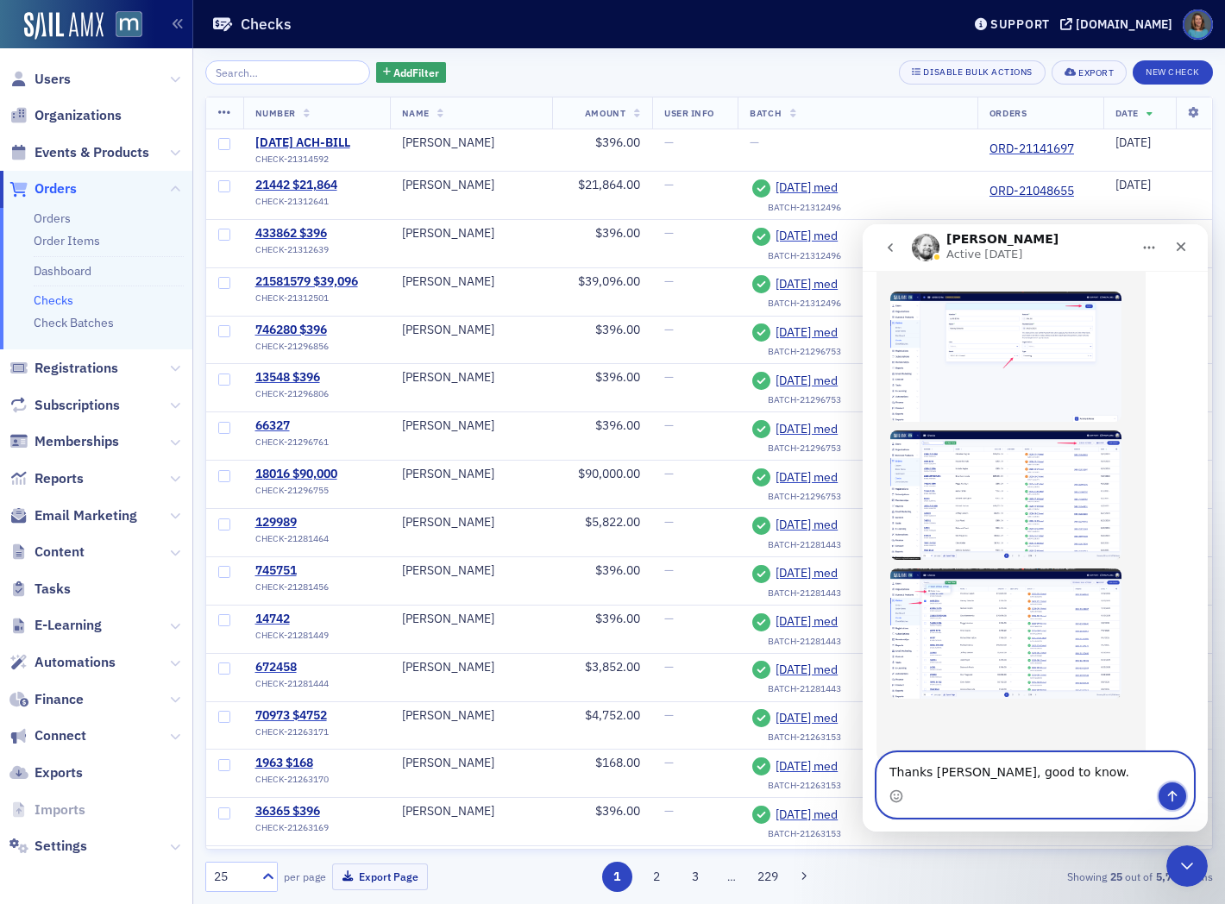
click at [1179, 802] on icon "Send a message…" at bounding box center [1173, 797] width 14 height 14
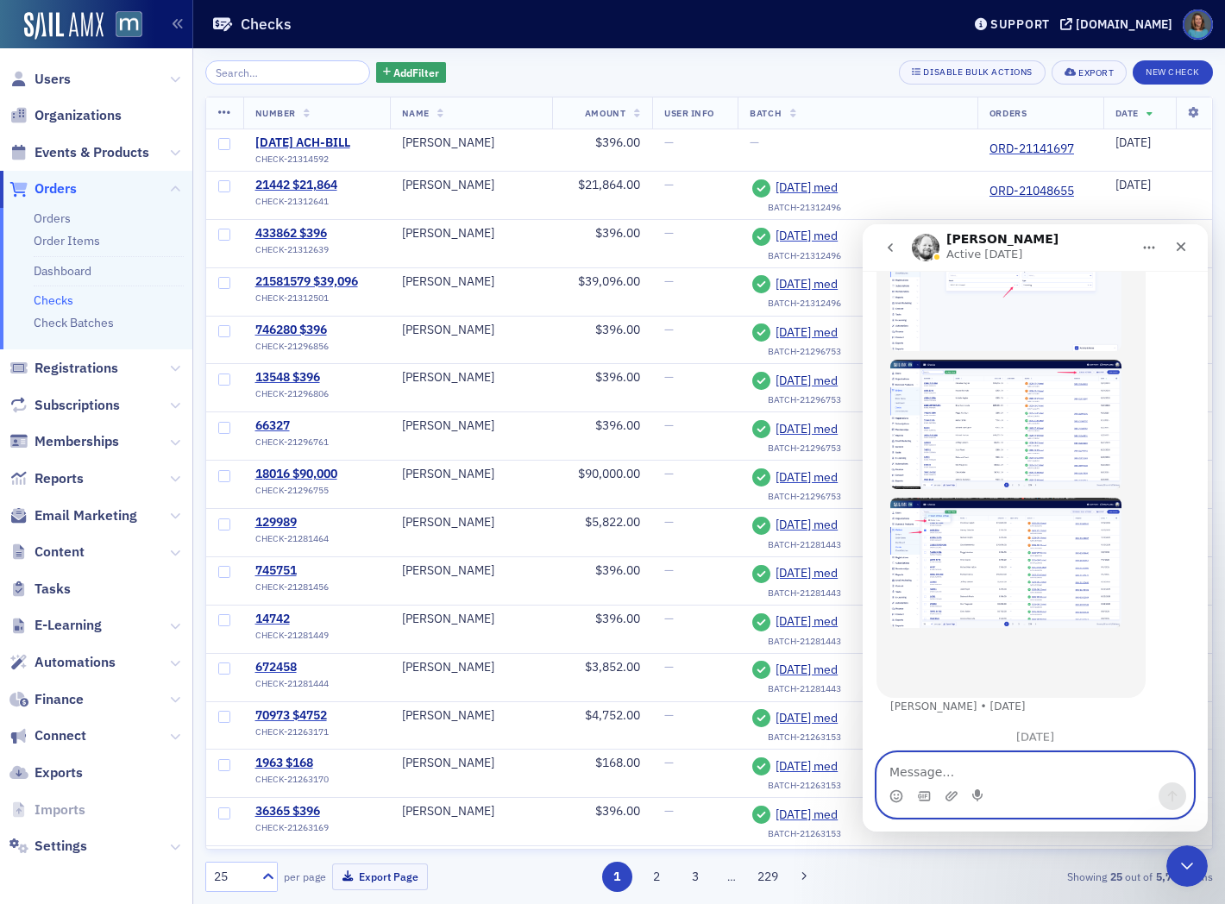
scroll to position [691, 0]
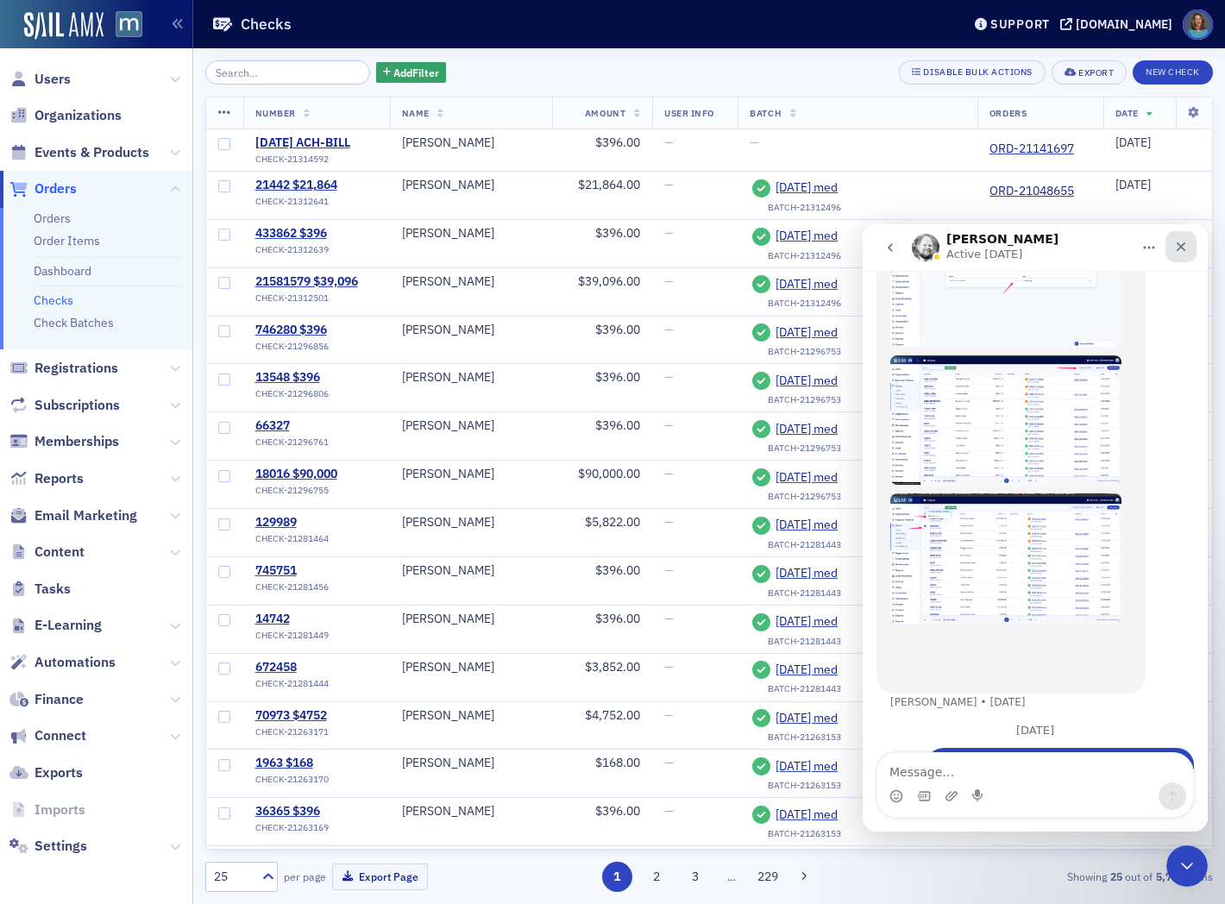
drag, startPoint x: 1182, startPoint y: 237, endPoint x: 2038, endPoint y: 466, distance: 886.1
click at [1182, 237] on div "Close" at bounding box center [1181, 246] width 31 height 31
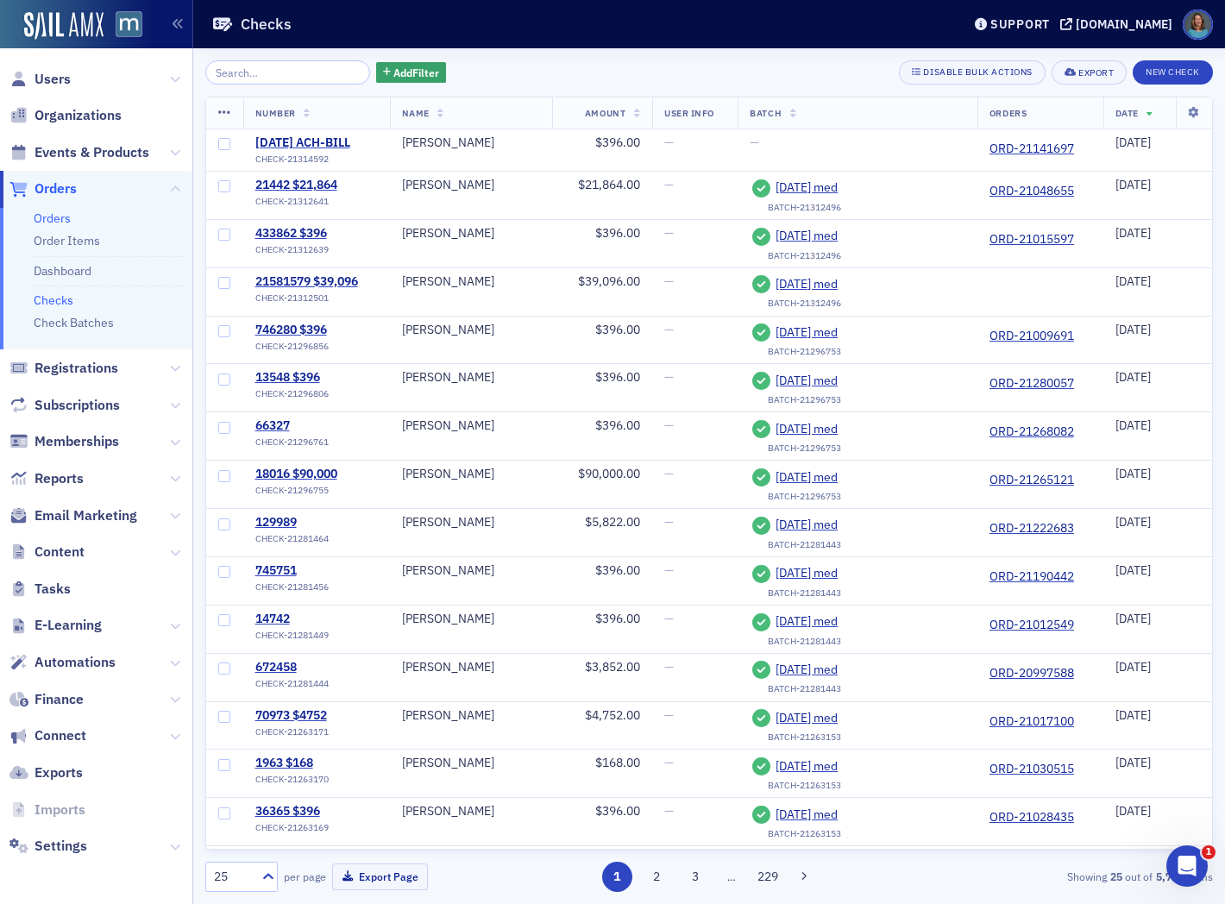
click at [62, 220] on link "Orders" at bounding box center [52, 219] width 37 height 16
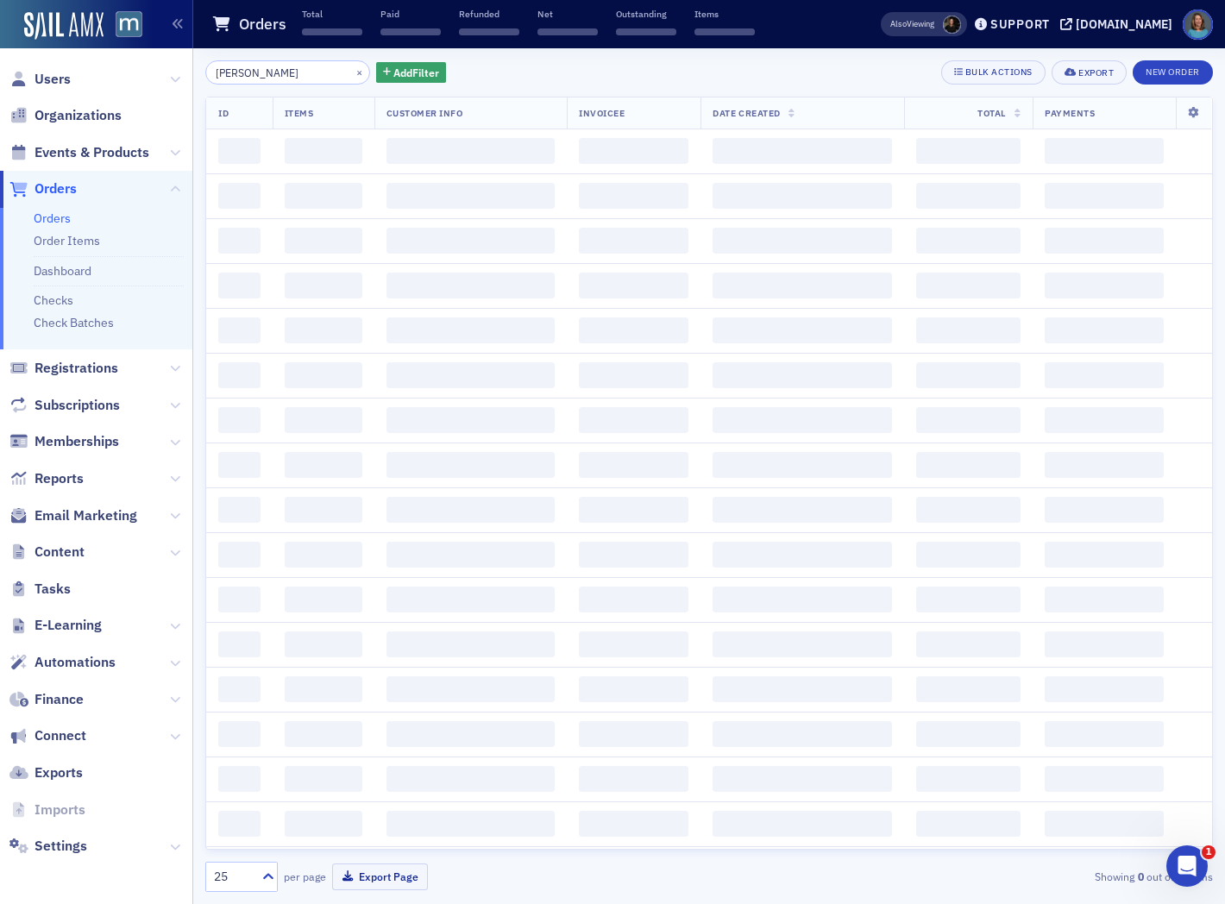
drag, startPoint x: 325, startPoint y: 79, endPoint x: 183, endPoint y: 47, distance: 145.9
click at [183, 47] on div "Users Organizations Events & Products Orders Orders Order Items Dashboard Check…" at bounding box center [612, 452] width 1225 height 904
type input "j"
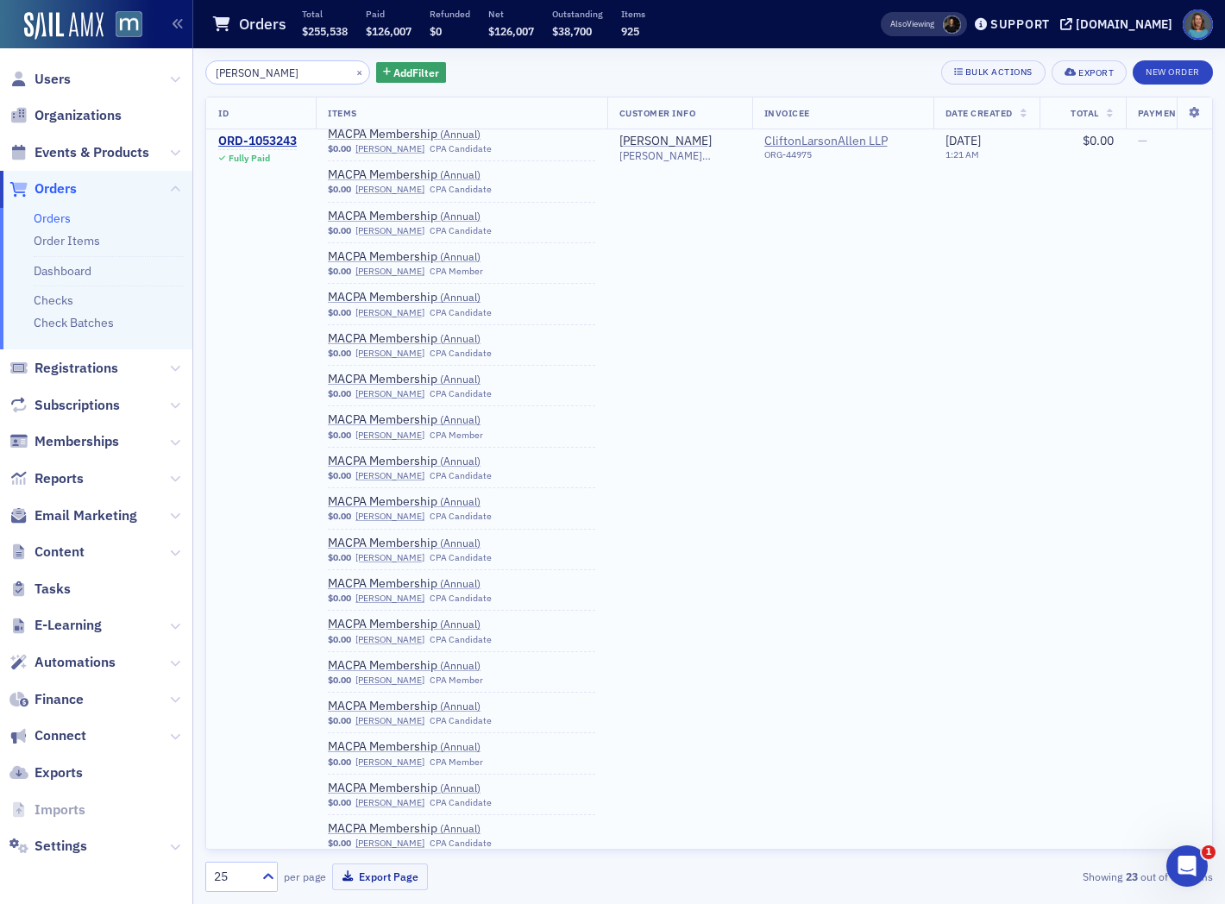
scroll to position [1533, 0]
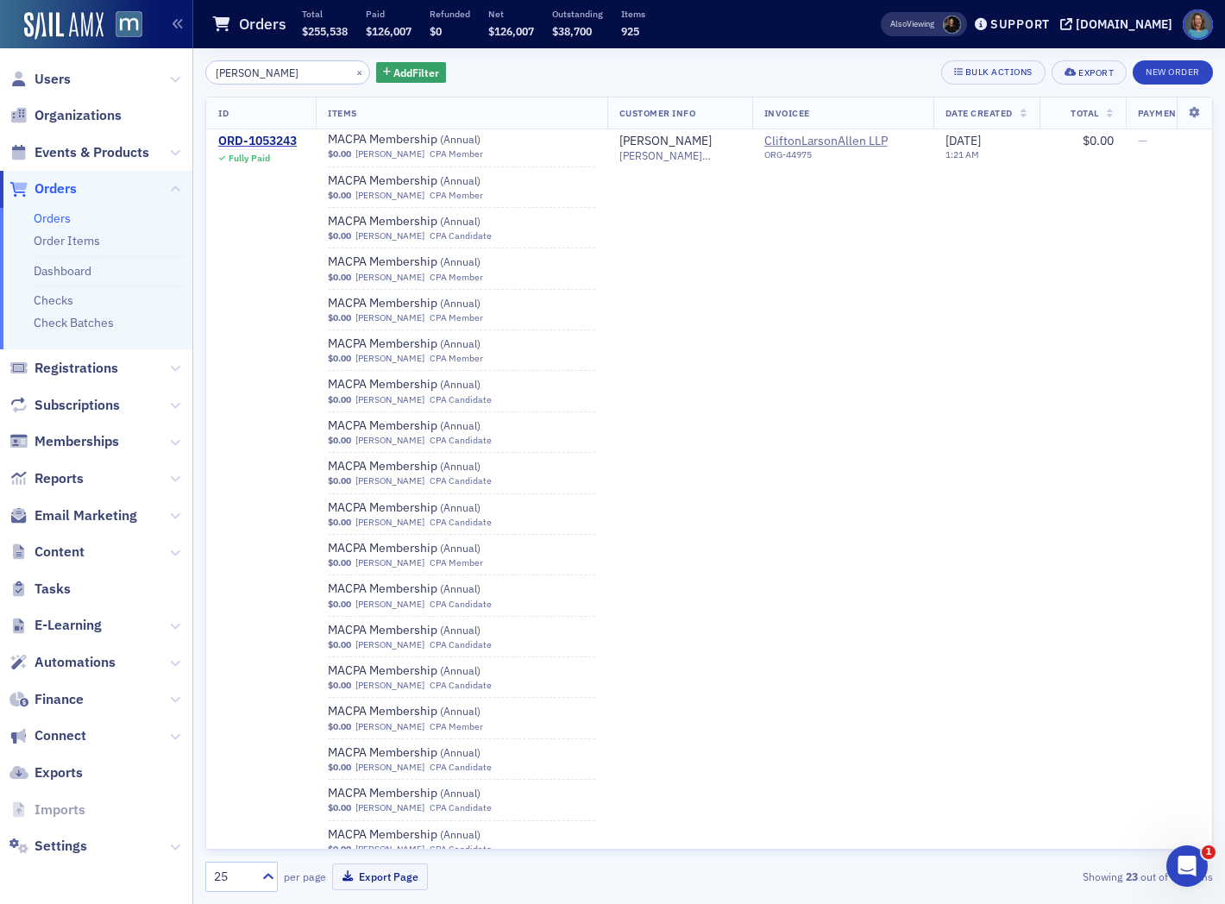
type input "hammersla"
click at [1021, 115] on icon at bounding box center [1024, 114] width 7 height 9
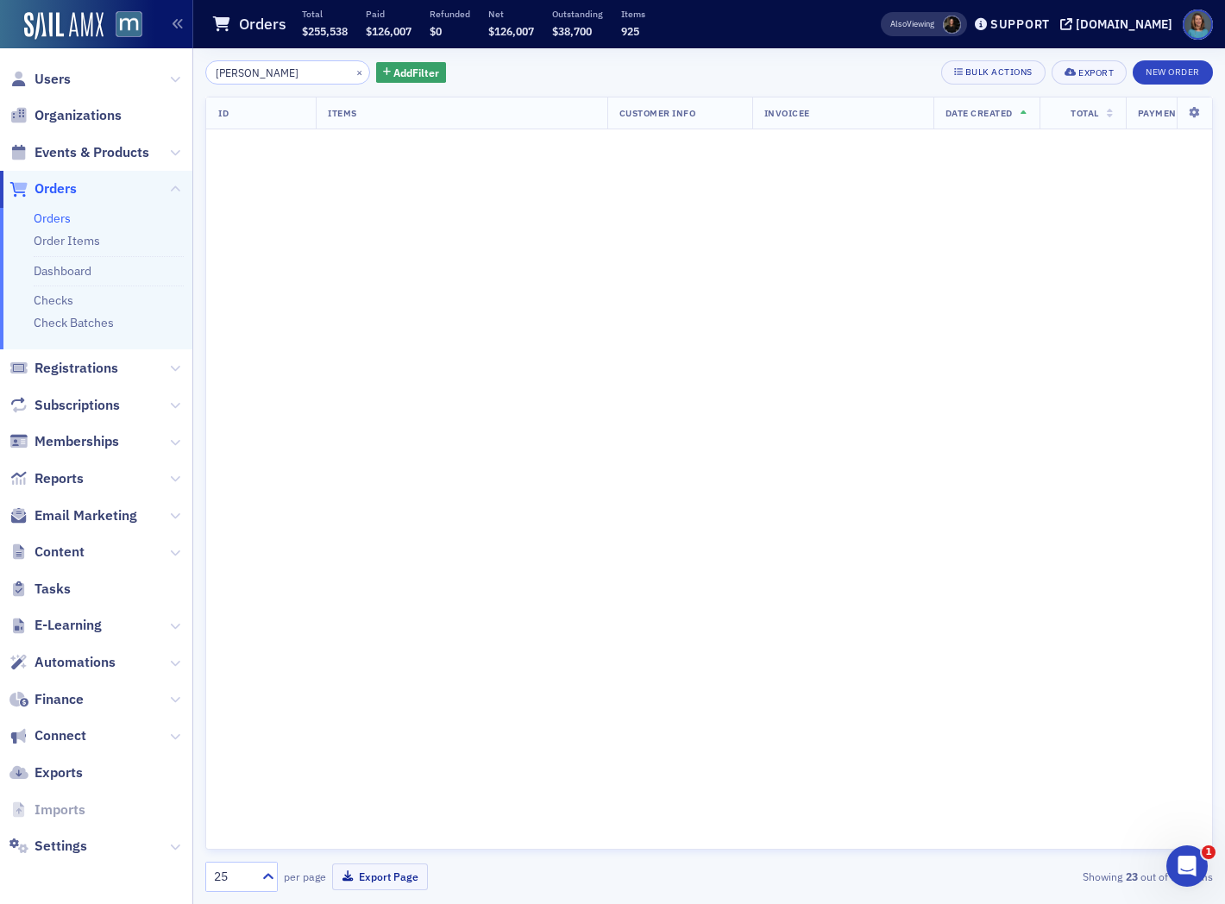
scroll to position [2556, 0]
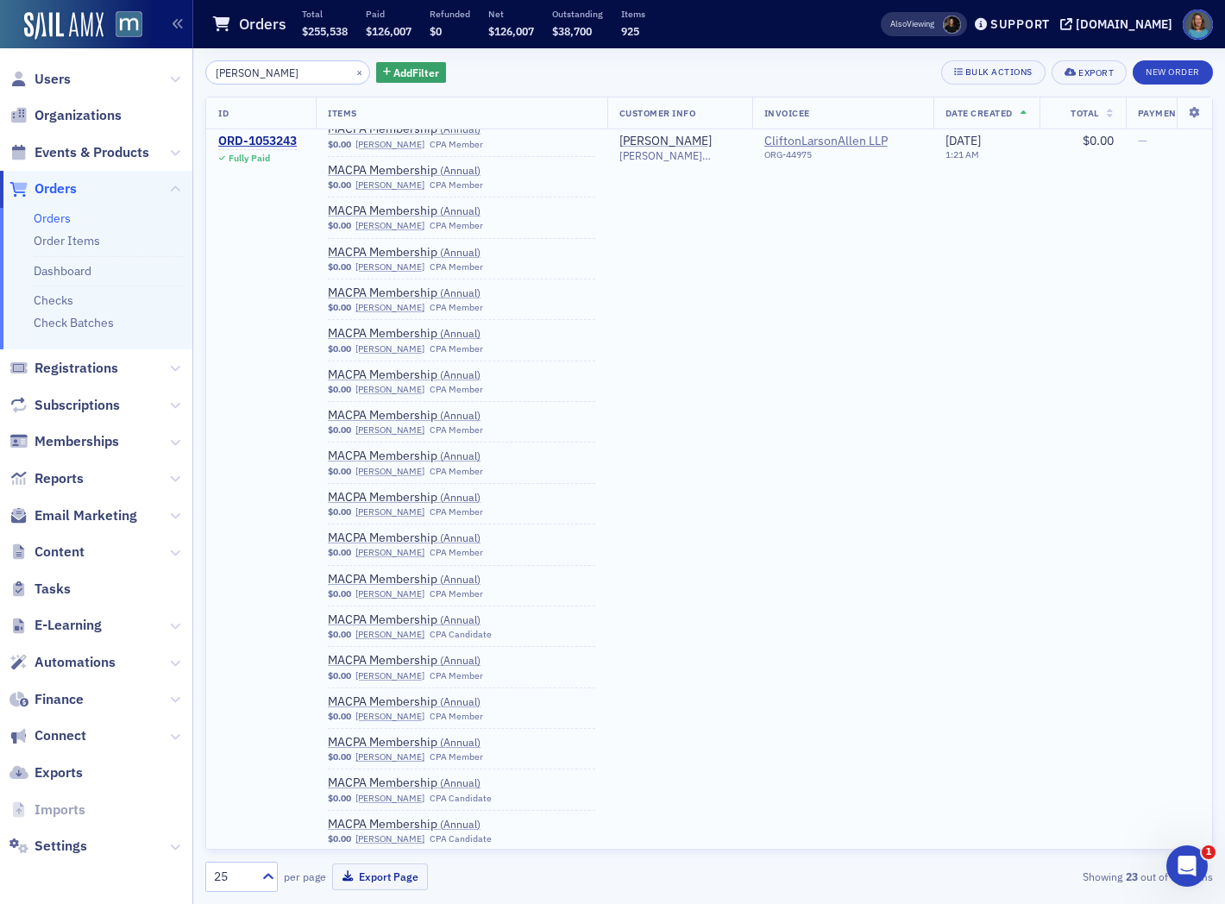
scroll to position [1118, 0]
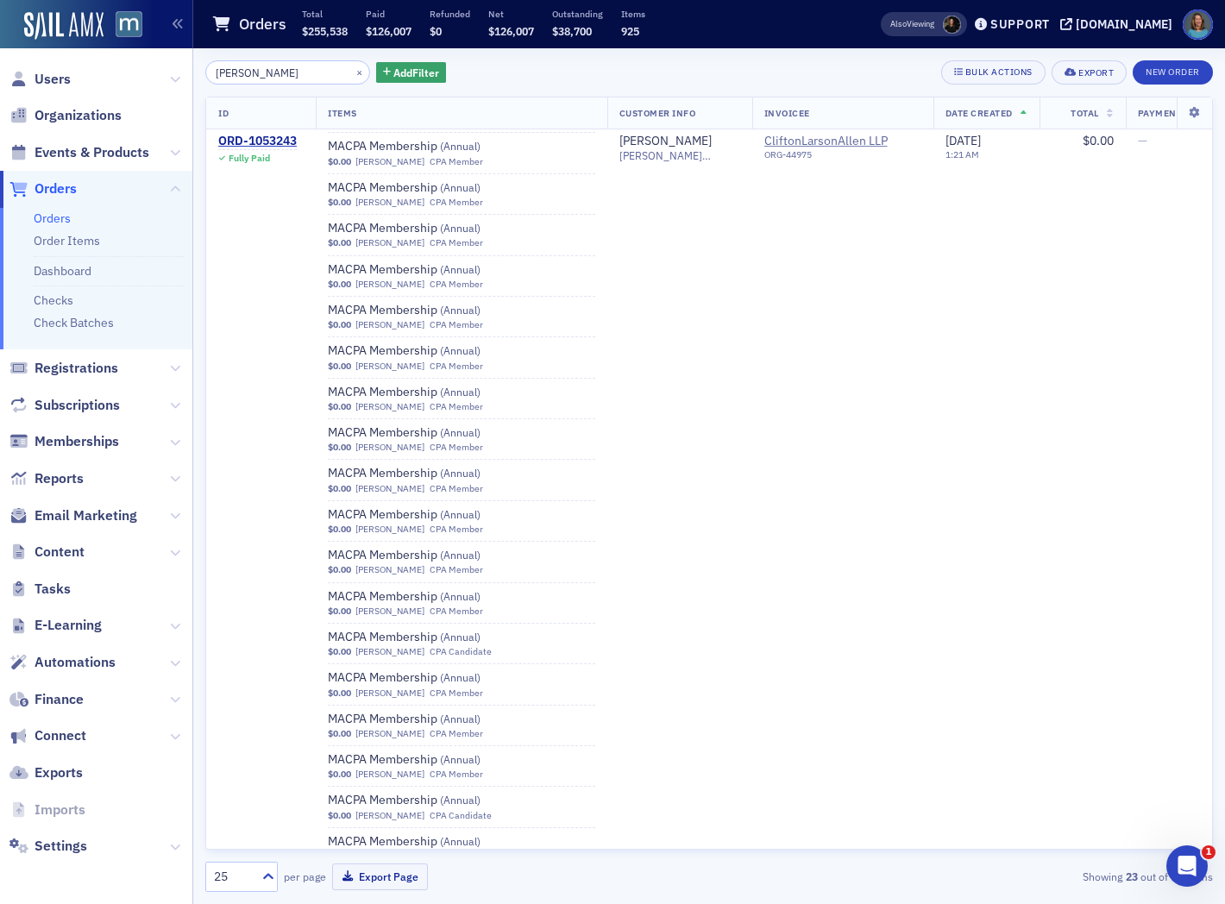
click at [979, 113] on th "Date Created" at bounding box center [987, 114] width 106 height 32
click at [166, 66] on div "Users Organizations Events & Products Orders Orders Order Items Dashboard Check…" at bounding box center [612, 452] width 1225 height 904
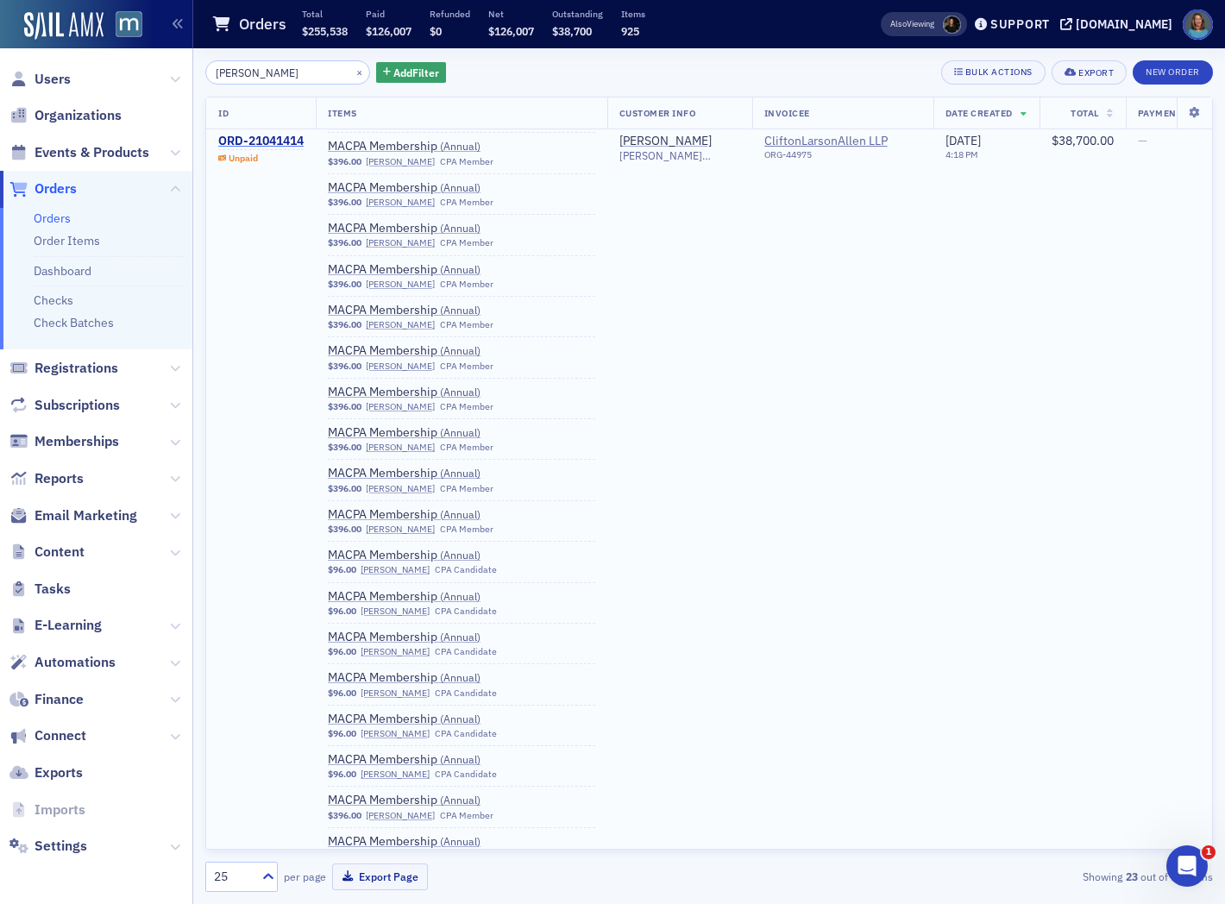
click at [269, 142] on div "ORD-21041414" at bounding box center [260, 142] width 85 height 16
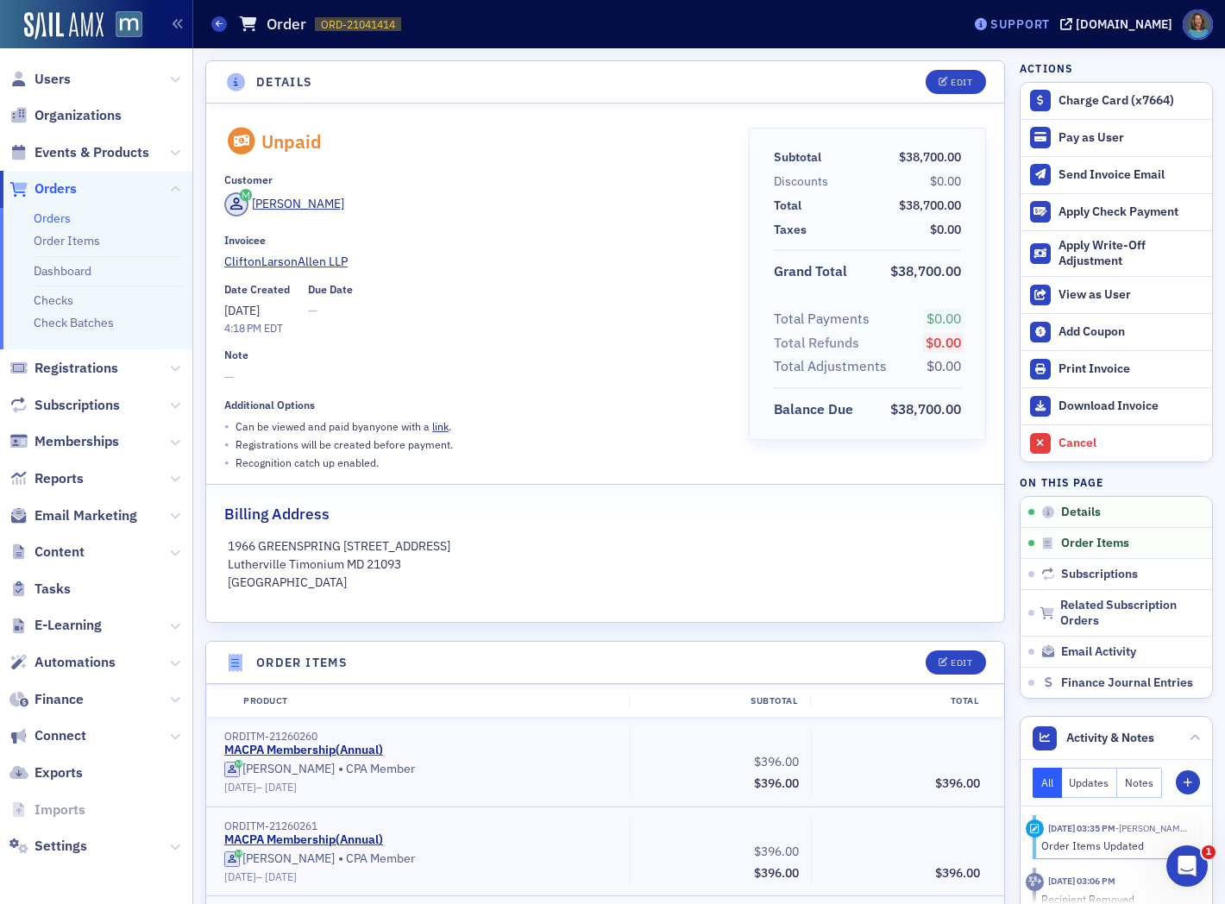
click at [1050, 27] on div "Support" at bounding box center [1021, 24] width 60 height 16
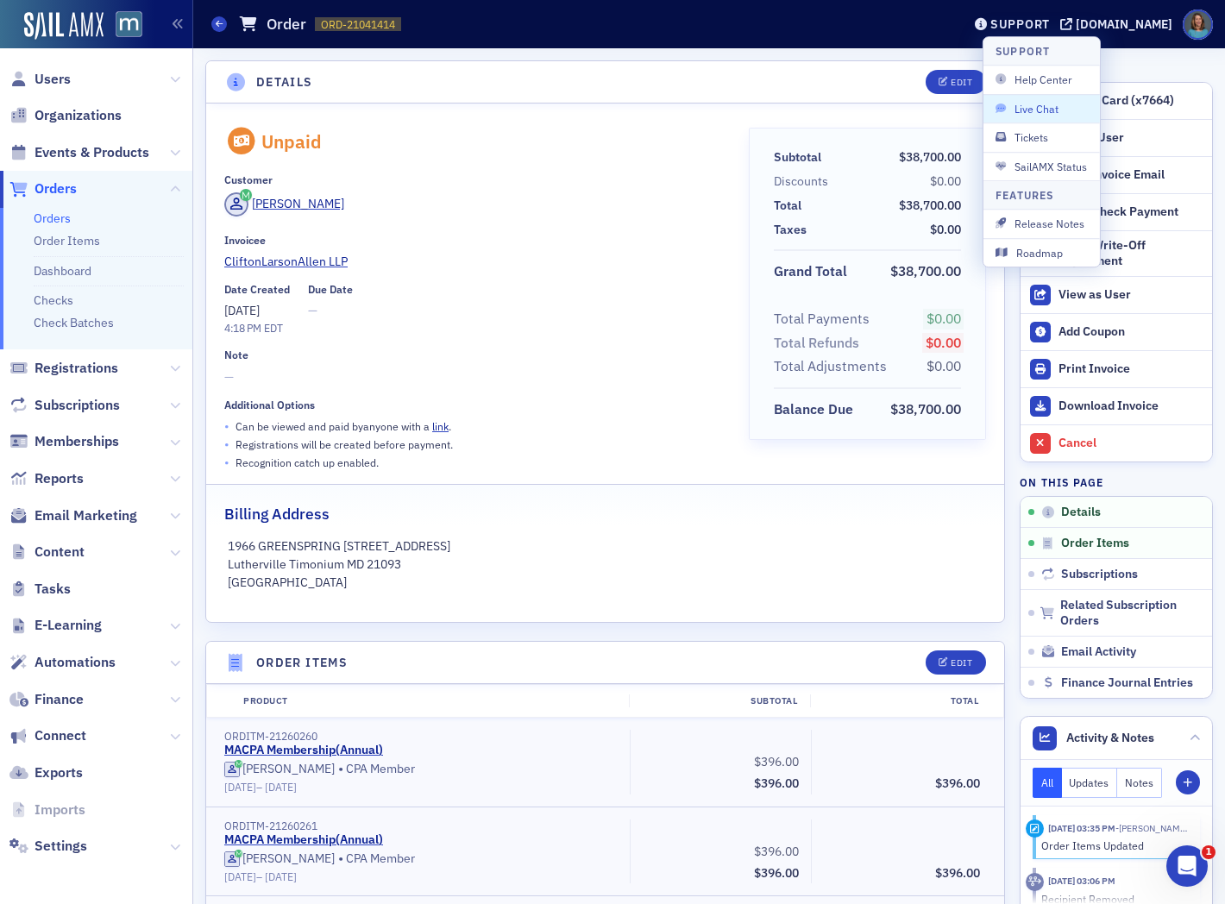
click at [1055, 107] on span "Live Chat" at bounding box center [1042, 109] width 92 height 16
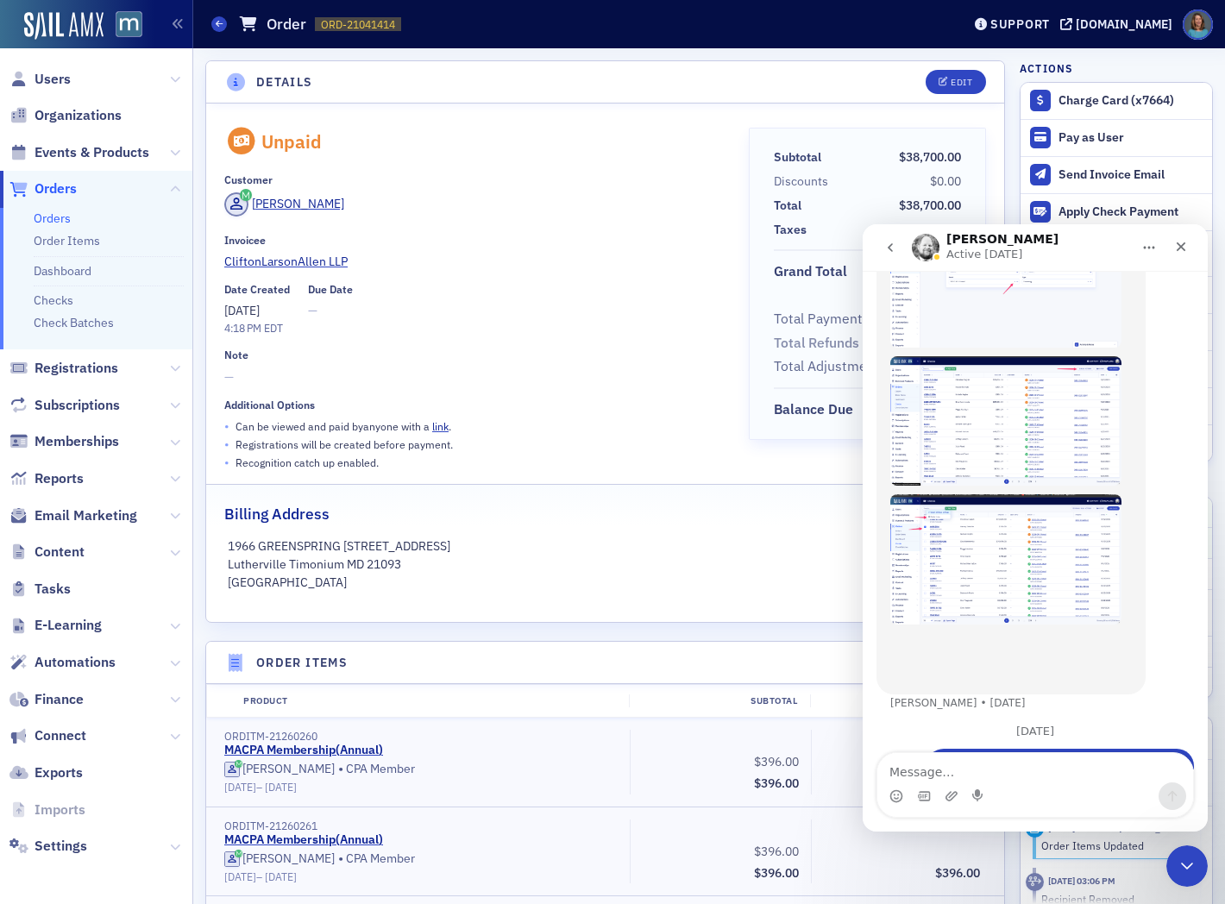
scroll to position [691, 0]
click at [893, 243] on icon "go back" at bounding box center [891, 248] width 14 height 14
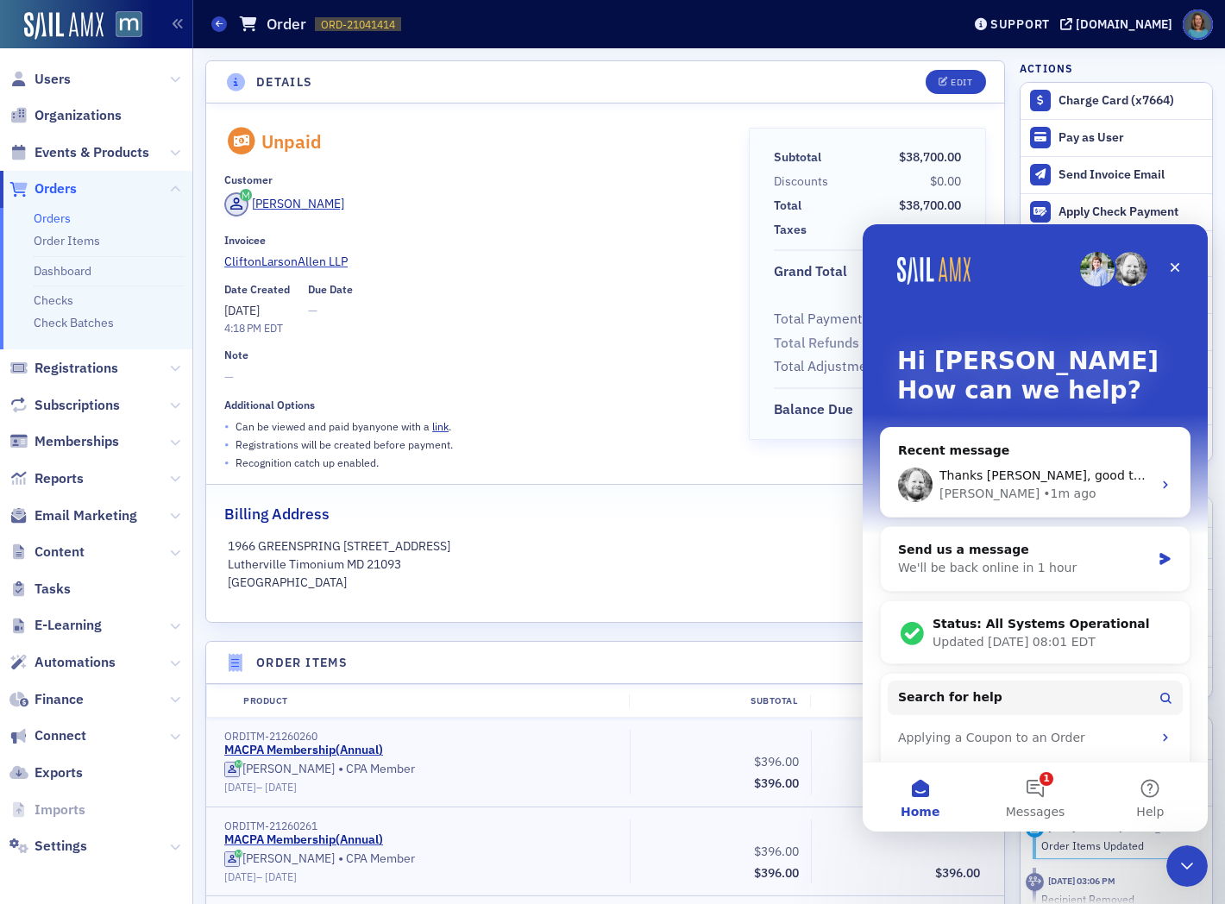
scroll to position [0, 0]
click at [994, 559] on div "We'll be back online in 1 hour" at bounding box center [1024, 568] width 253 height 18
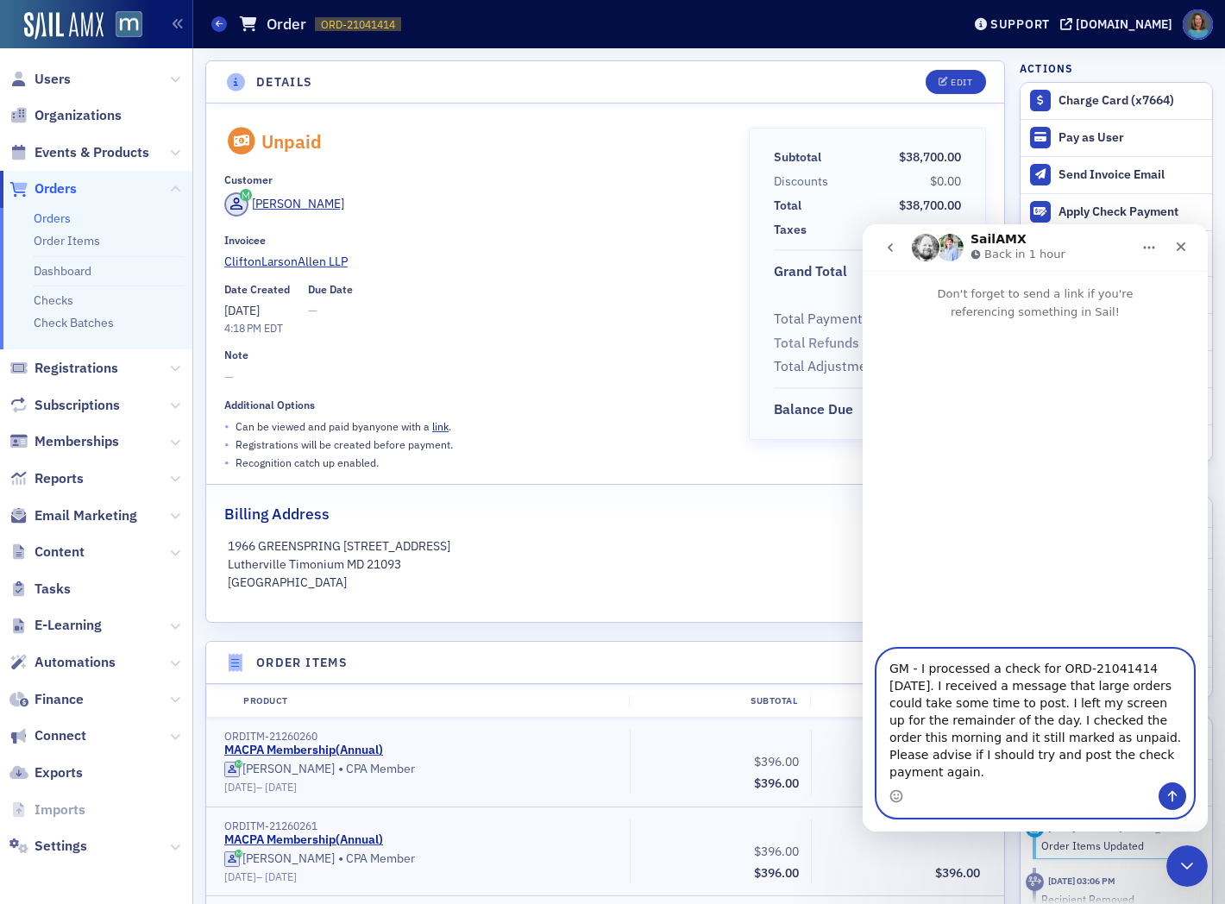
click at [1071, 782] on textarea "GM - I processed a check for ORD-21041414 on Friday. I received a message that …" at bounding box center [1036, 716] width 316 height 133
paste textarea "https://macpa.org/staff/orders/orders/1f056b93-5489-6f9a-88dc-f20eb1907c0d"
click at [972, 729] on textarea "GM - I processed a check for ORD-21041414 on Friday. I received a message that …" at bounding box center [1036, 716] width 316 height 133
type textarea "GM - I processed a check for ORD-21041414 on Friday. I received a message that …"
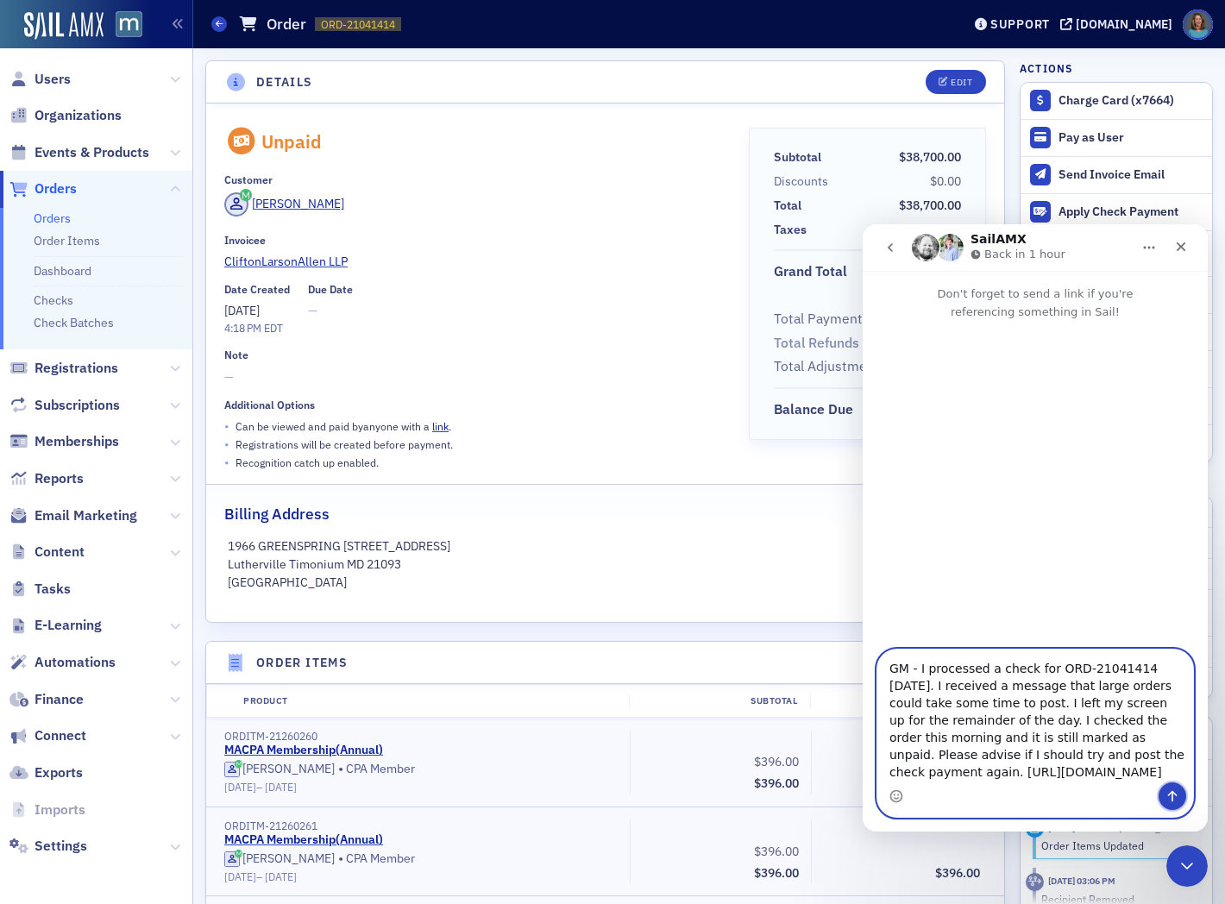
click at [1171, 796] on icon "Send a message…" at bounding box center [1173, 797] width 14 height 14
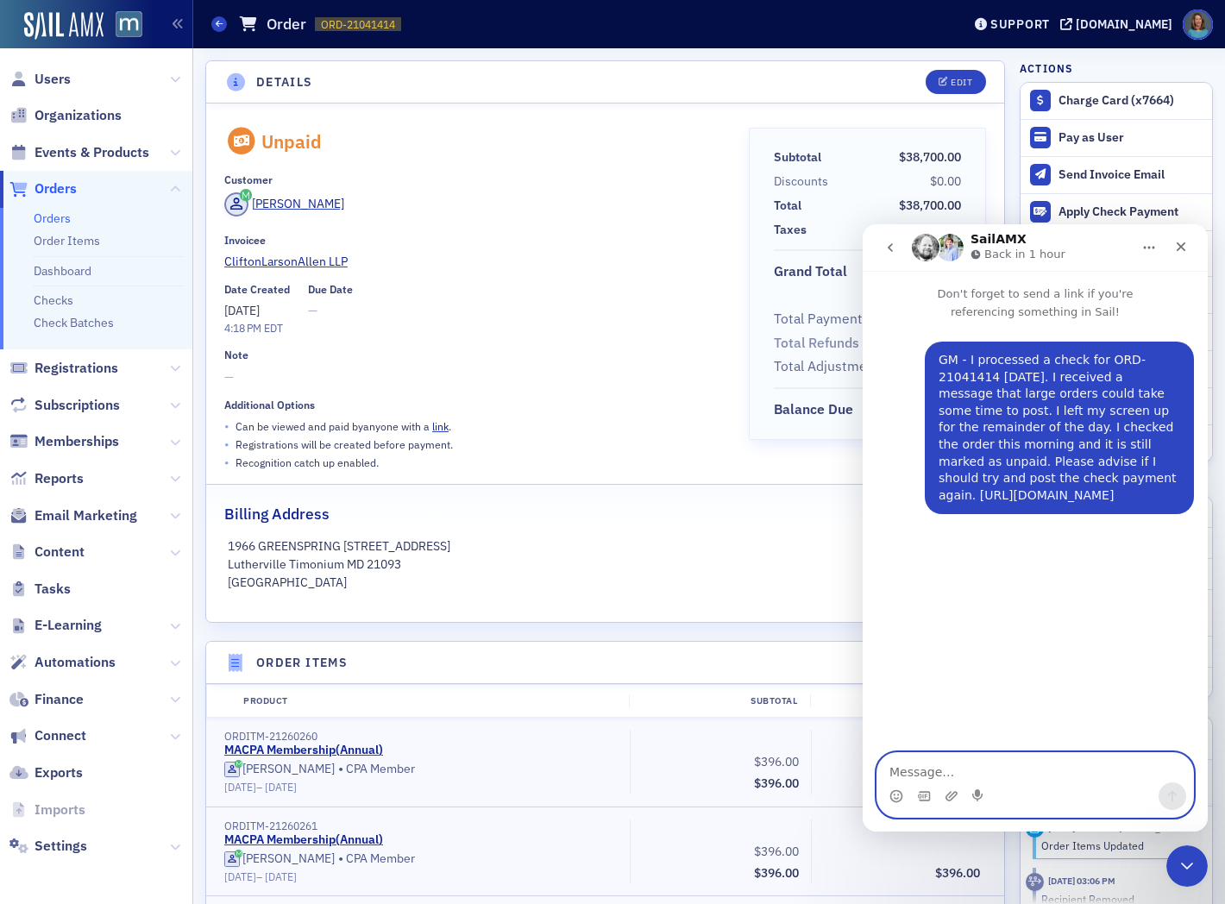
scroll to position [0, 0]
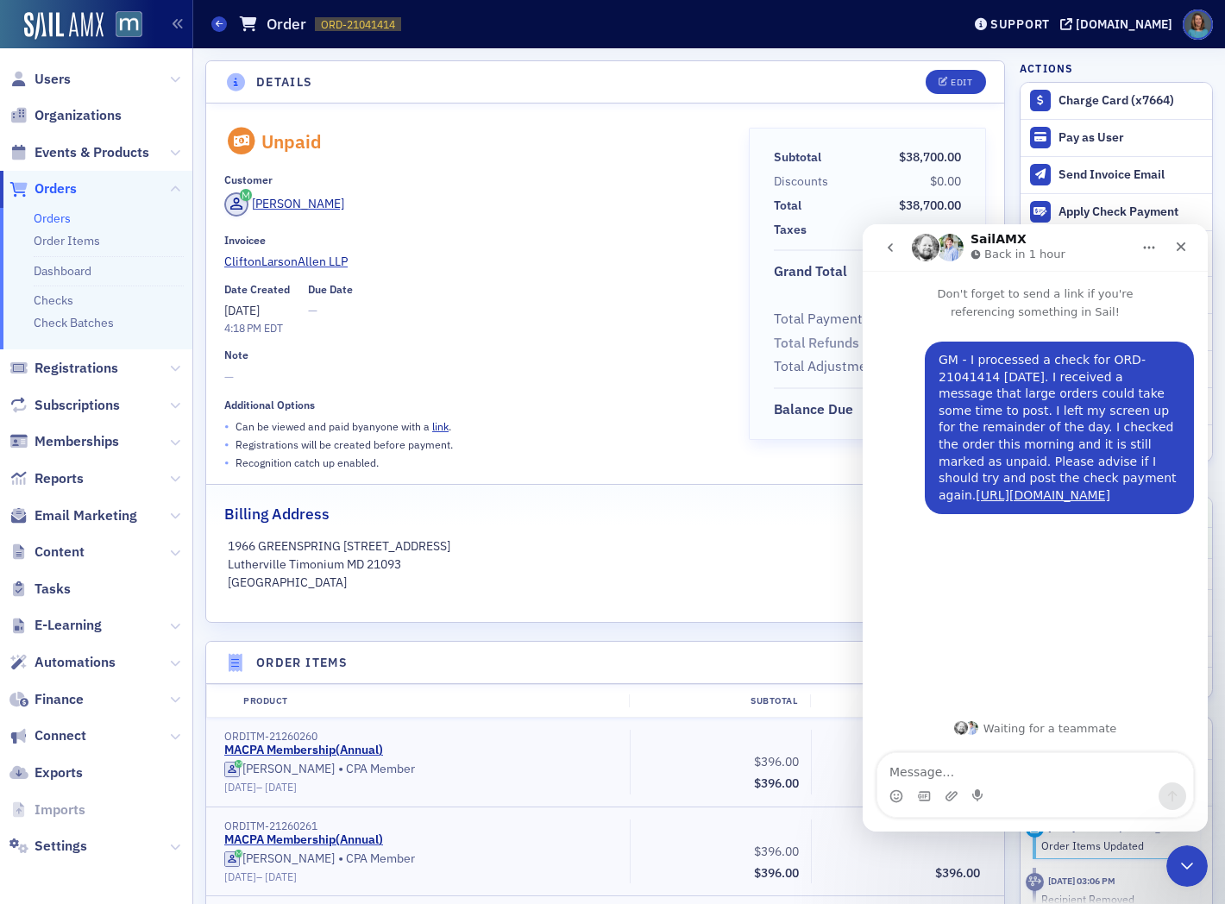
click at [891, 237] on button "go back" at bounding box center [890, 247] width 33 height 33
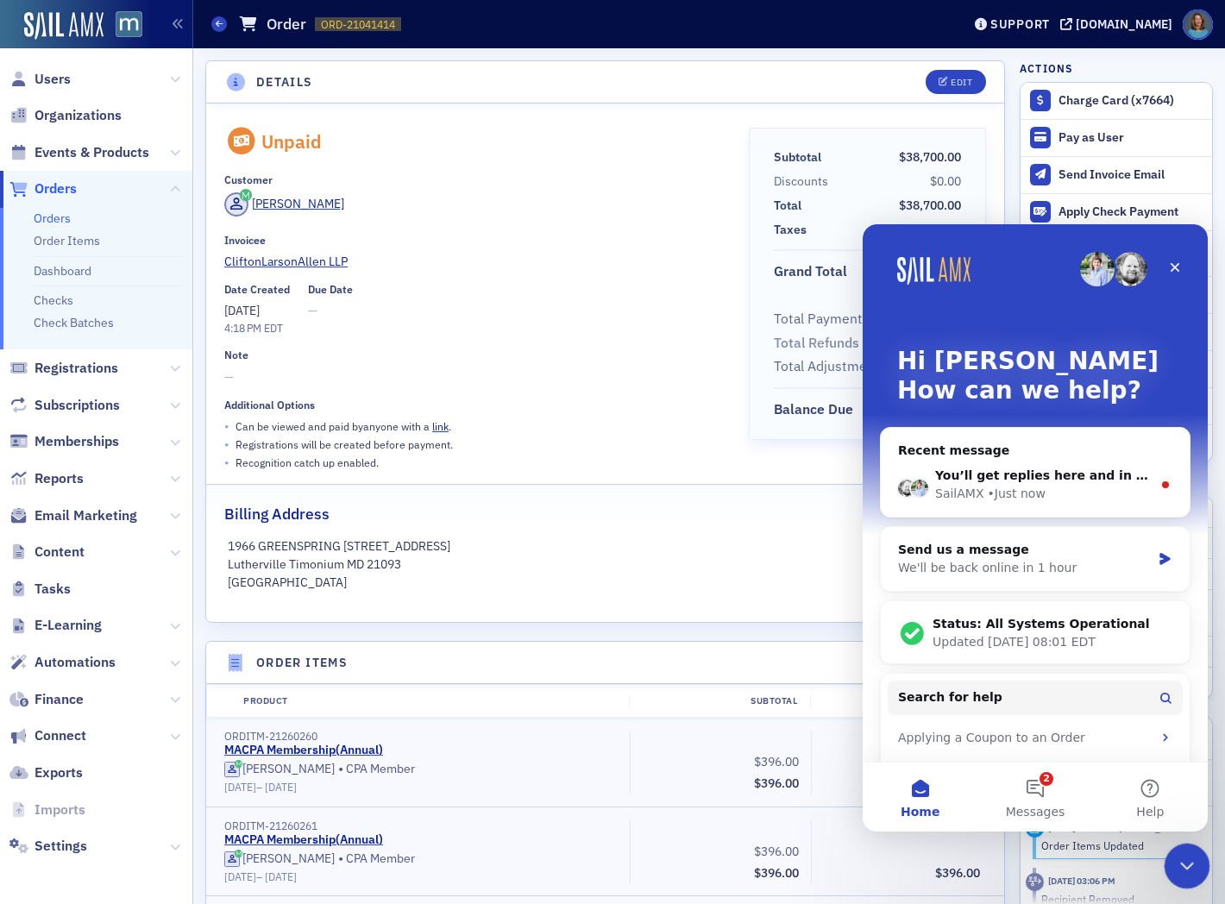
click at [1191, 864] on icon "Close Intercom Messenger" at bounding box center [1184, 863] width 21 height 21
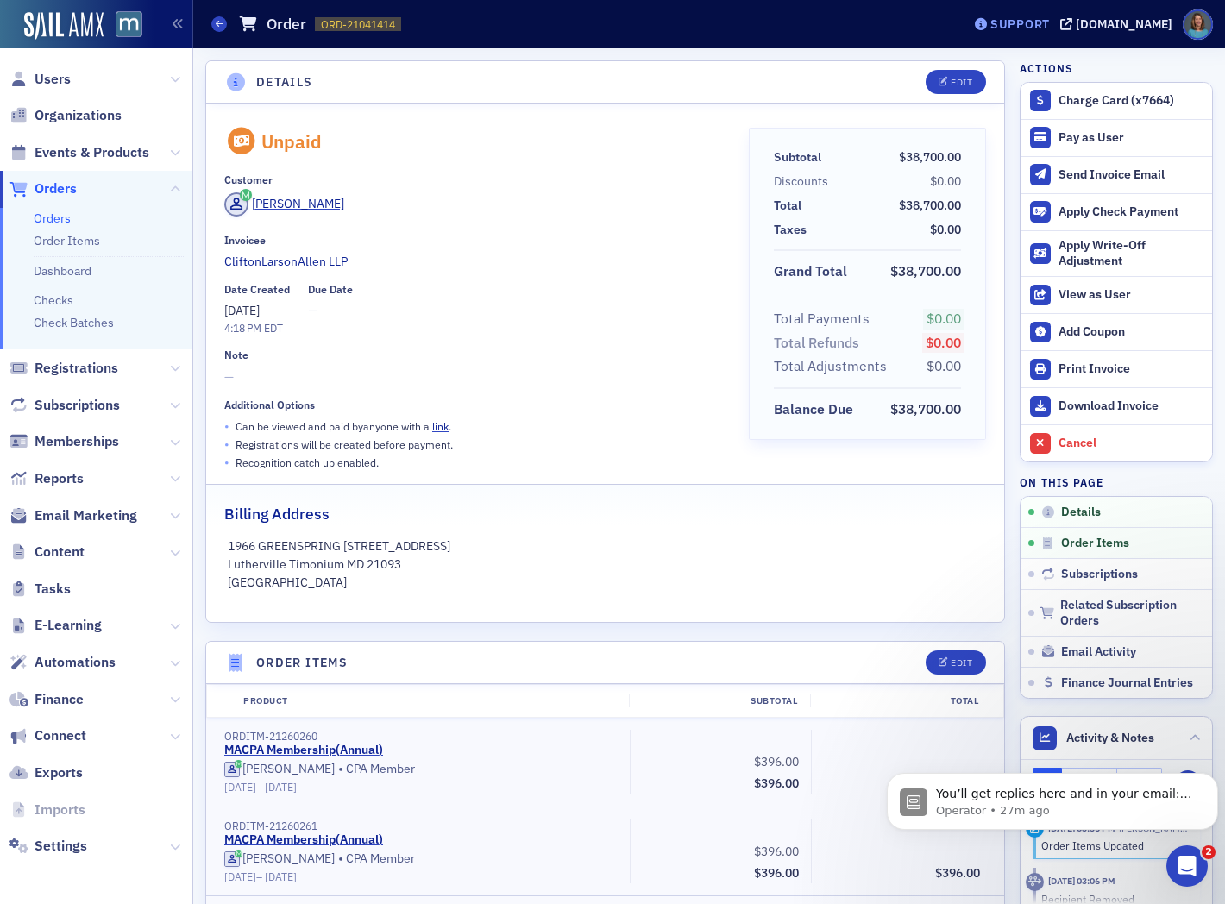
click at [1049, 27] on div "Support" at bounding box center [1021, 24] width 60 height 16
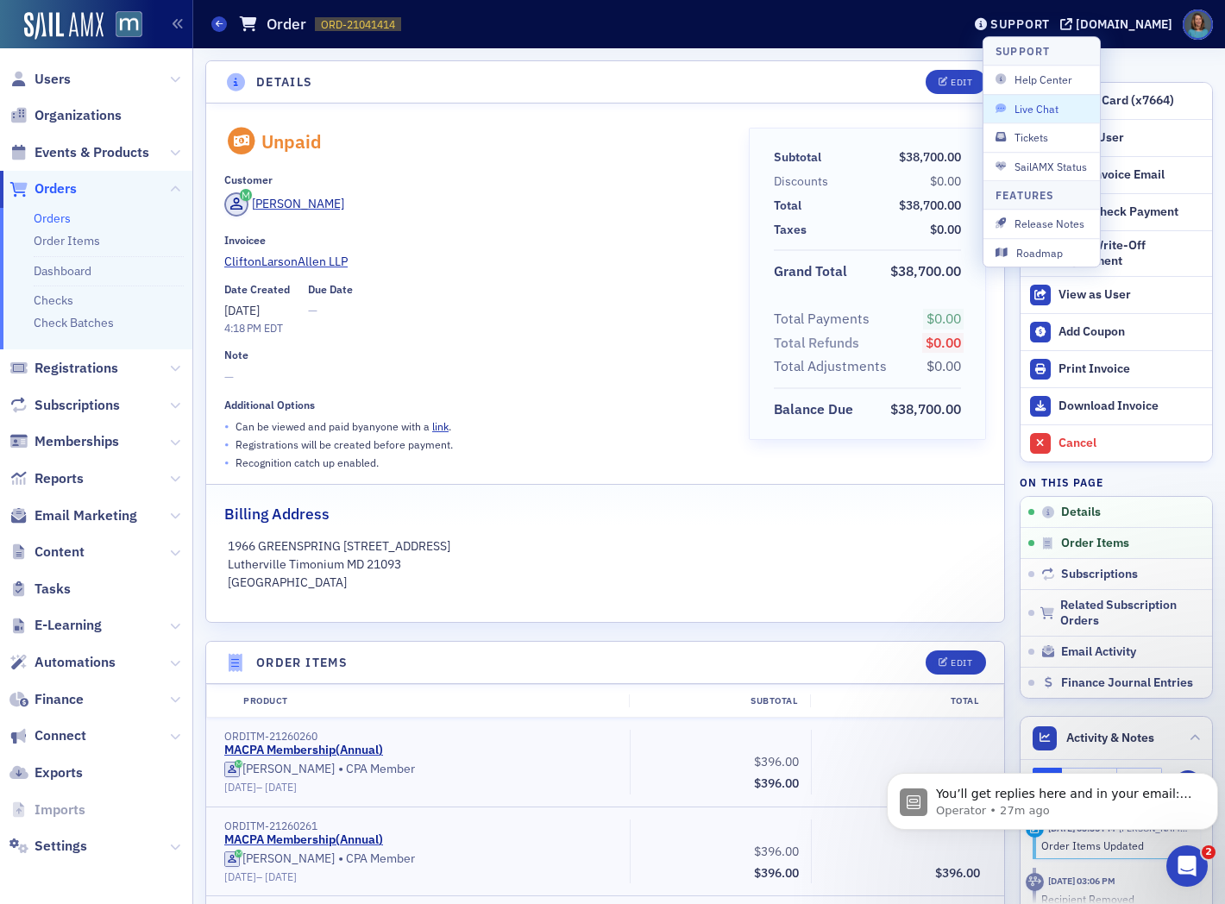
click at [1022, 102] on span "Live Chat" at bounding box center [1042, 109] width 92 height 16
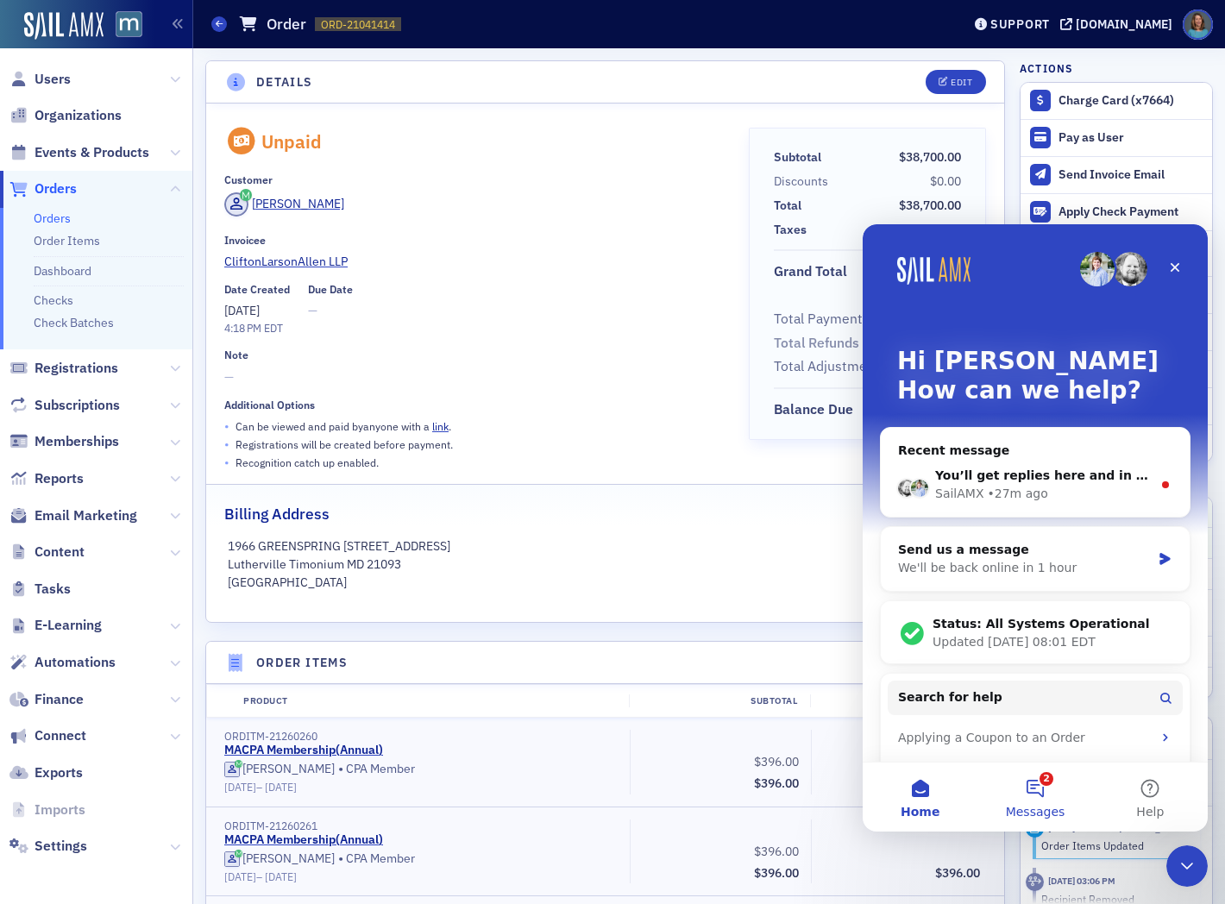
click at [1046, 797] on button "2 Messages" at bounding box center [1035, 797] width 115 height 69
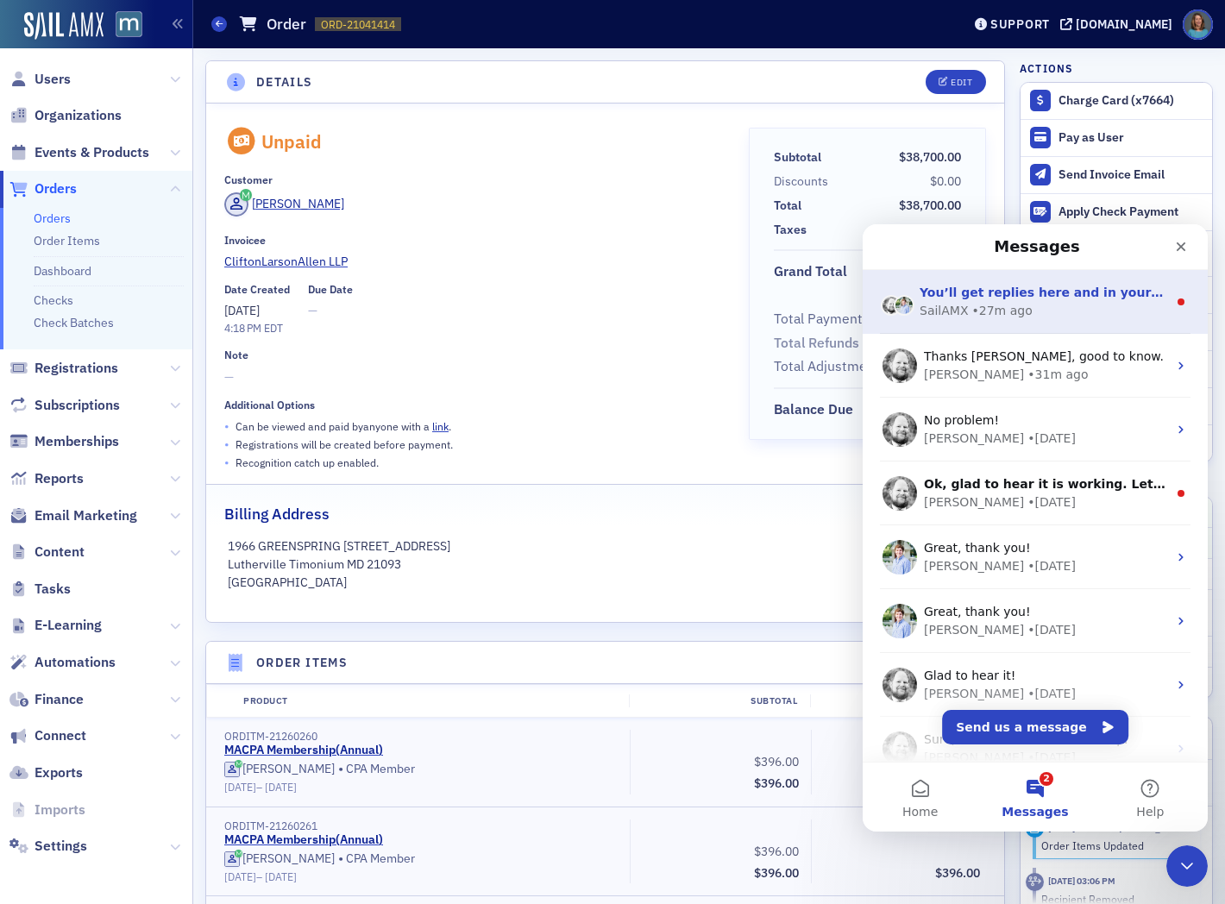
click at [1111, 303] on div "SailAMX • 27m ago" at bounding box center [1044, 311] width 248 height 18
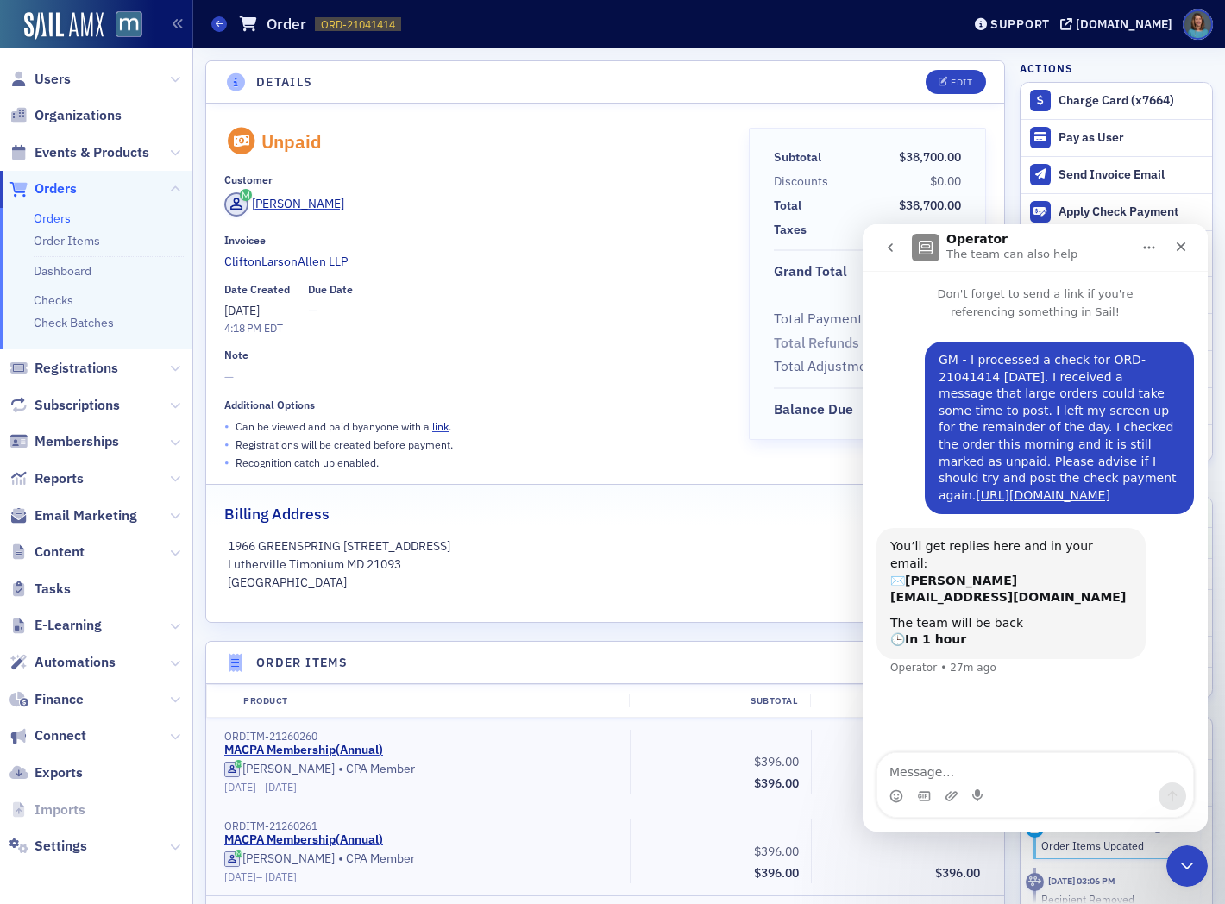
click at [885, 245] on icon "go back" at bounding box center [891, 248] width 14 height 14
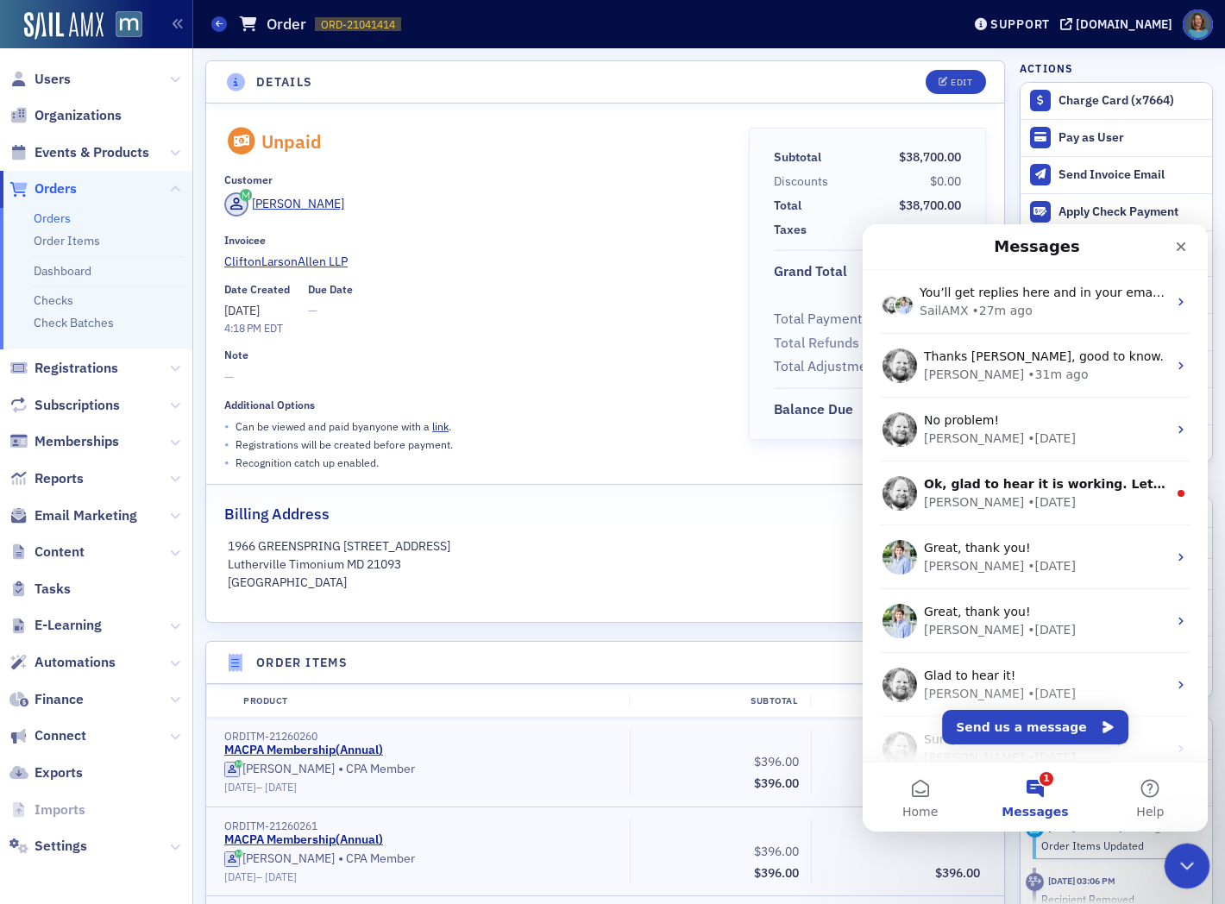
click at [1187, 862] on icon "Close Intercom Messenger" at bounding box center [1184, 863] width 21 height 21
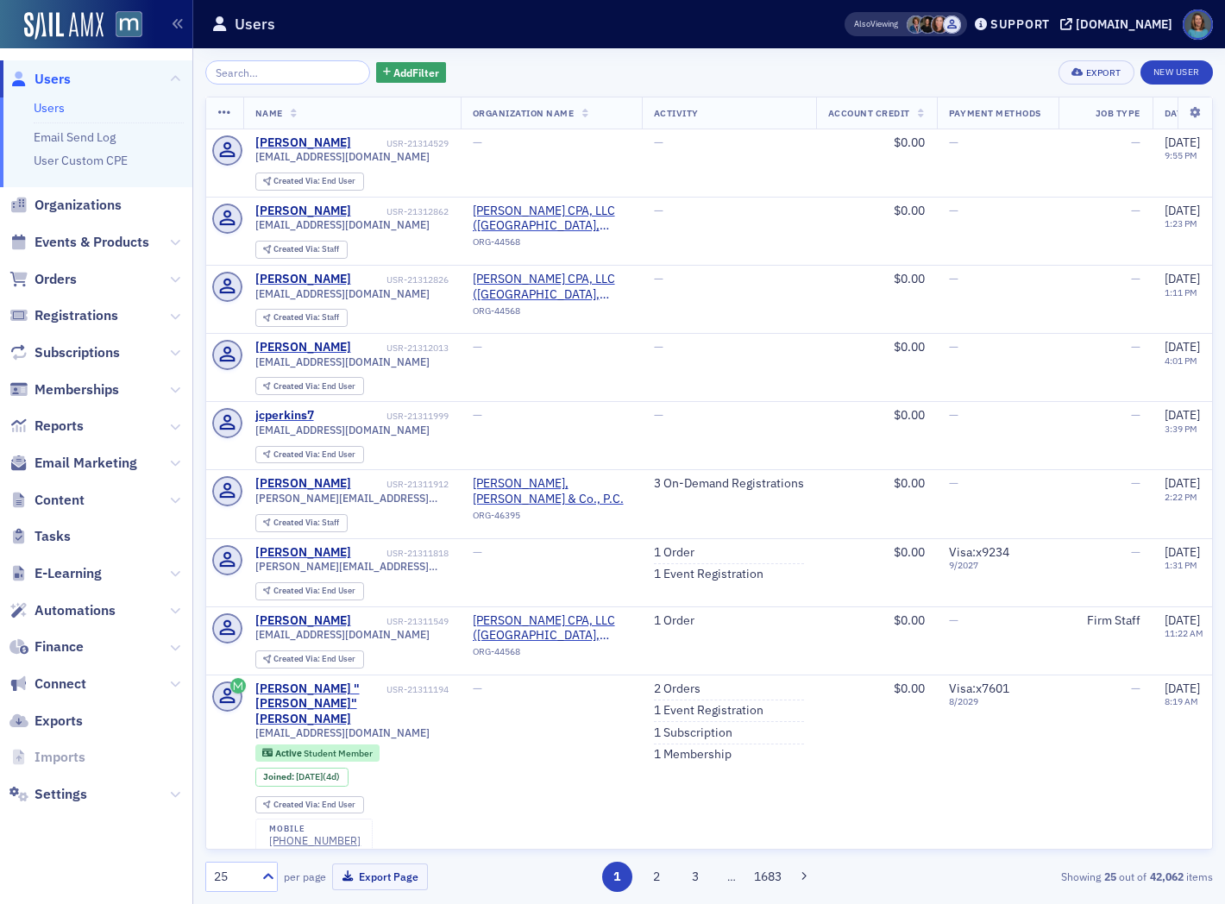
click at [50, 106] on link "Users" at bounding box center [49, 108] width 31 height 16
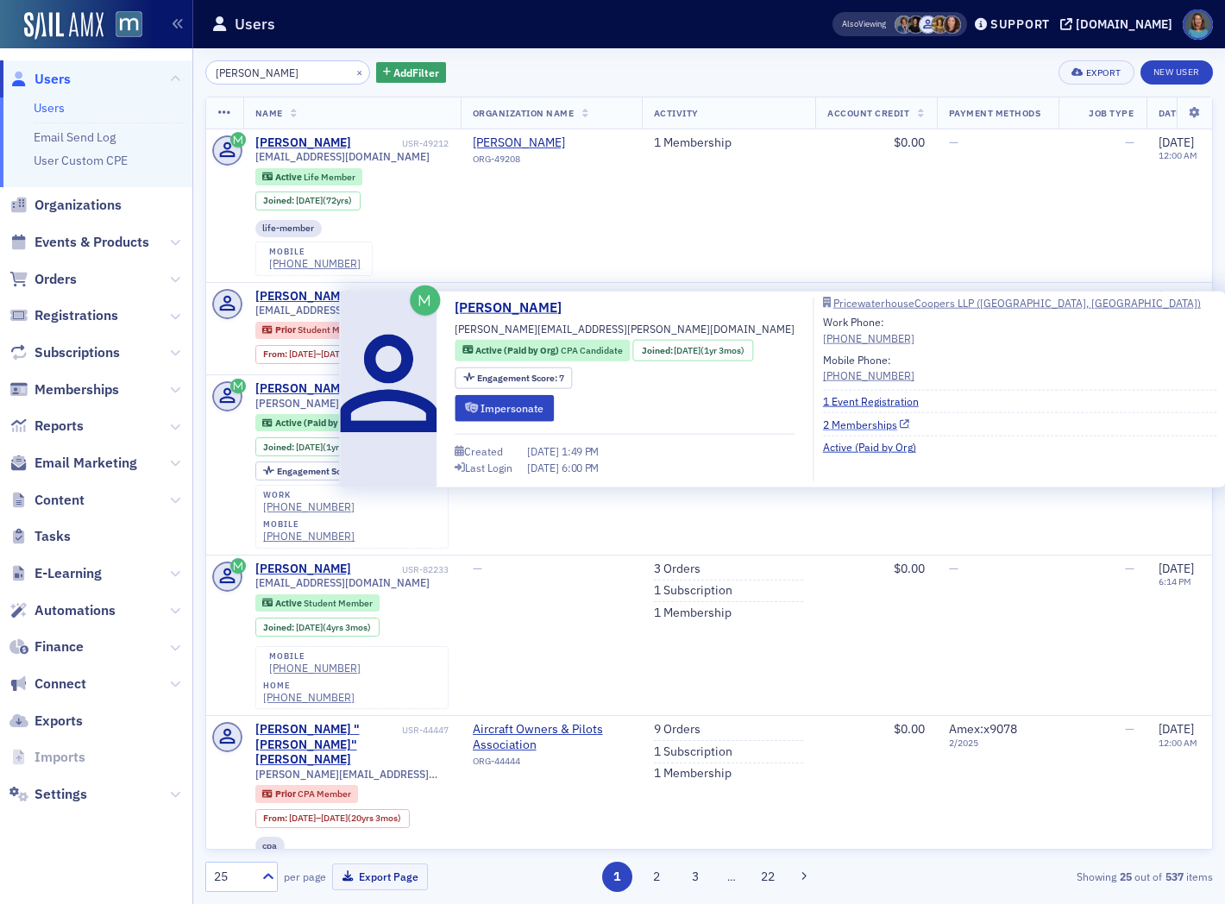
type input "james downes"
click at [834, 424] on link "2 Memberships" at bounding box center [866, 424] width 87 height 16
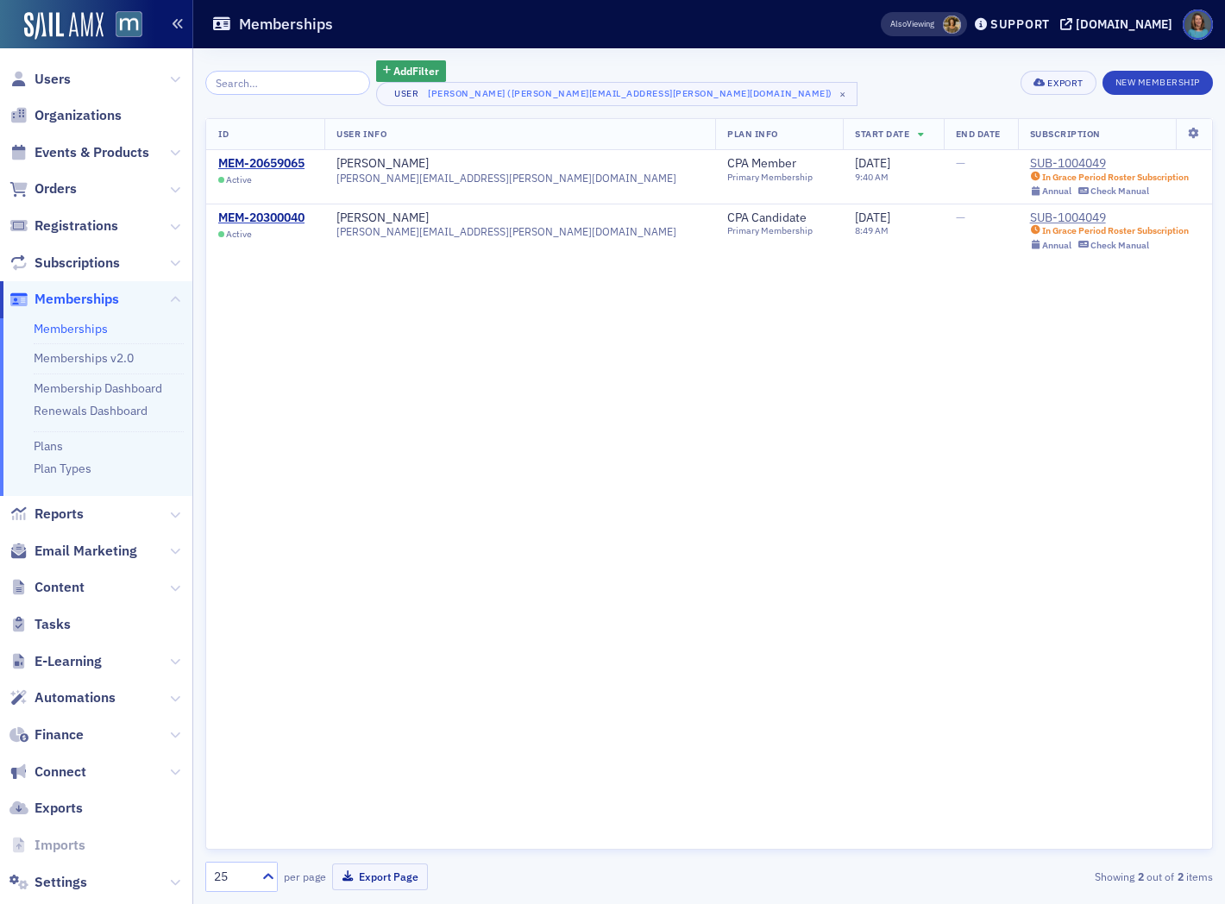
click at [179, 26] on icon "button" at bounding box center [178, 24] width 12 height 12
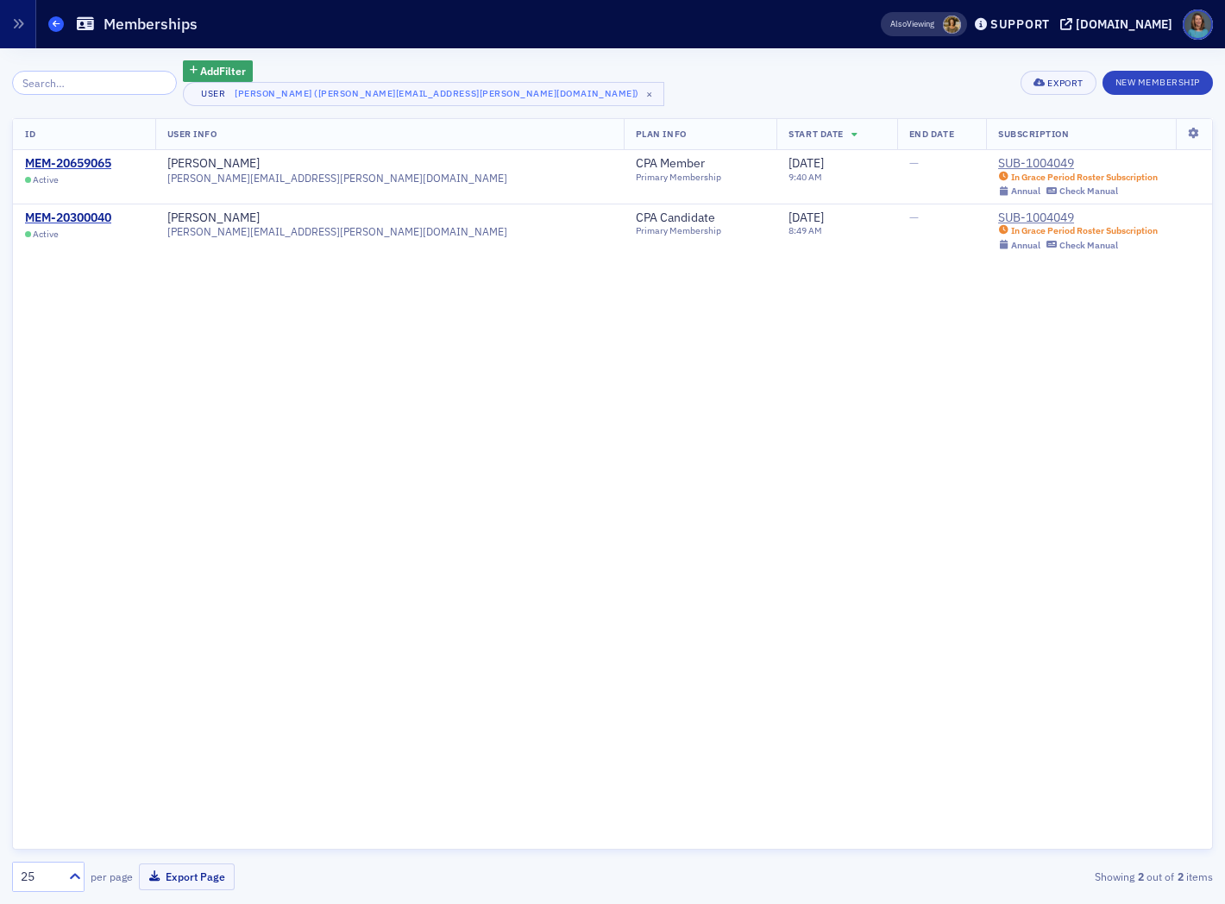
click at [55, 21] on icon at bounding box center [56, 24] width 7 height 8
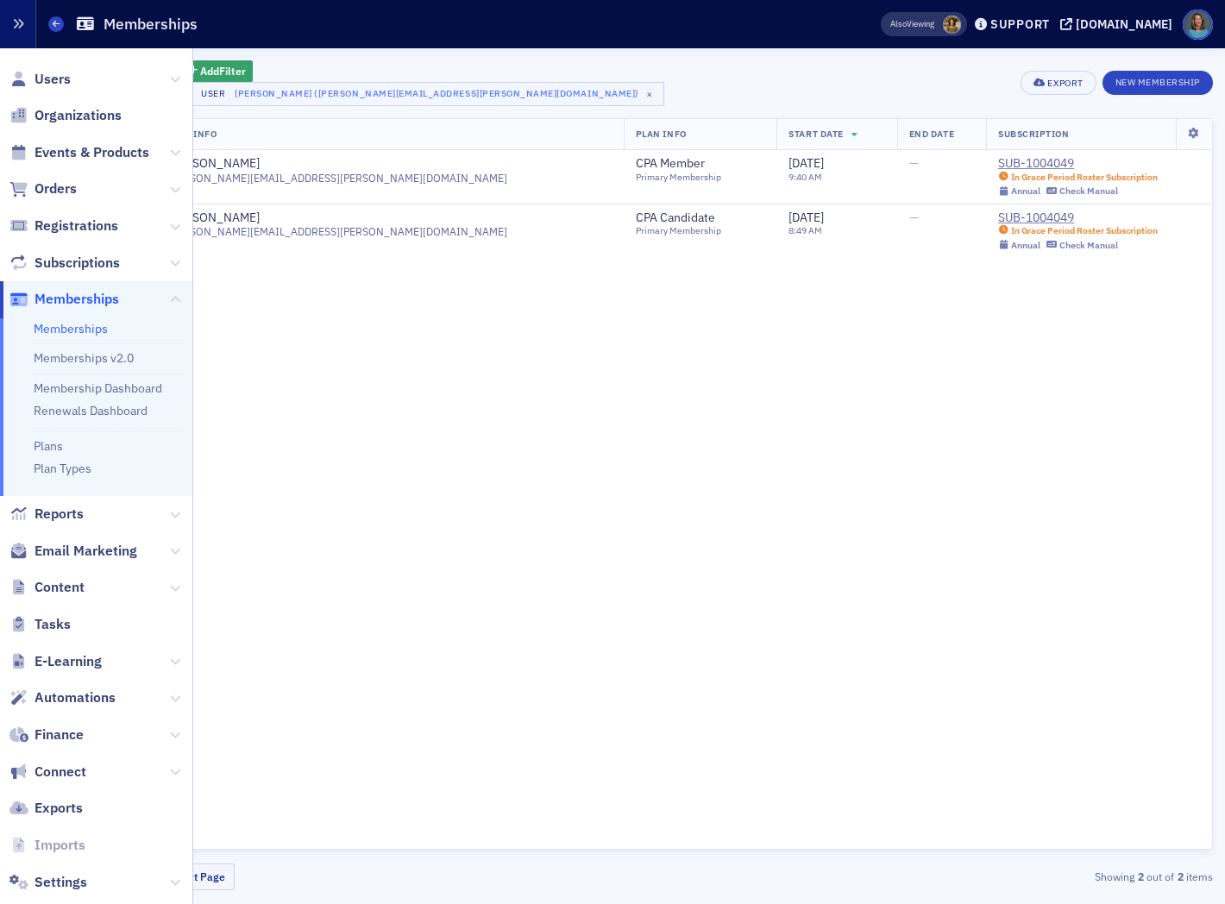
click at [18, 18] on icon "button" at bounding box center [18, 24] width 12 height 12
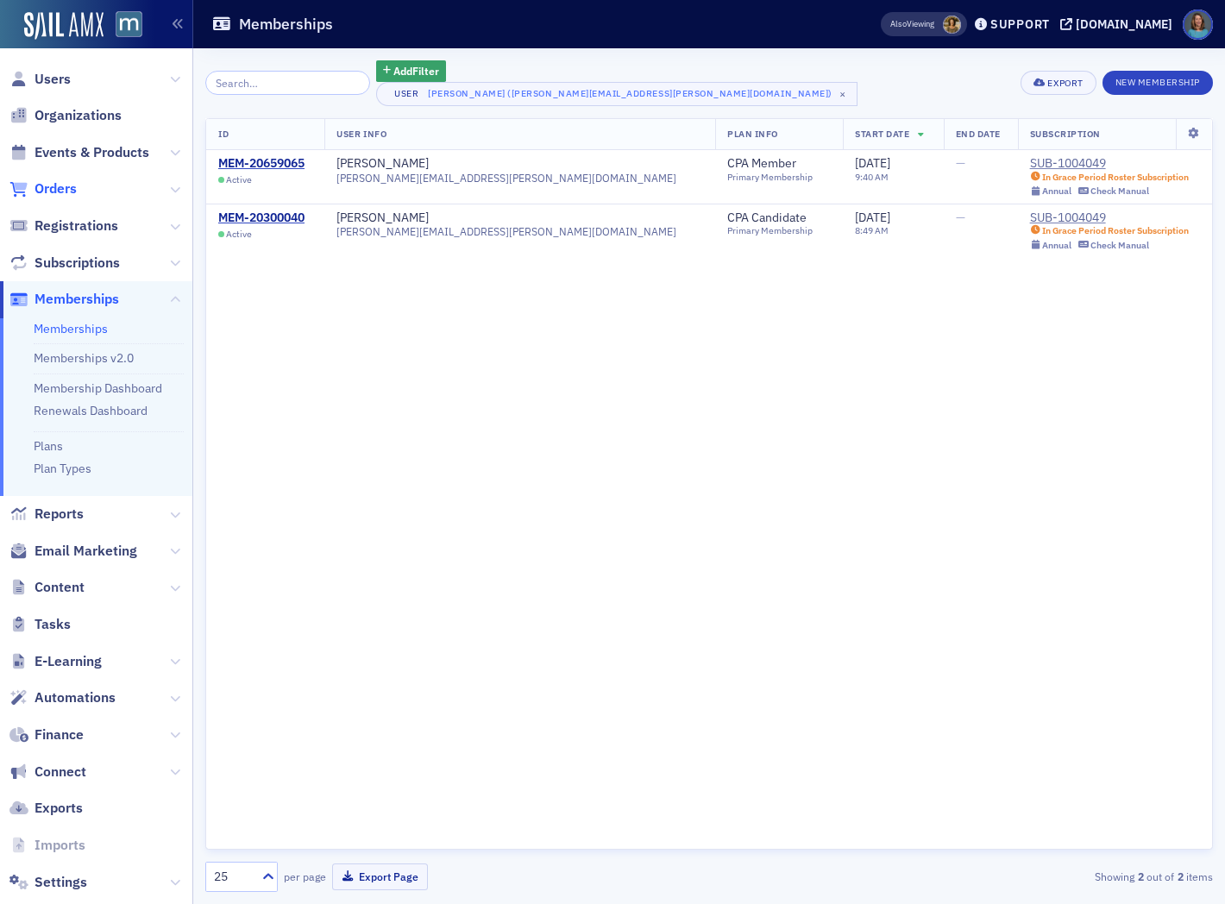
click at [59, 187] on span "Orders" at bounding box center [56, 188] width 42 height 19
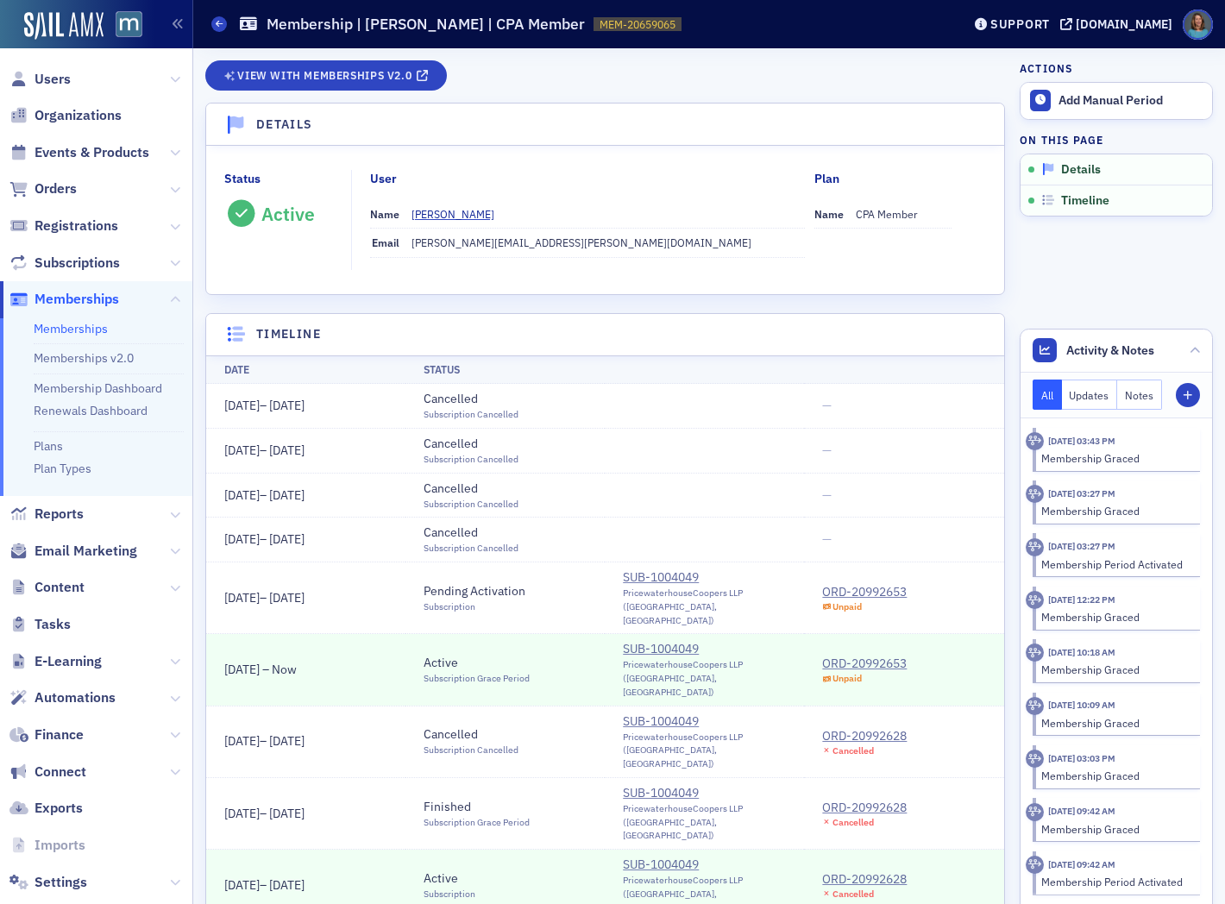
click at [1076, 170] on span "Details" at bounding box center [1081, 170] width 40 height 16
